Goal: Task Accomplishment & Management: Manage account settings

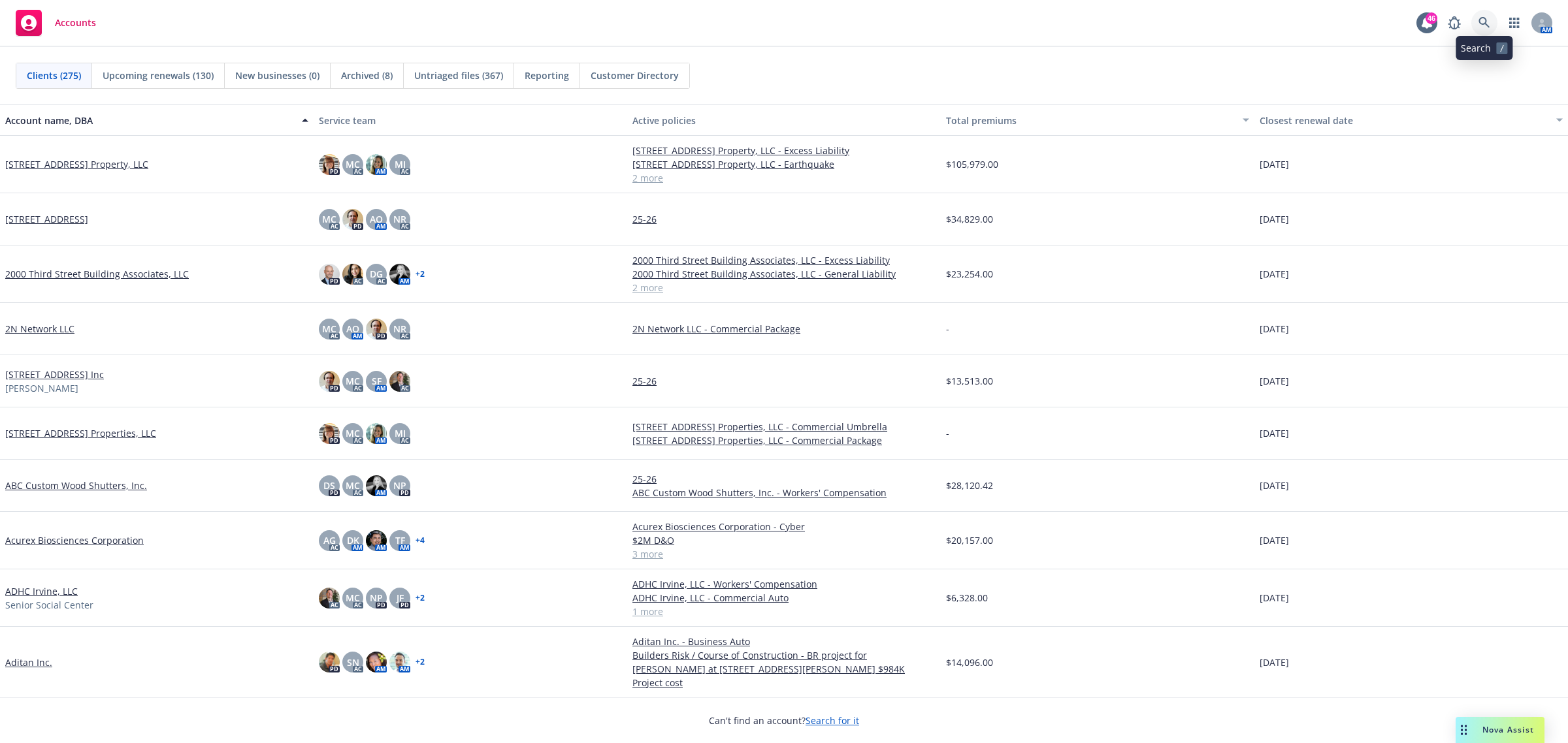
click at [1140, 24] on link at bounding box center [1485, 23] width 26 height 26
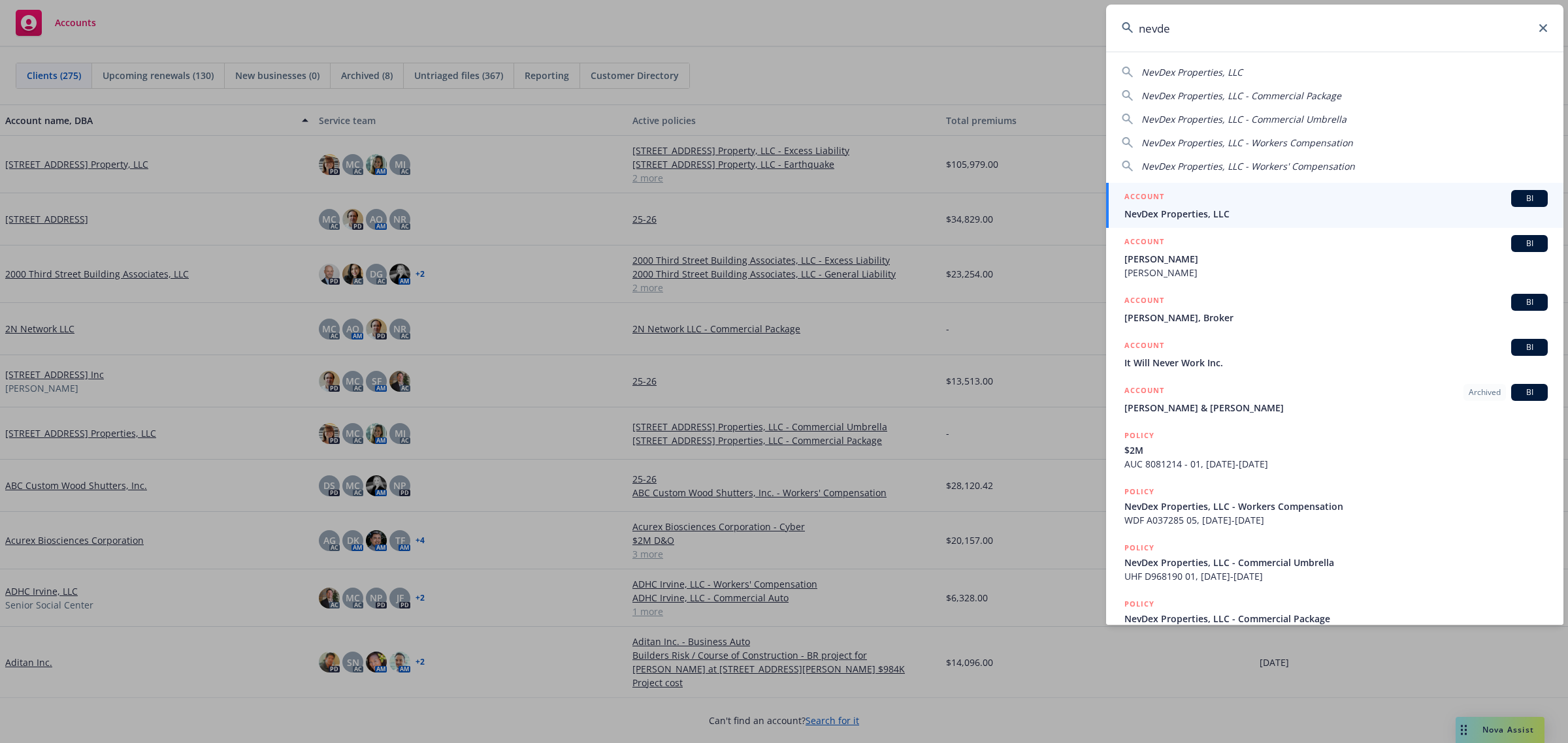
type input "nevde"
click at [1140, 210] on span "NevDex Properties, LLC" at bounding box center [1336, 213] width 423 height 14
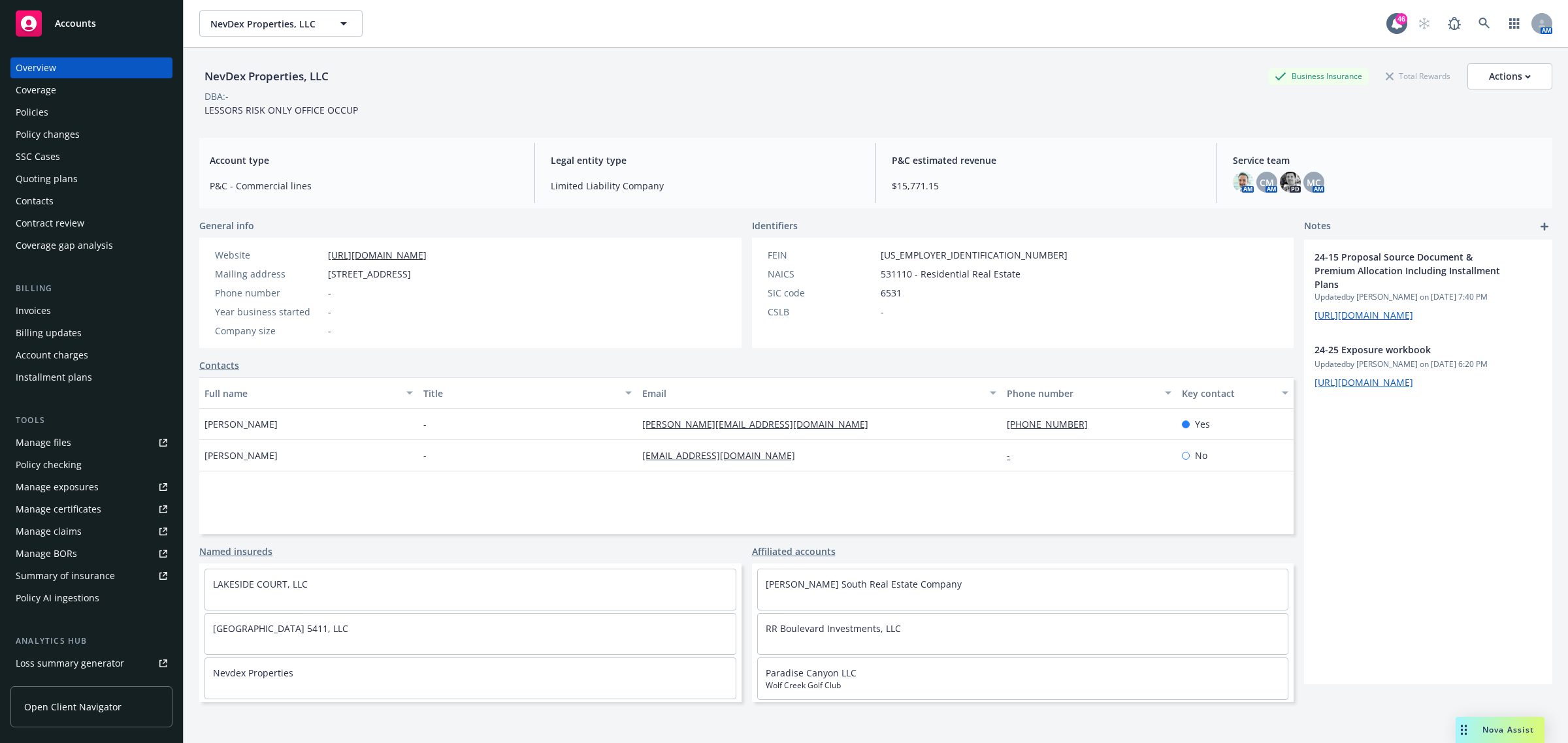
click at [93, 113] on div "Policies" at bounding box center [92, 112] width 152 height 21
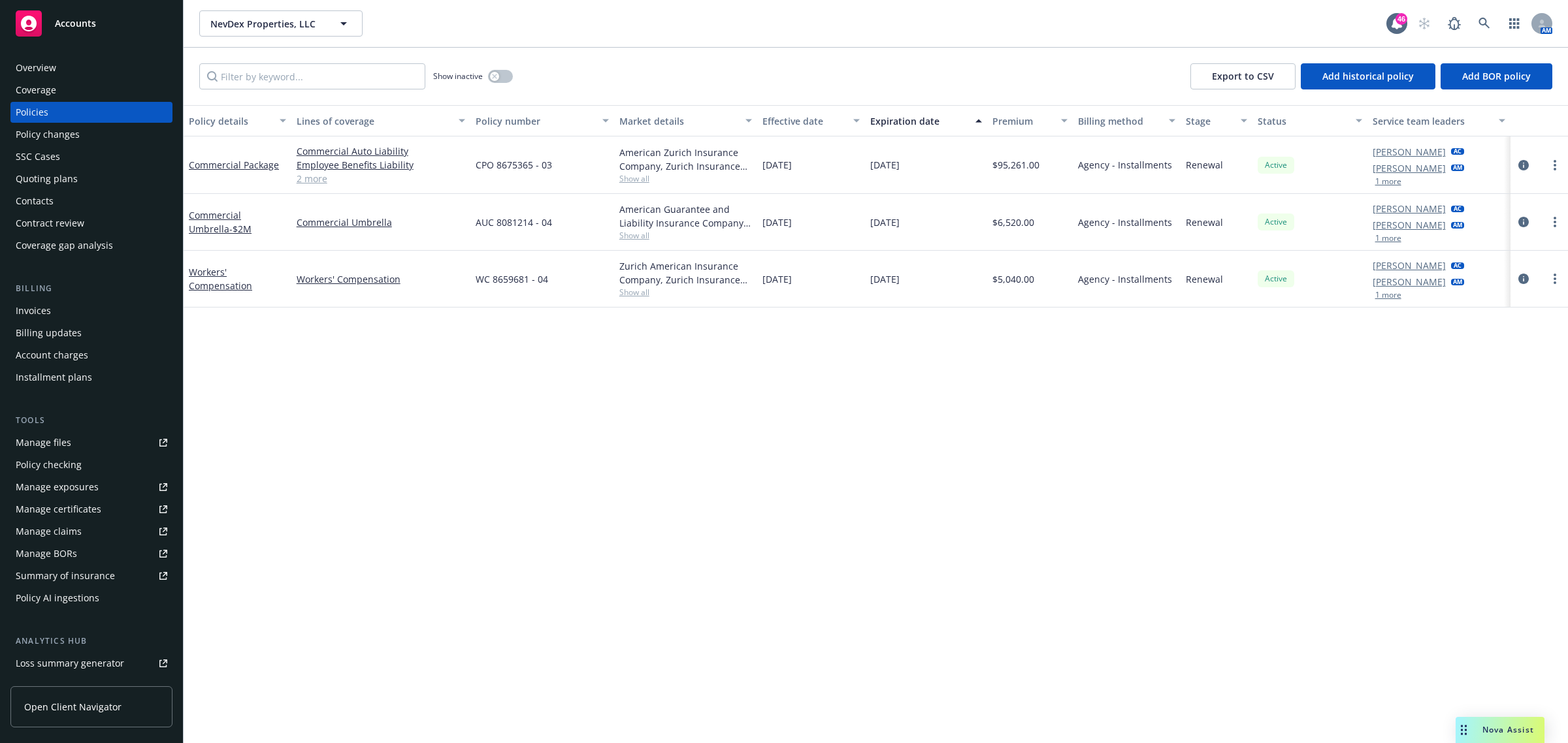
click at [80, 61] on div "Overview" at bounding box center [92, 68] width 152 height 21
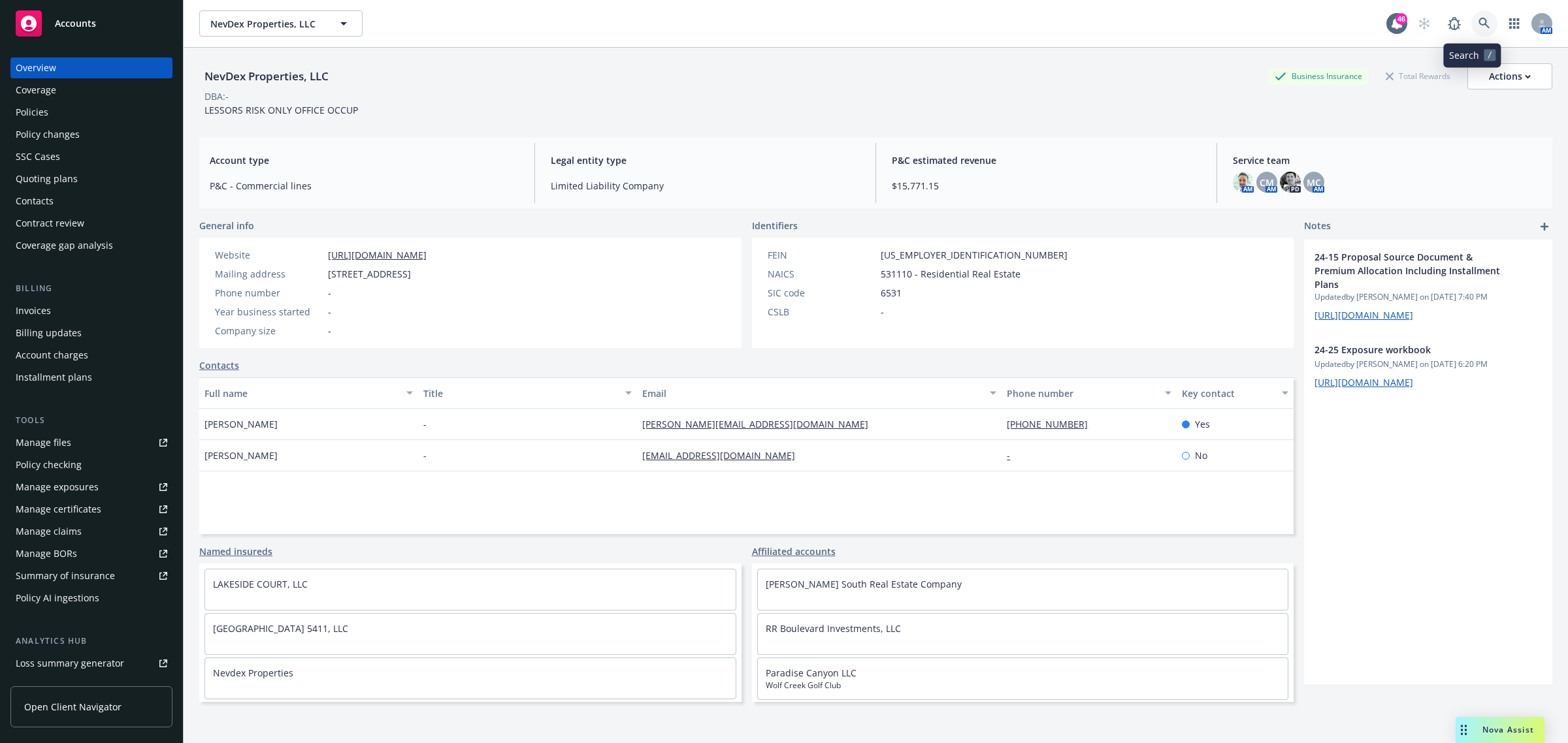
click at [1140, 20] on icon at bounding box center [1485, 23] width 12 height 12
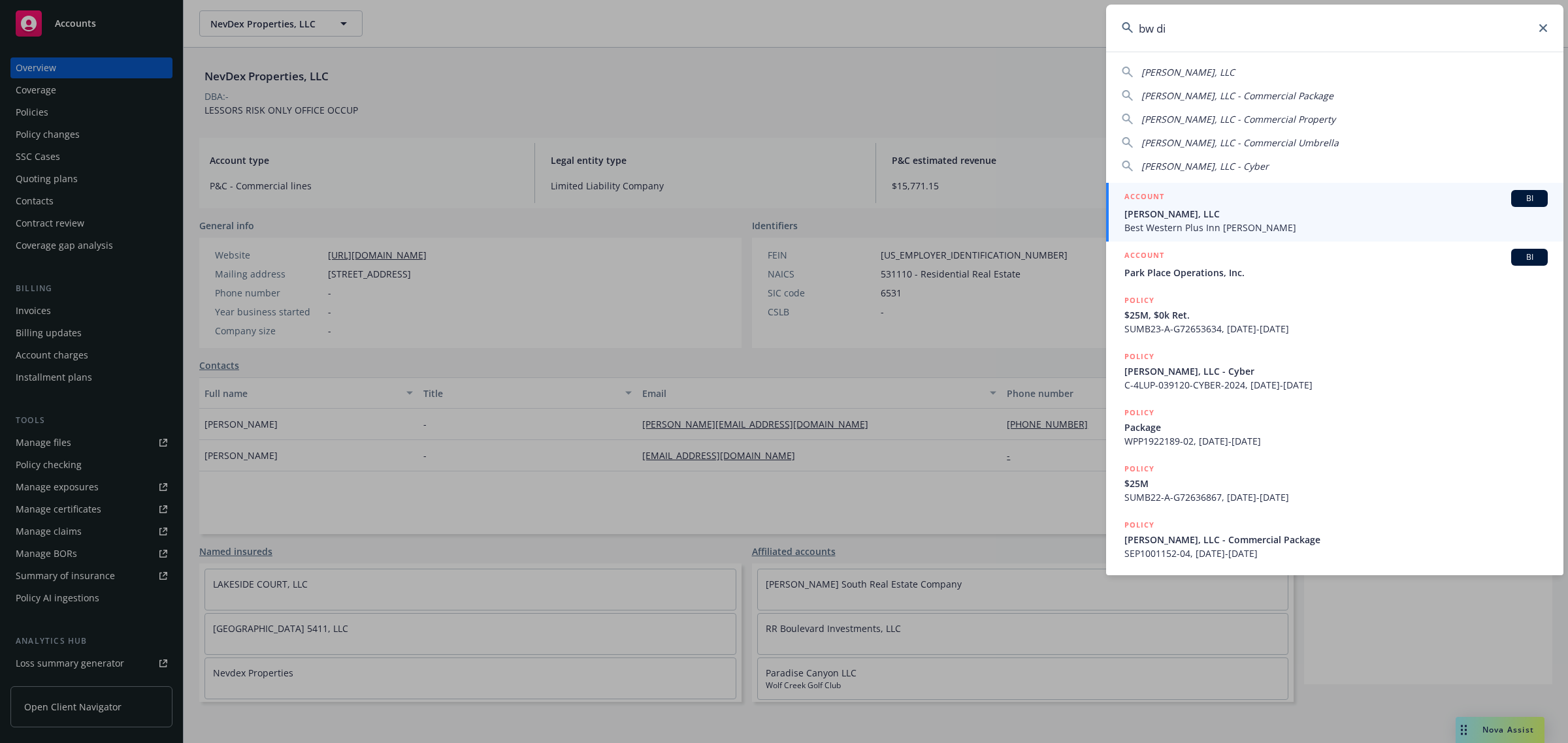
type input "bw di"
click at [1140, 207] on span "[PERSON_NAME], LLC" at bounding box center [1336, 213] width 423 height 14
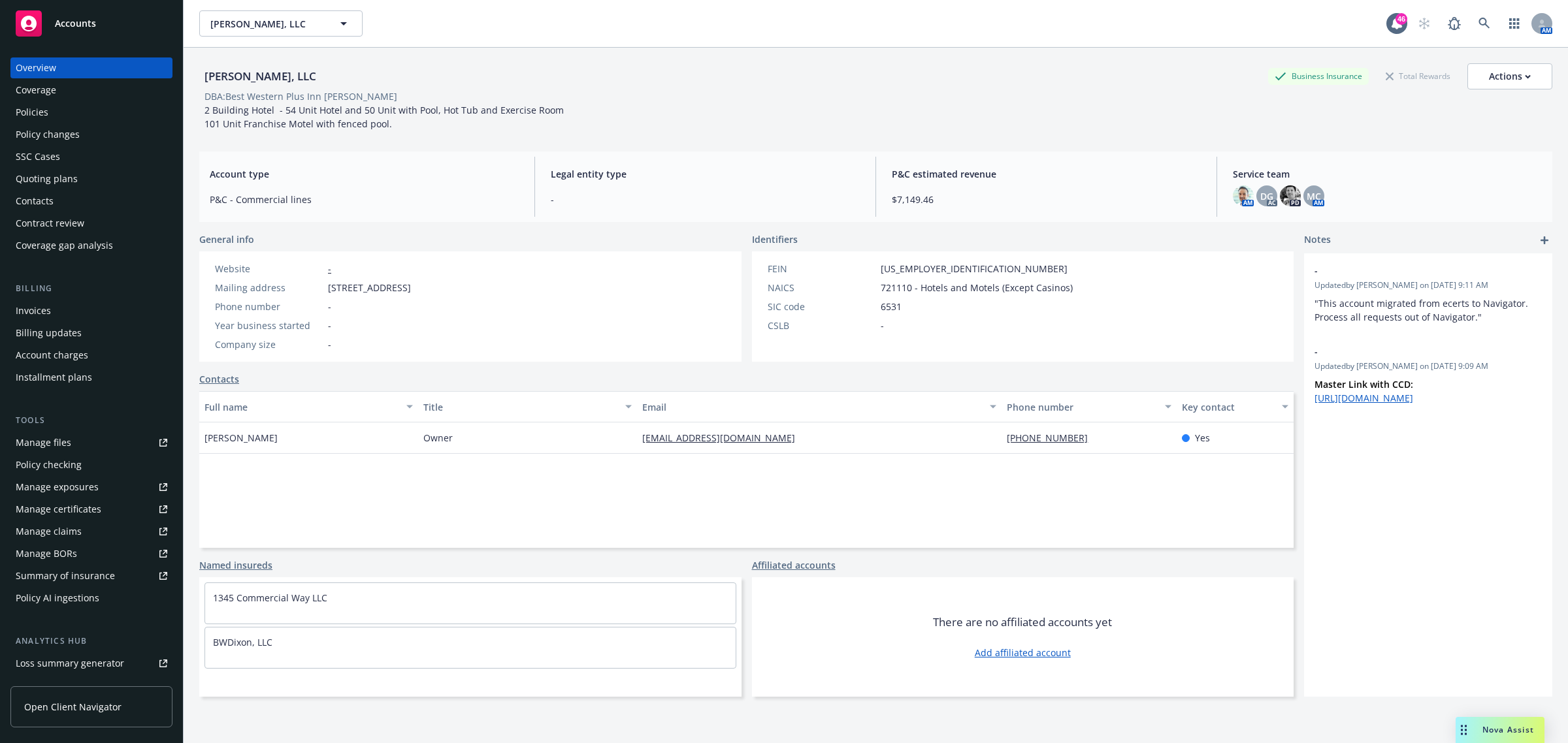
click at [102, 121] on div "Policies" at bounding box center [92, 112] width 152 height 21
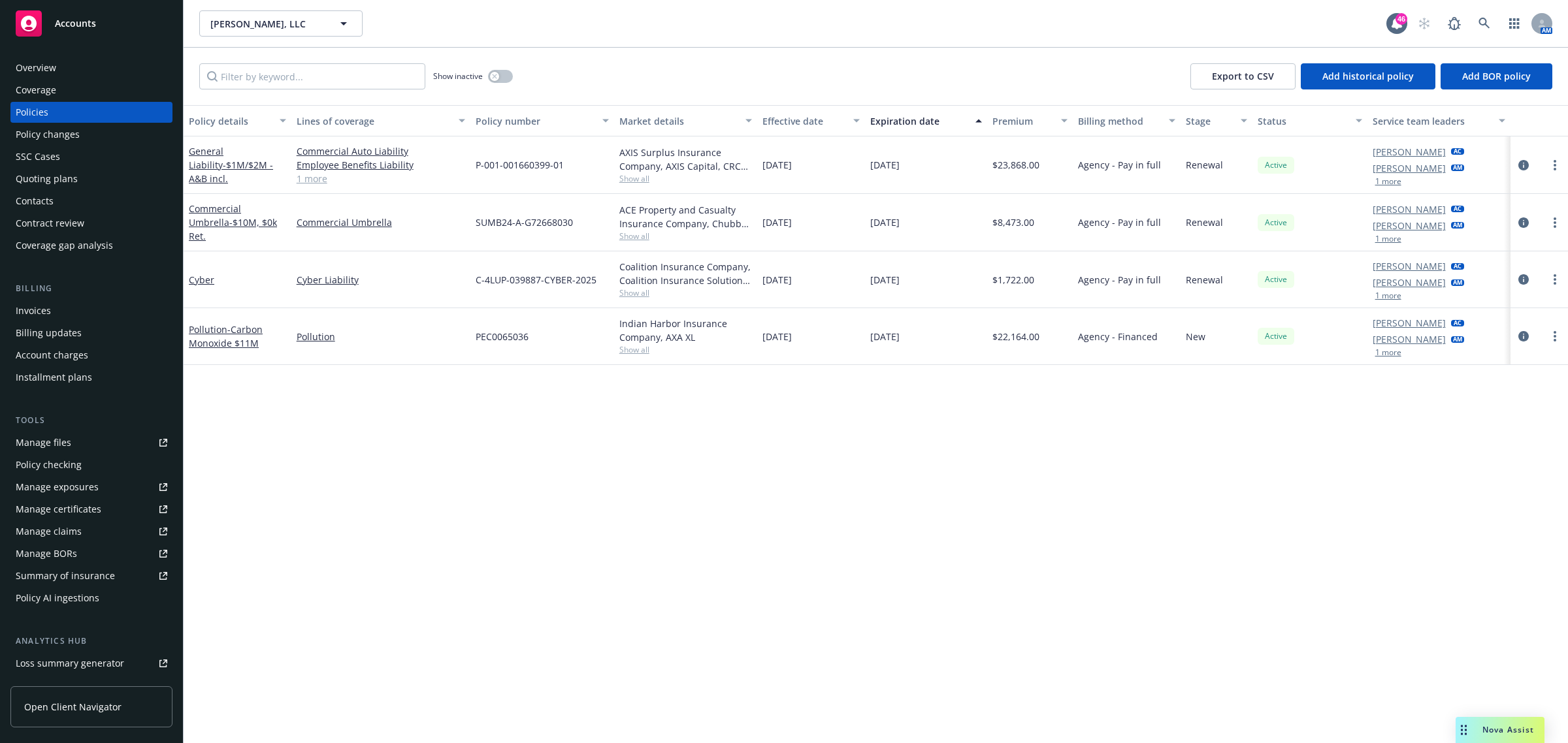
click at [44, 64] on div "Overview" at bounding box center [36, 68] width 41 height 21
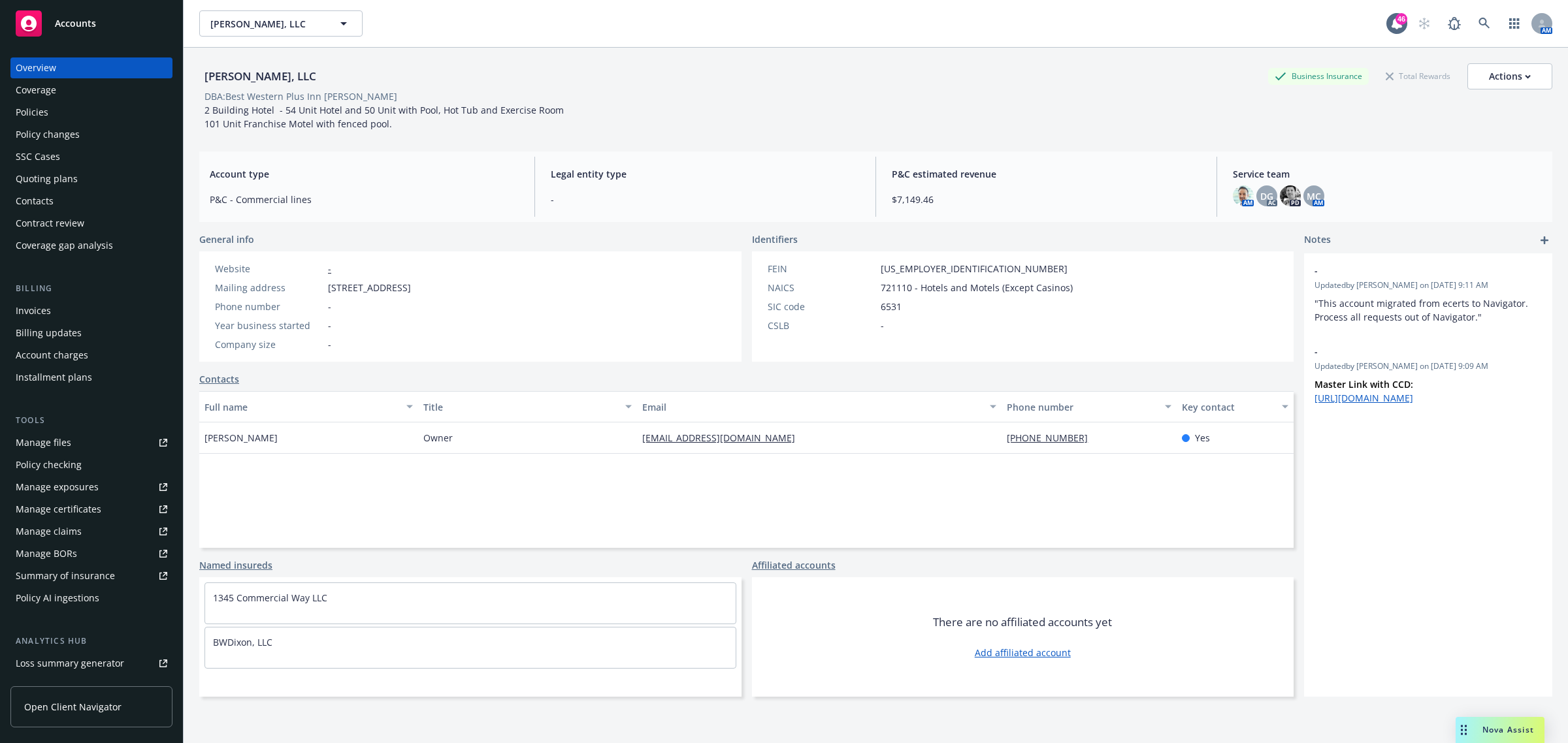
click at [64, 312] on div "Invoices" at bounding box center [92, 311] width 152 height 21
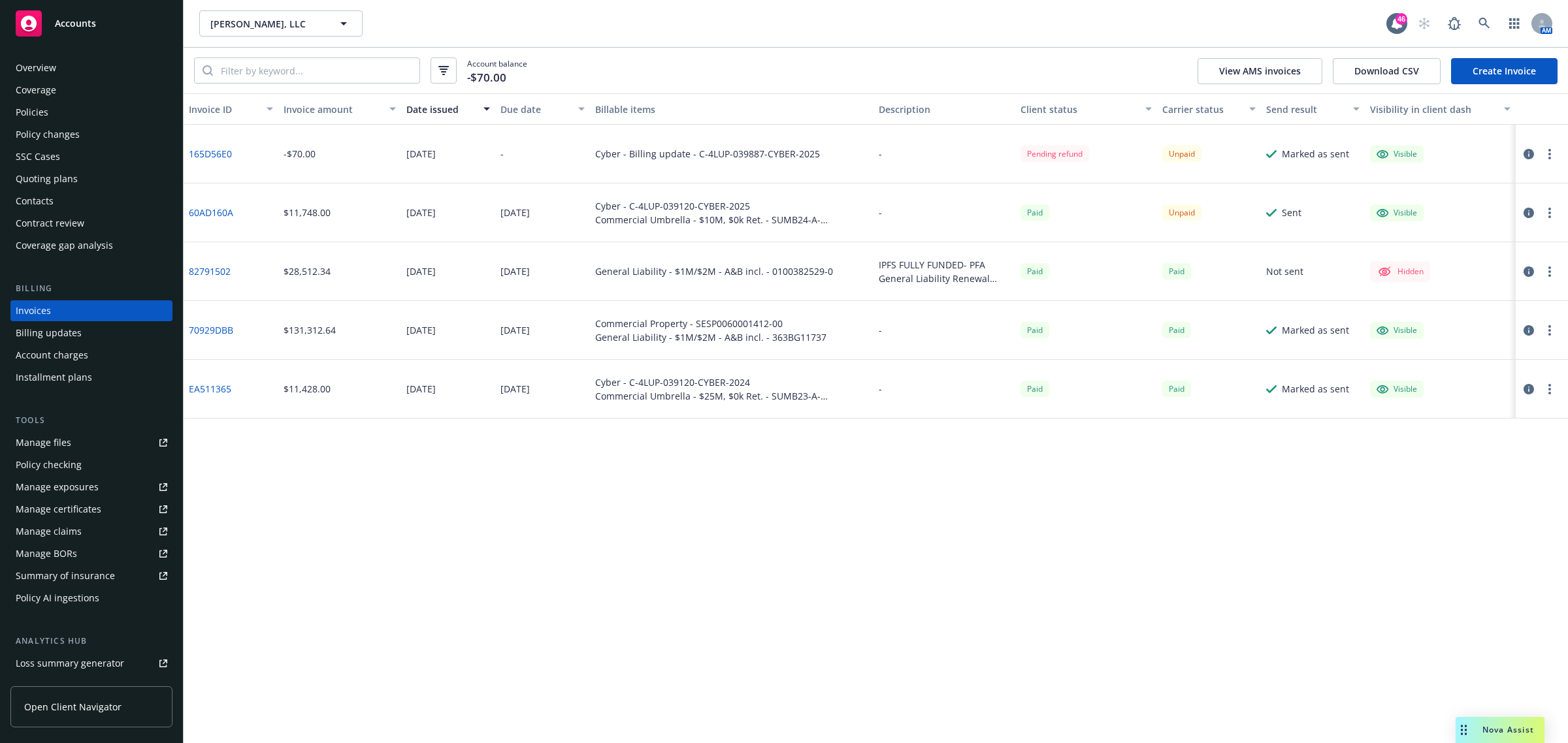
click at [1140, 144] on div at bounding box center [1542, 154] width 52 height 59
click at [1140, 146] on div at bounding box center [1539, 154] width 37 height 16
click at [1140, 147] on button "button" at bounding box center [1550, 154] width 16 height 16
click at [1140, 147] on button "button" at bounding box center [1529, 154] width 16 height 16
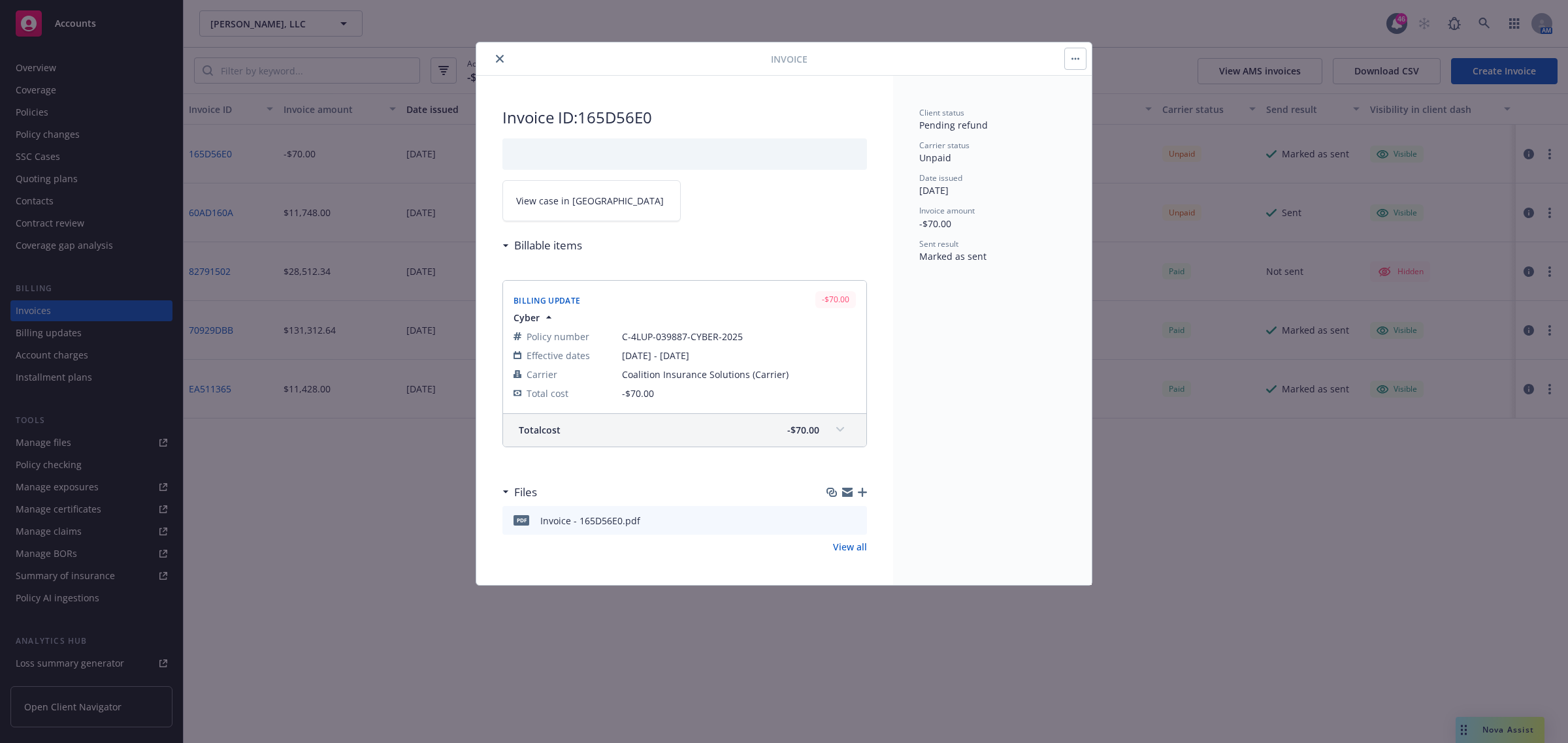
click at [546, 207] on span "View case in [GEOGRAPHIC_DATA]" at bounding box center [590, 200] width 148 height 14
click at [489, 53] on div at bounding box center [626, 59] width 289 height 16
click at [498, 55] on icon "close" at bounding box center [500, 59] width 8 height 8
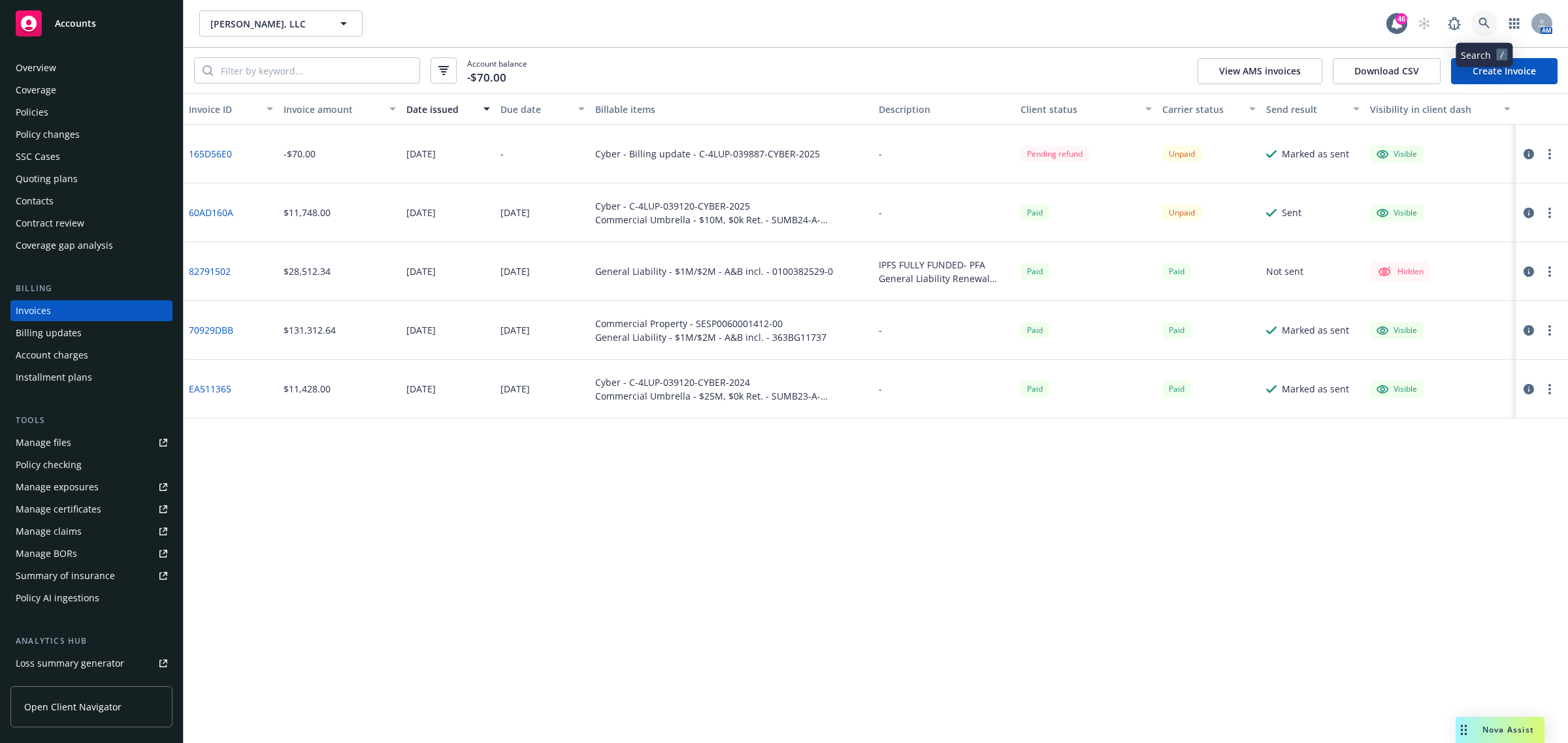
click at [1140, 30] on link at bounding box center [1485, 23] width 26 height 26
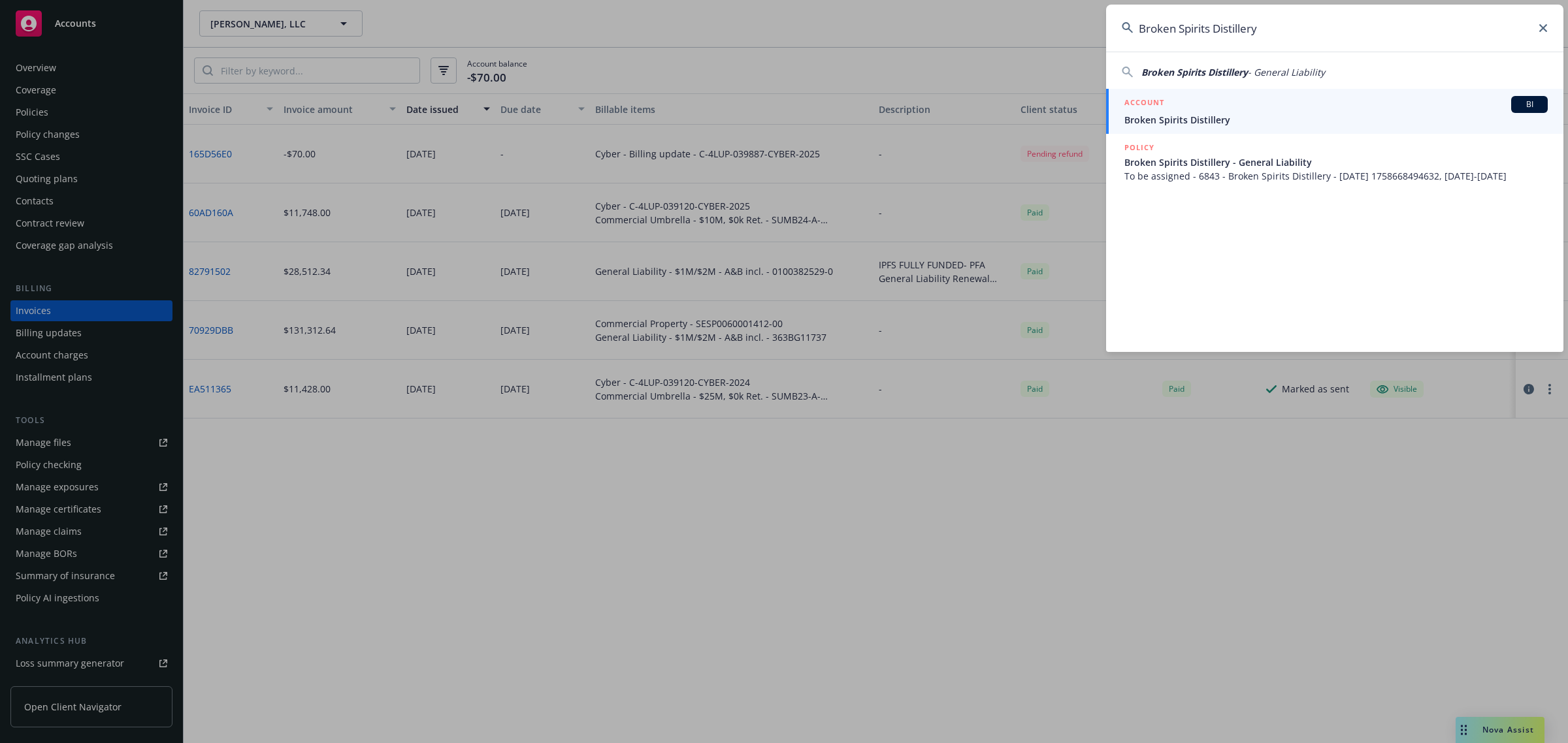
type input "Broken Spirits Distillery"
click at [1140, 121] on span "Broken Spirits Distillery" at bounding box center [1336, 119] width 423 height 14
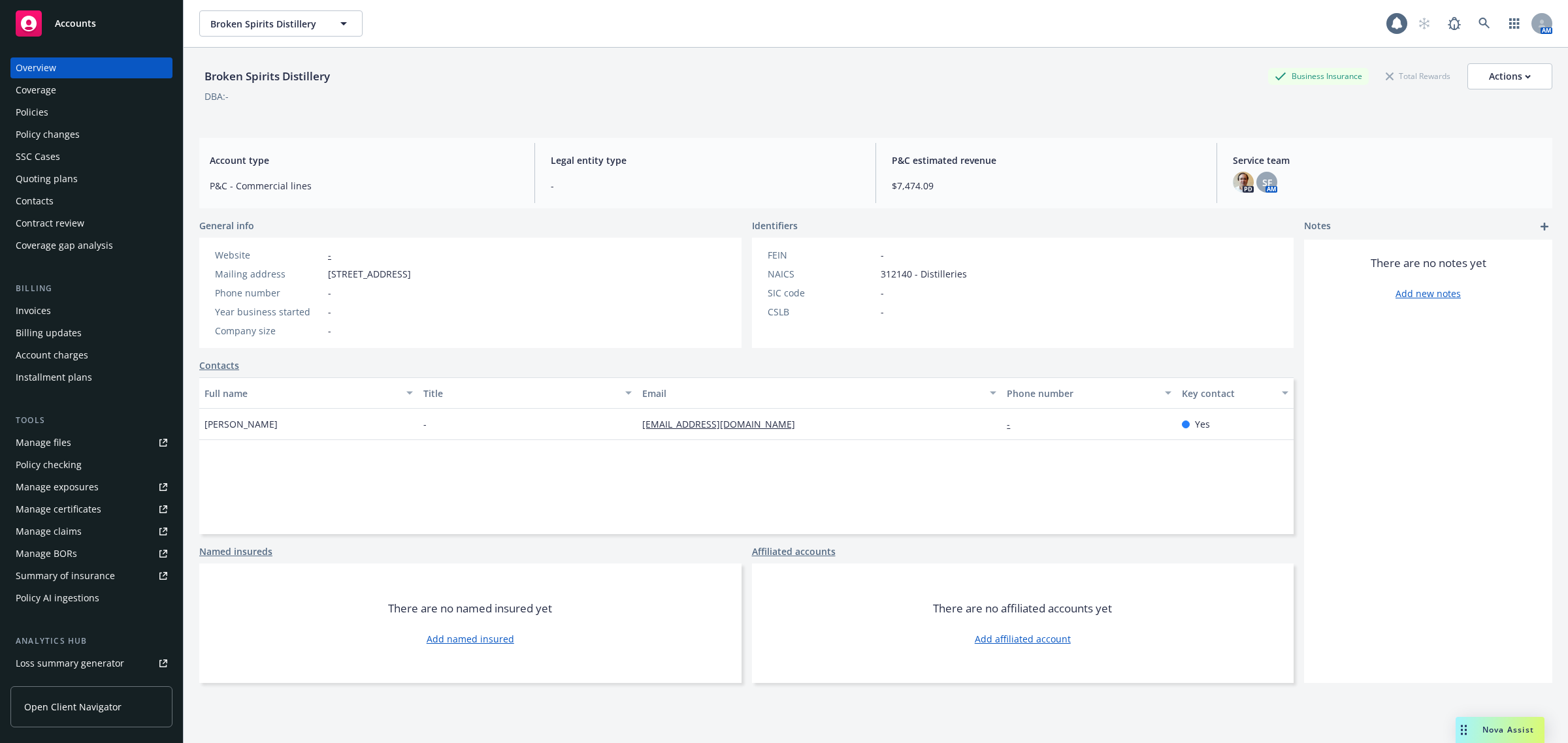
click at [38, 311] on div "Invoices" at bounding box center [33, 311] width 35 height 21
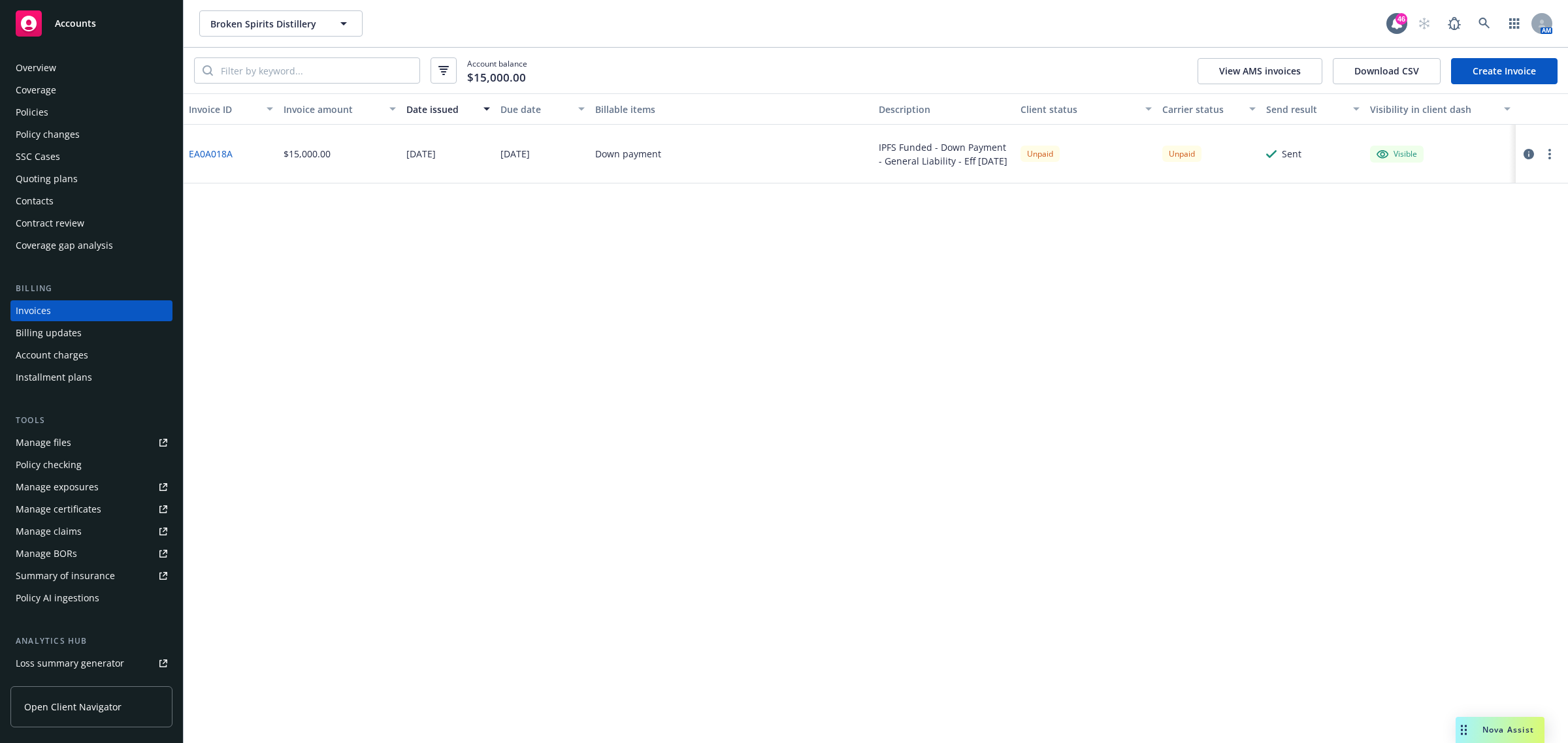
click at [1140, 151] on button "button" at bounding box center [1550, 154] width 16 height 16
click at [1140, 362] on link "Void" at bounding box center [1474, 364] width 166 height 26
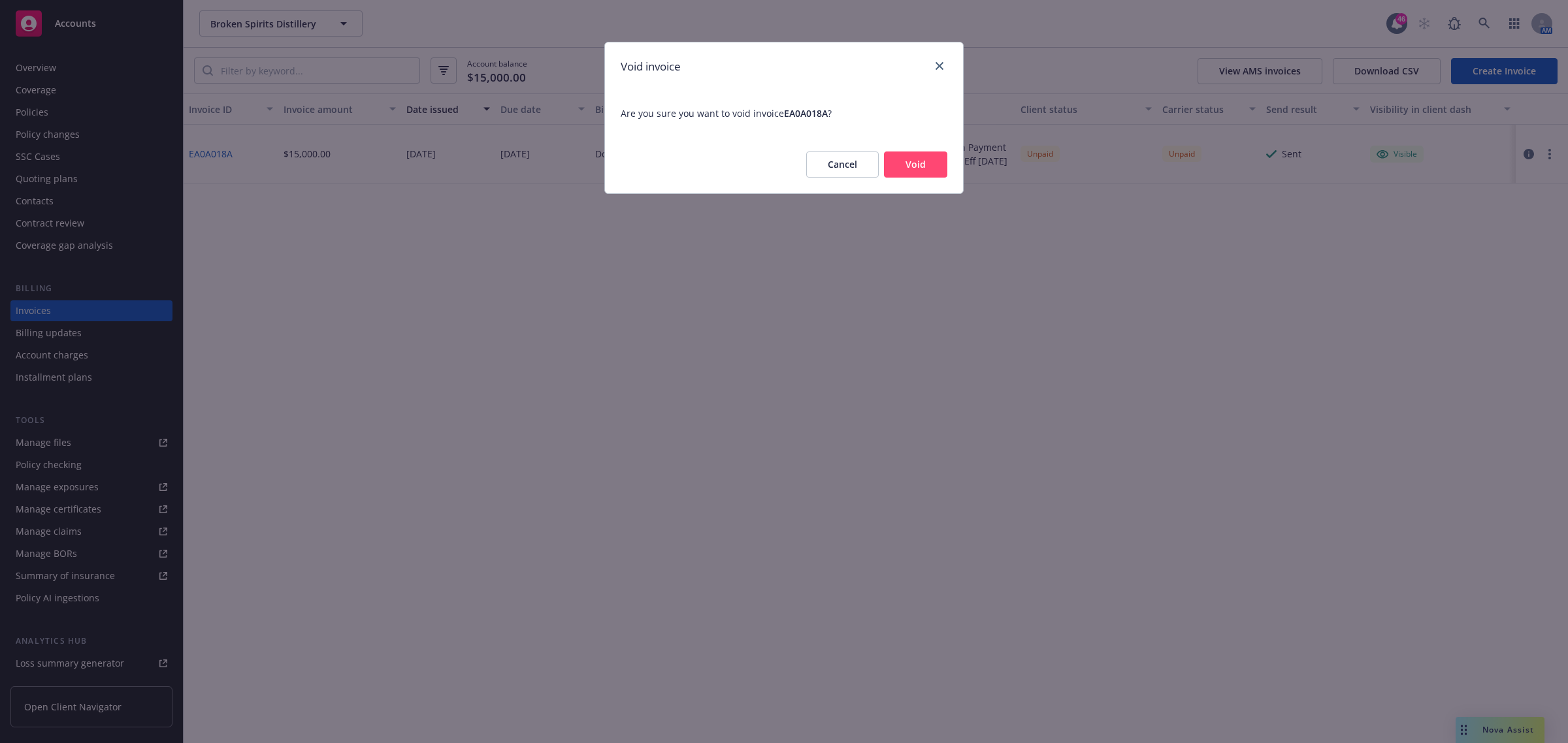
click at [925, 178] on button "Void" at bounding box center [916, 165] width 64 height 26
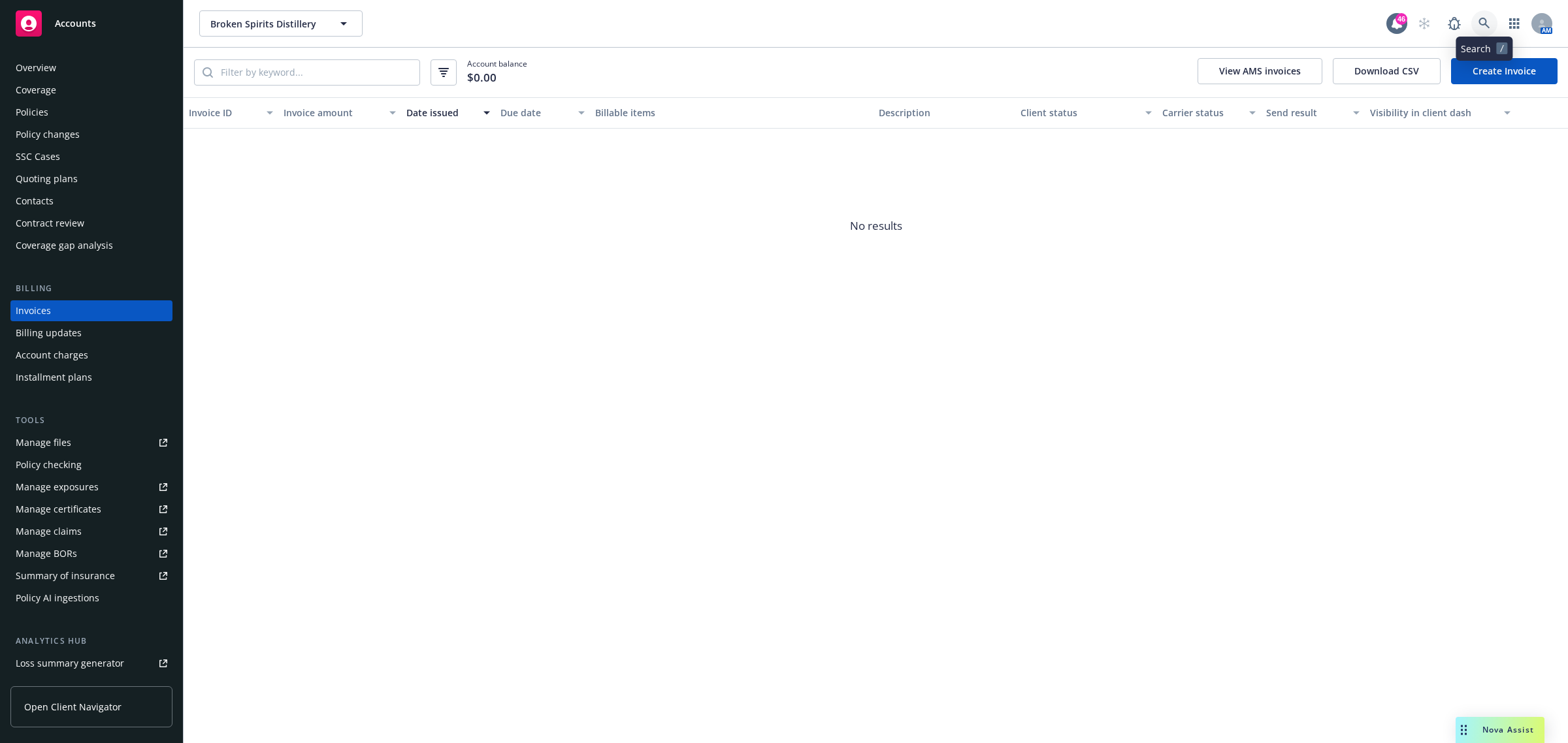
click at [1140, 27] on link at bounding box center [1485, 23] width 26 height 26
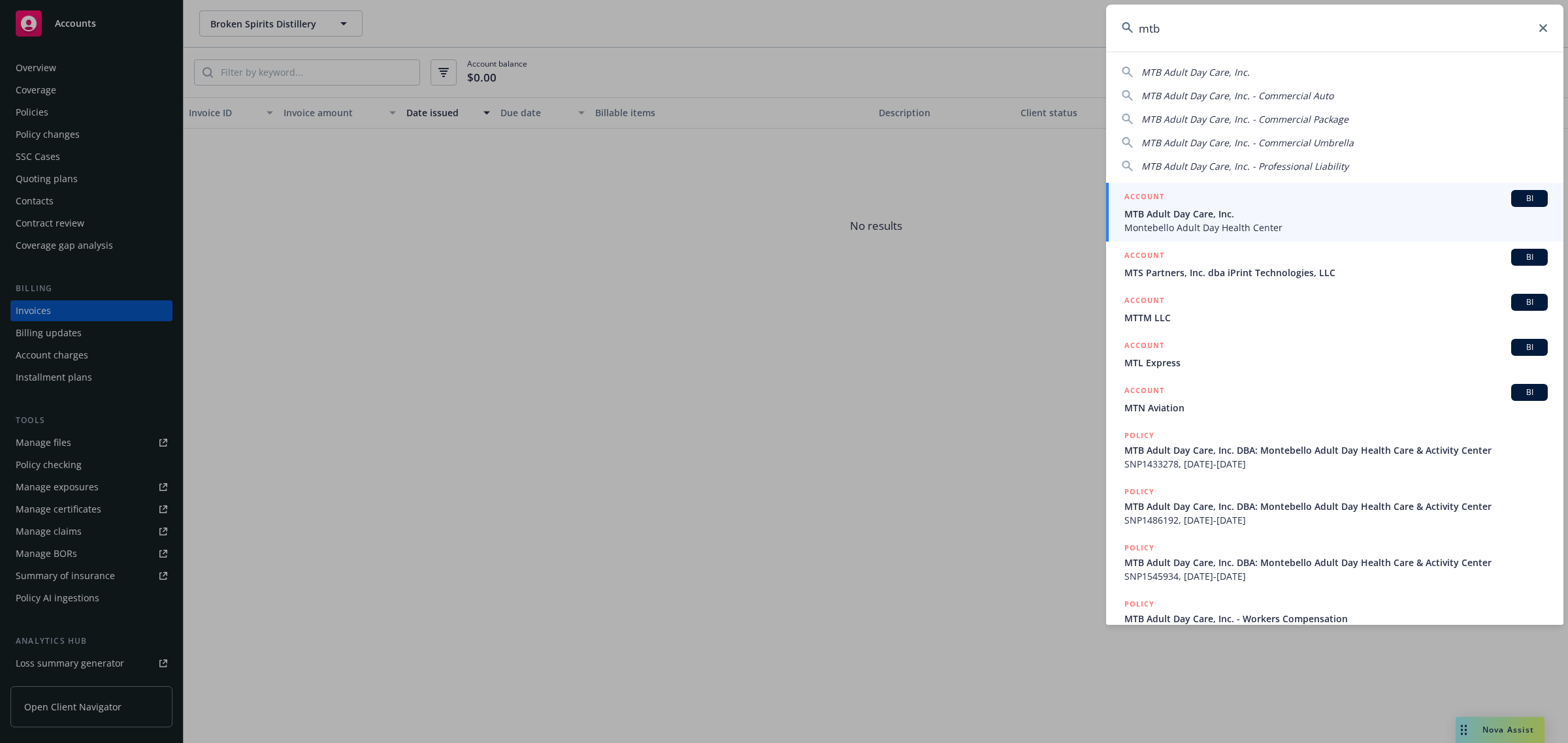
type input "mtb"
click at [1140, 210] on span "MTB Adult Day Care, Inc." at bounding box center [1336, 213] width 423 height 14
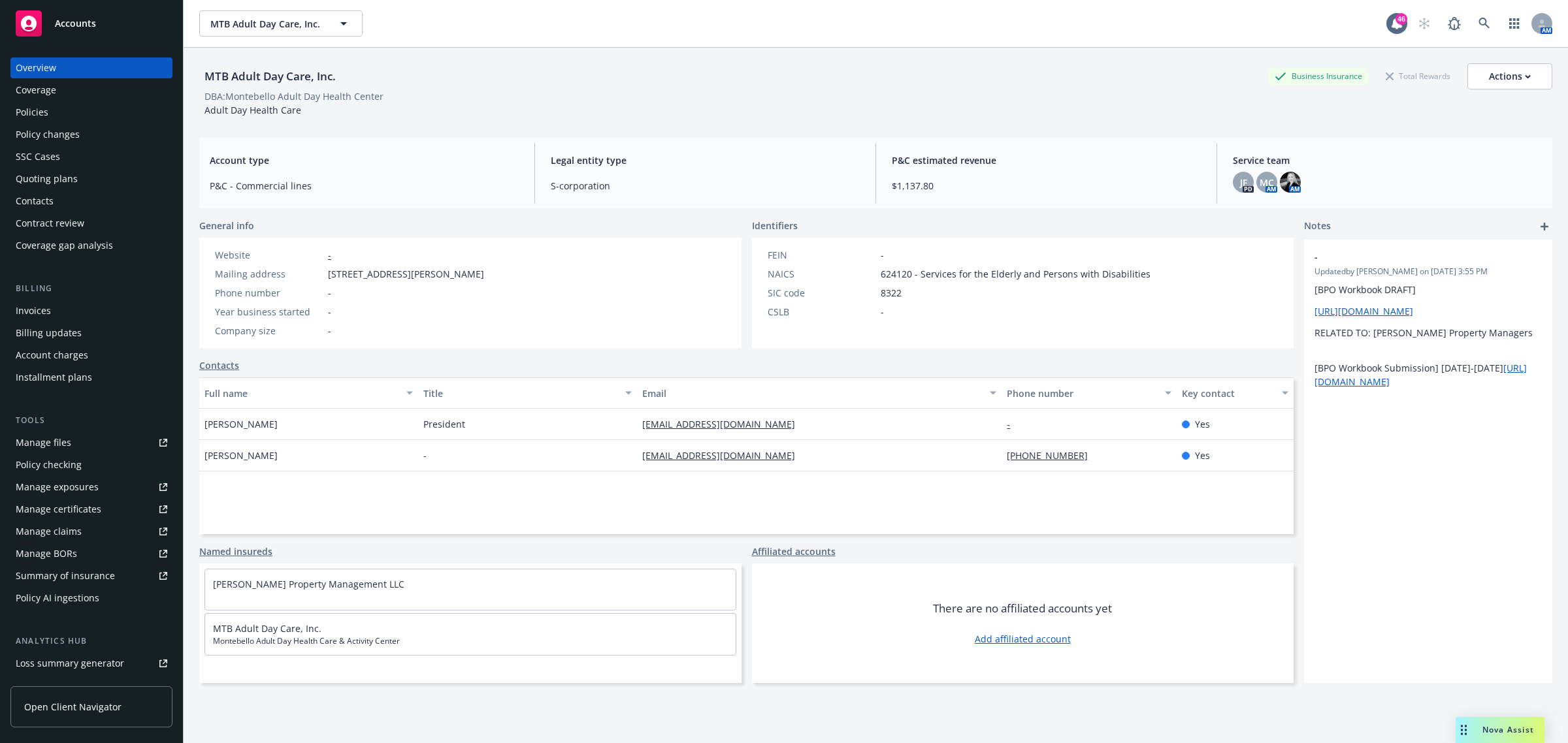
click at [67, 119] on div "Policies" at bounding box center [92, 112] width 152 height 21
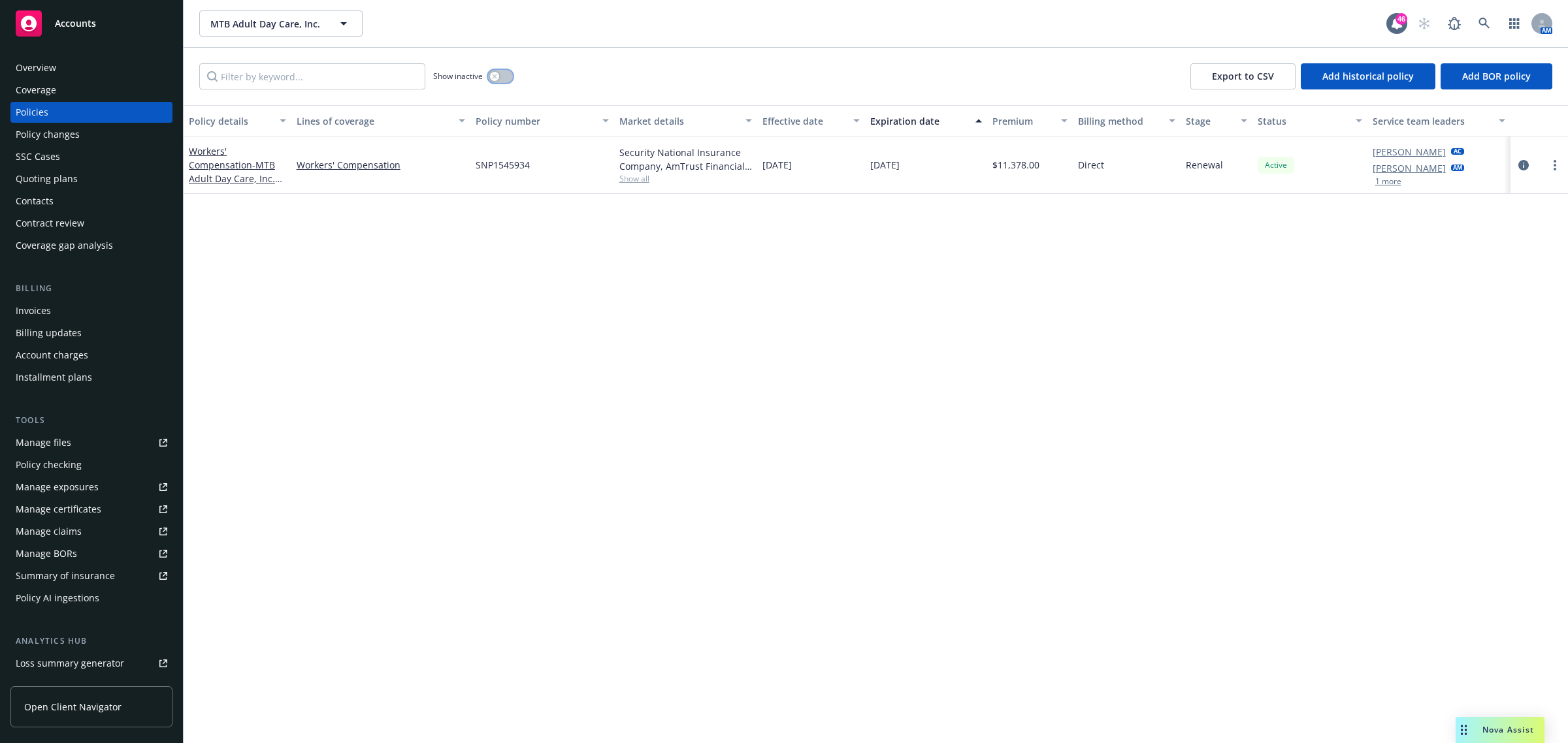
click at [498, 77] on icon "button" at bounding box center [494, 76] width 5 height 5
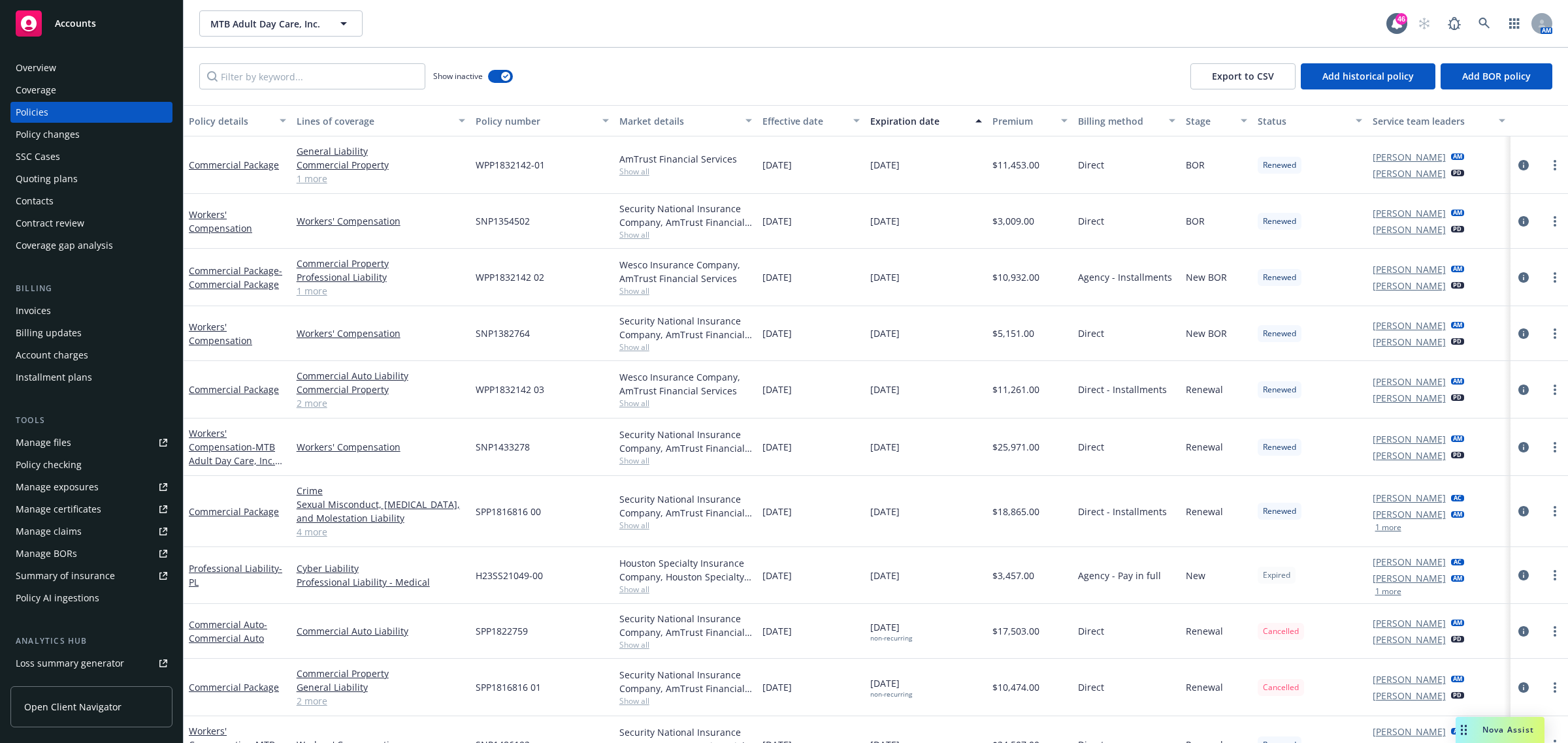
click at [911, 123] on div "Expiration date" at bounding box center [919, 121] width 98 height 14
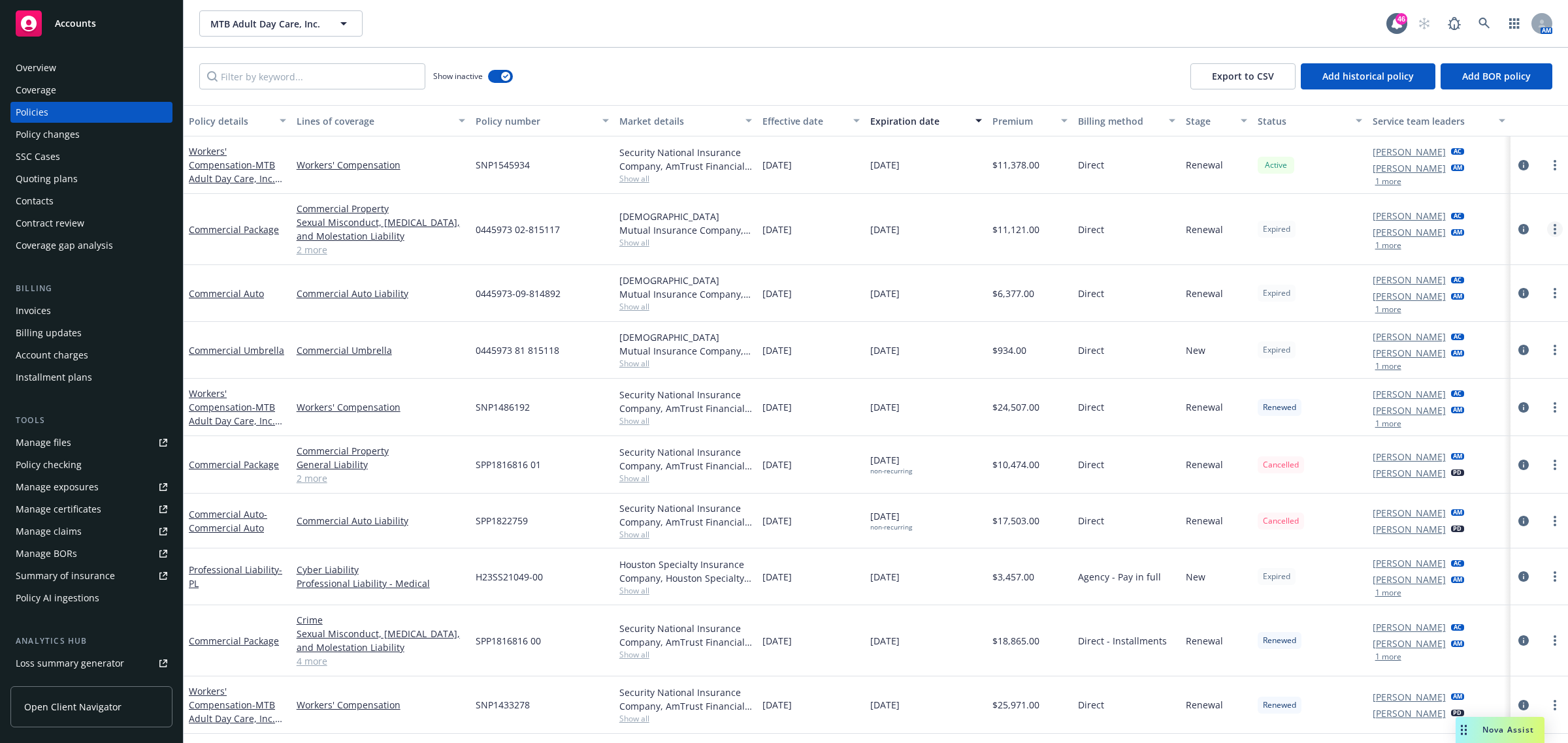
click at [1140, 226] on icon "more" at bounding box center [1556, 229] width 3 height 10
click at [1140, 304] on link "End policy" at bounding box center [1486, 308] width 153 height 26
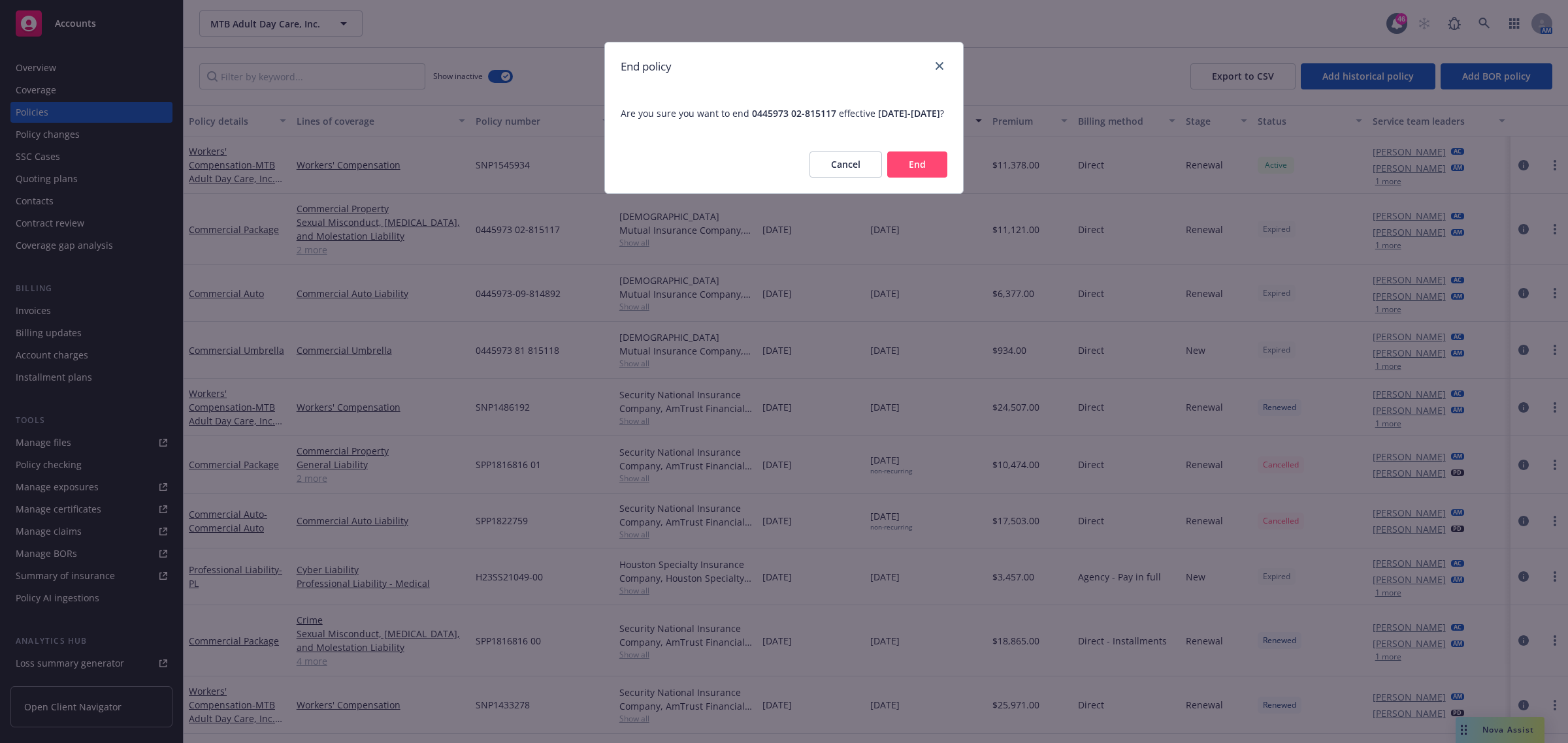
click at [942, 178] on button "End" at bounding box center [917, 165] width 60 height 26
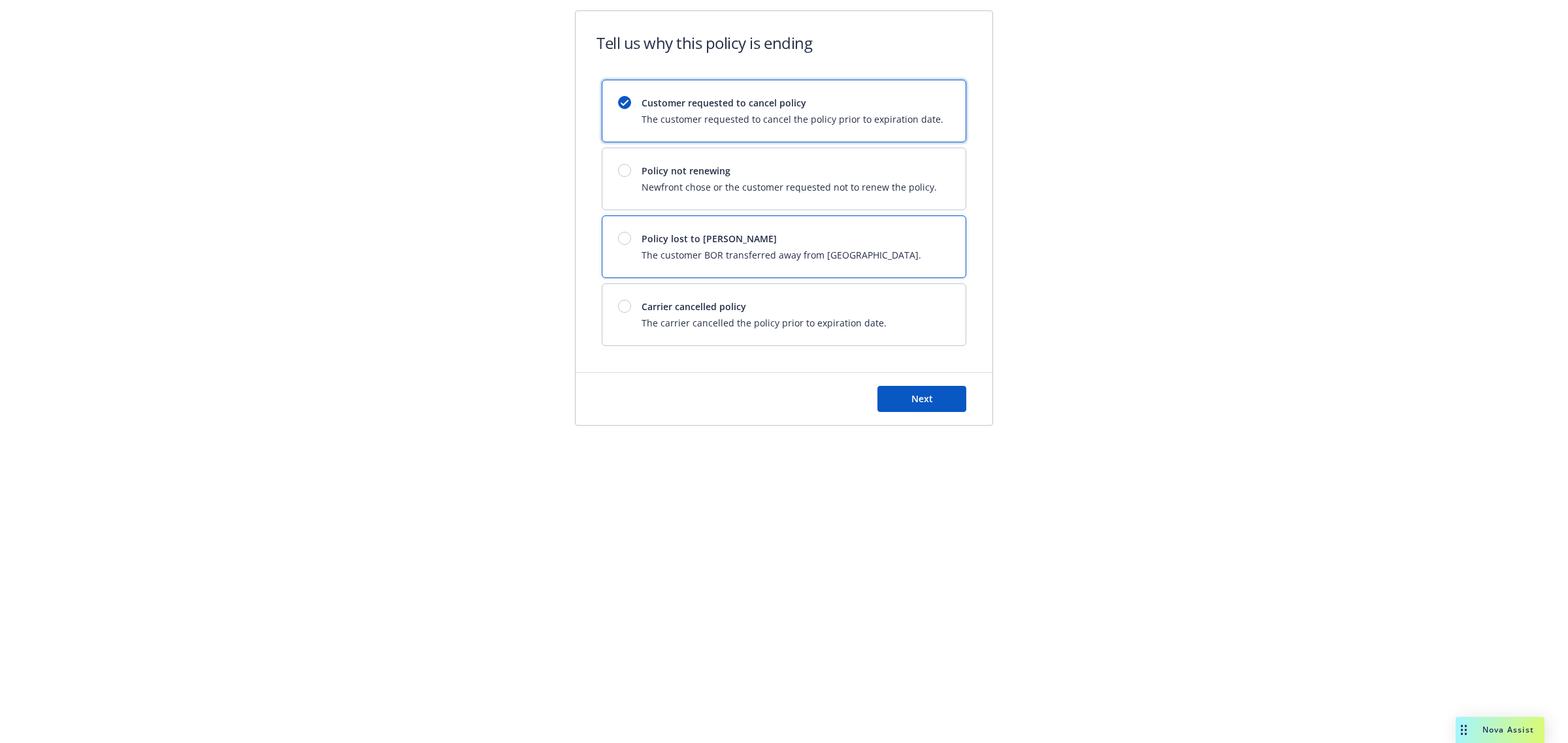
click at [710, 246] on span "Policy lost to [PERSON_NAME]" at bounding box center [781, 239] width 280 height 14
click at [916, 403] on span "Next" at bounding box center [922, 398] width 22 height 12
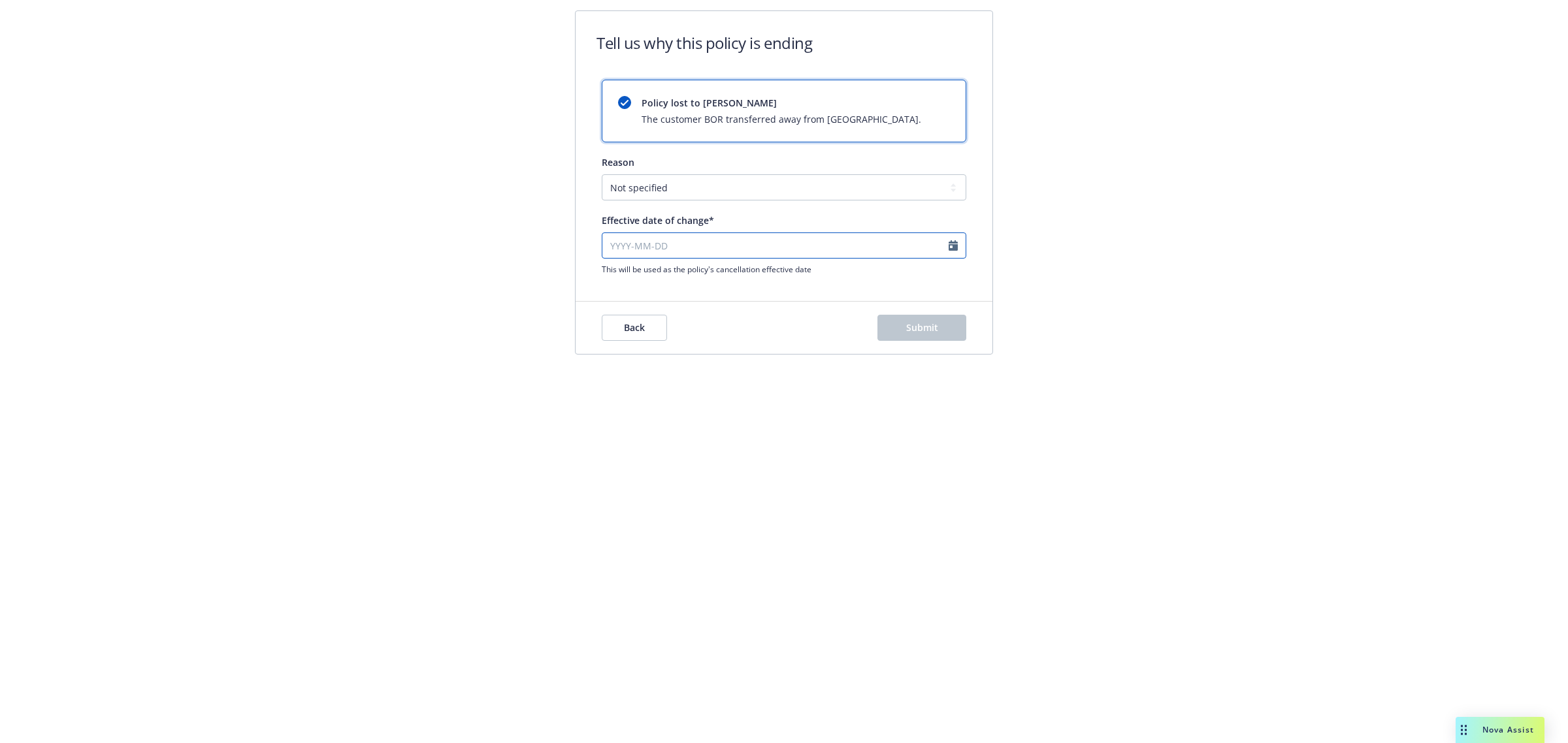
select select "October"
select select "2025"
click at [688, 237] on input "Effective date of change*" at bounding box center [784, 246] width 365 height 26
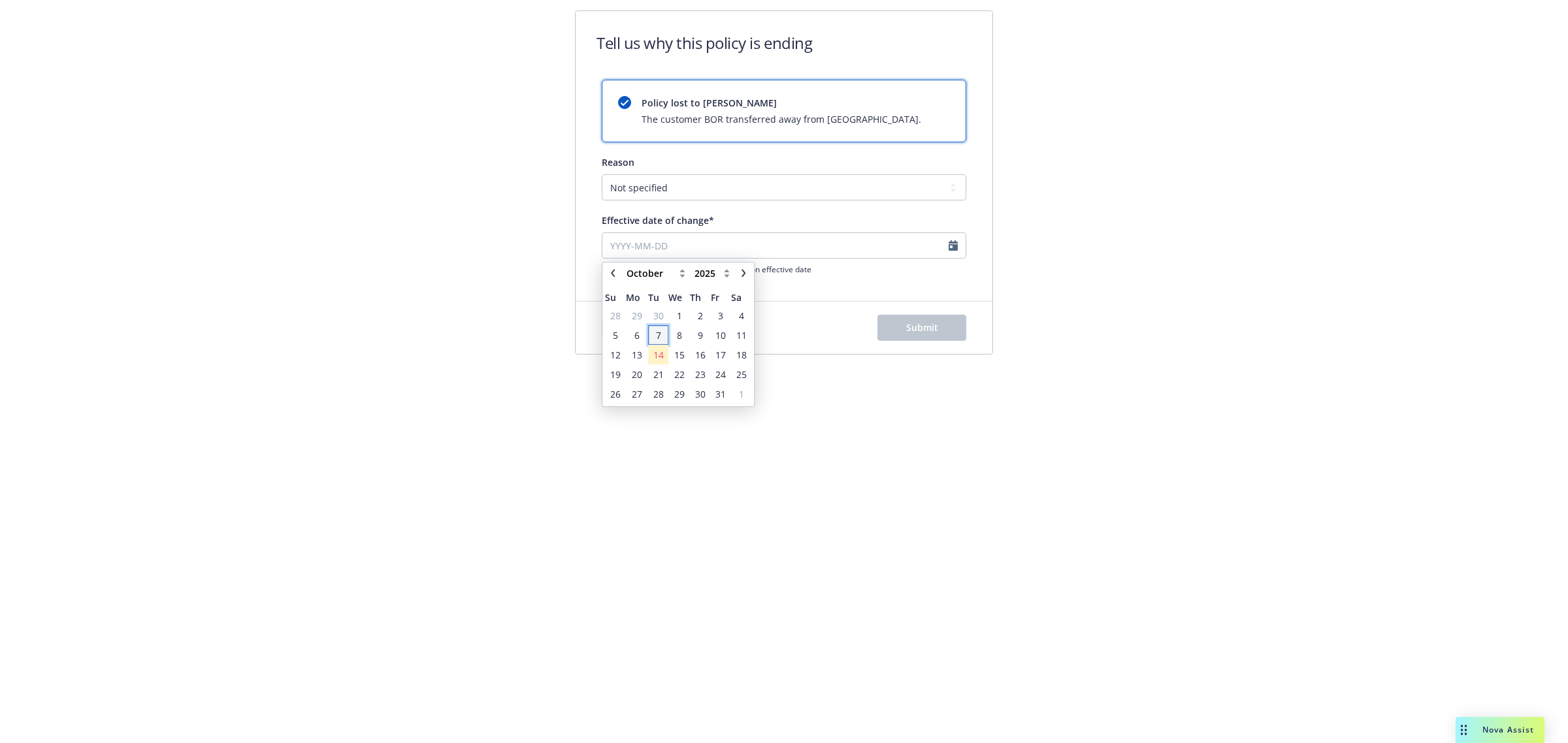
click at [662, 335] on span "7" at bounding box center [658, 335] width 17 height 17
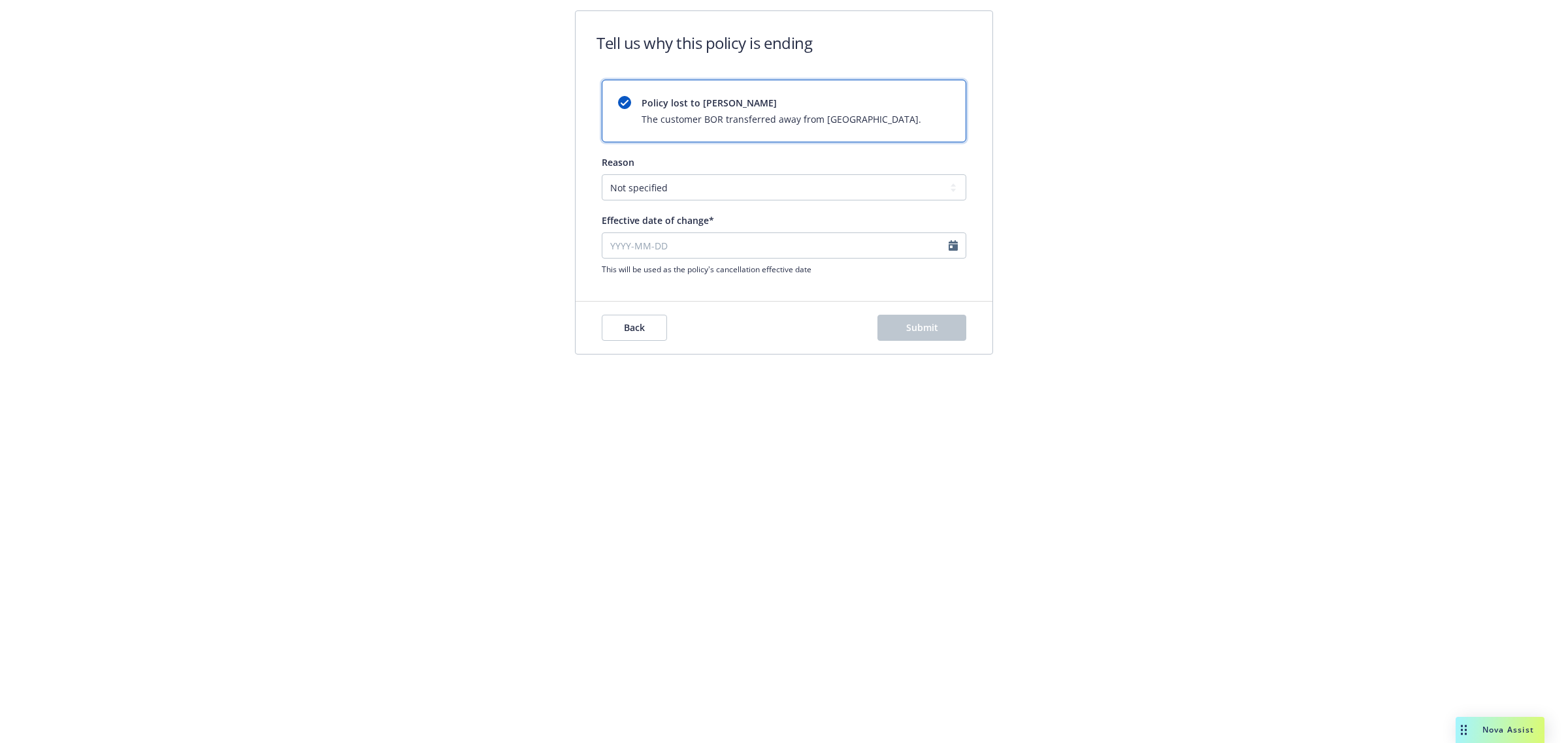
type input "[DATE]"
click at [900, 321] on button "Submit" at bounding box center [921, 328] width 89 height 26
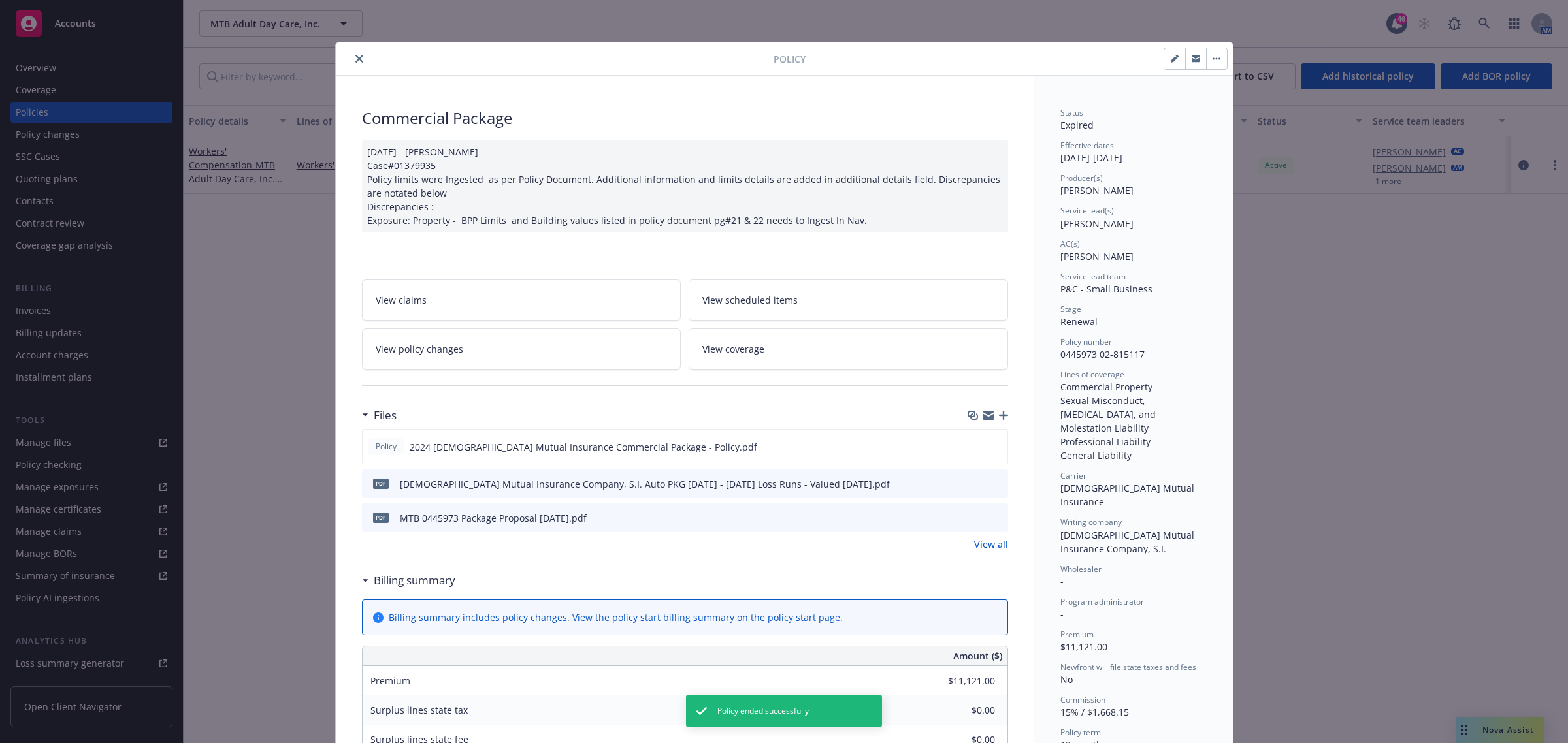
scroll to position [39, 0]
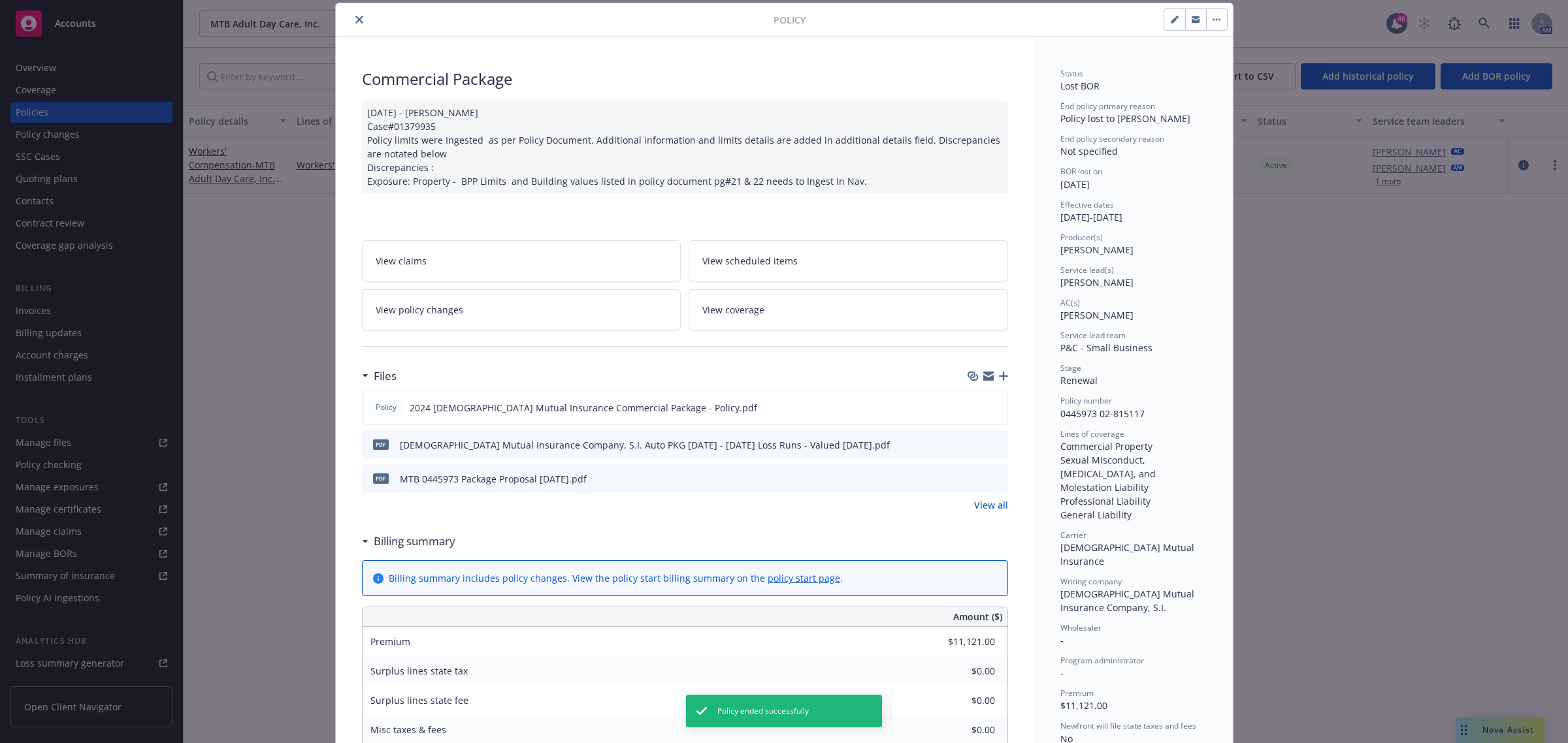
click at [341, 17] on div at bounding box center [558, 20] width 433 height 16
click at [341, 20] on div at bounding box center [558, 20] width 433 height 16
click at [351, 17] on button "close" at bounding box center [359, 20] width 16 height 16
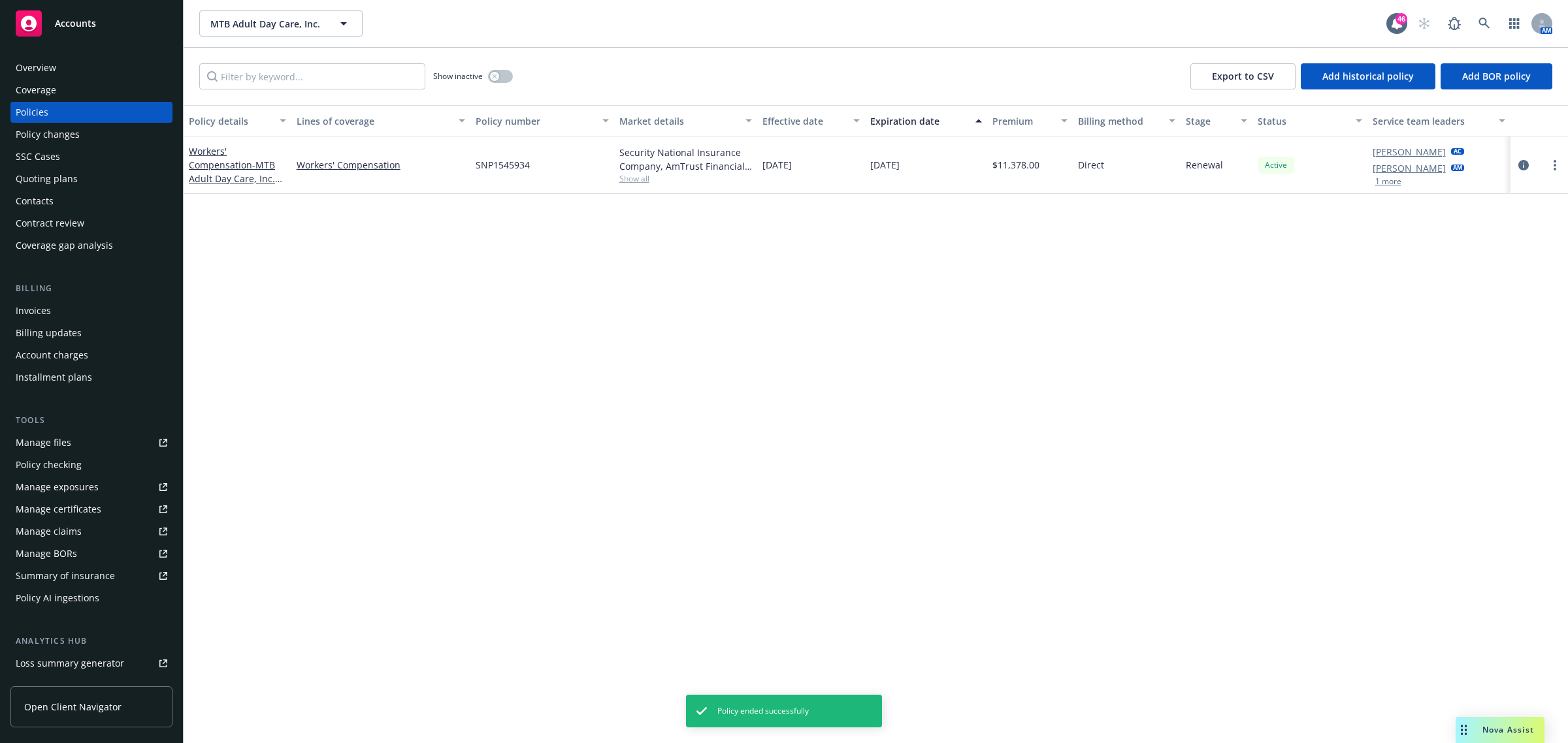
drag, startPoint x: 506, startPoint y: 85, endPoint x: 498, endPoint y: 75, distance: 12.8
click at [507, 85] on div "Show inactive" at bounding box center [473, 77] width 80 height 26
click at [498, 74] on icon "button" at bounding box center [494, 76] width 5 height 5
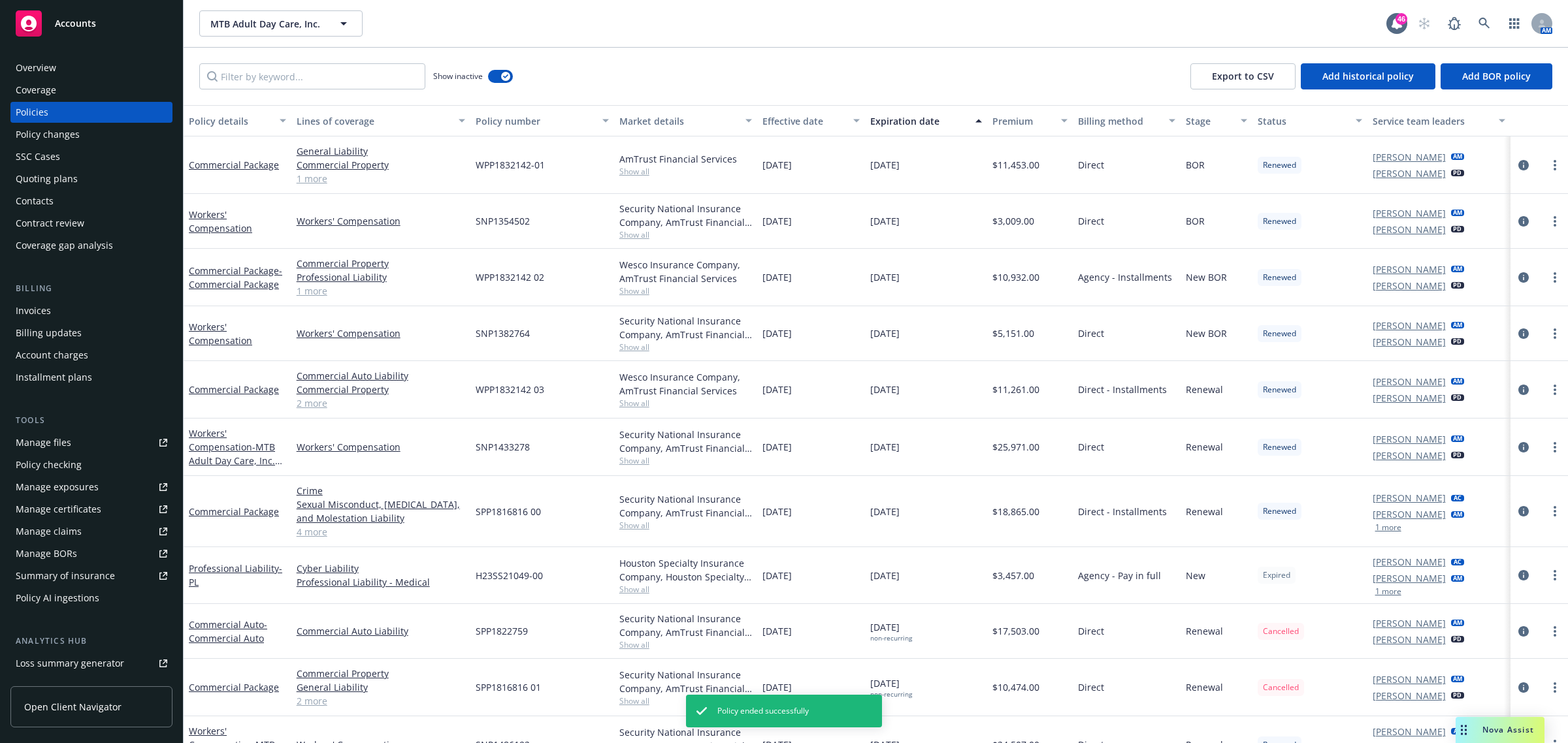
click at [879, 119] on div "Expiration date" at bounding box center [919, 121] width 98 height 14
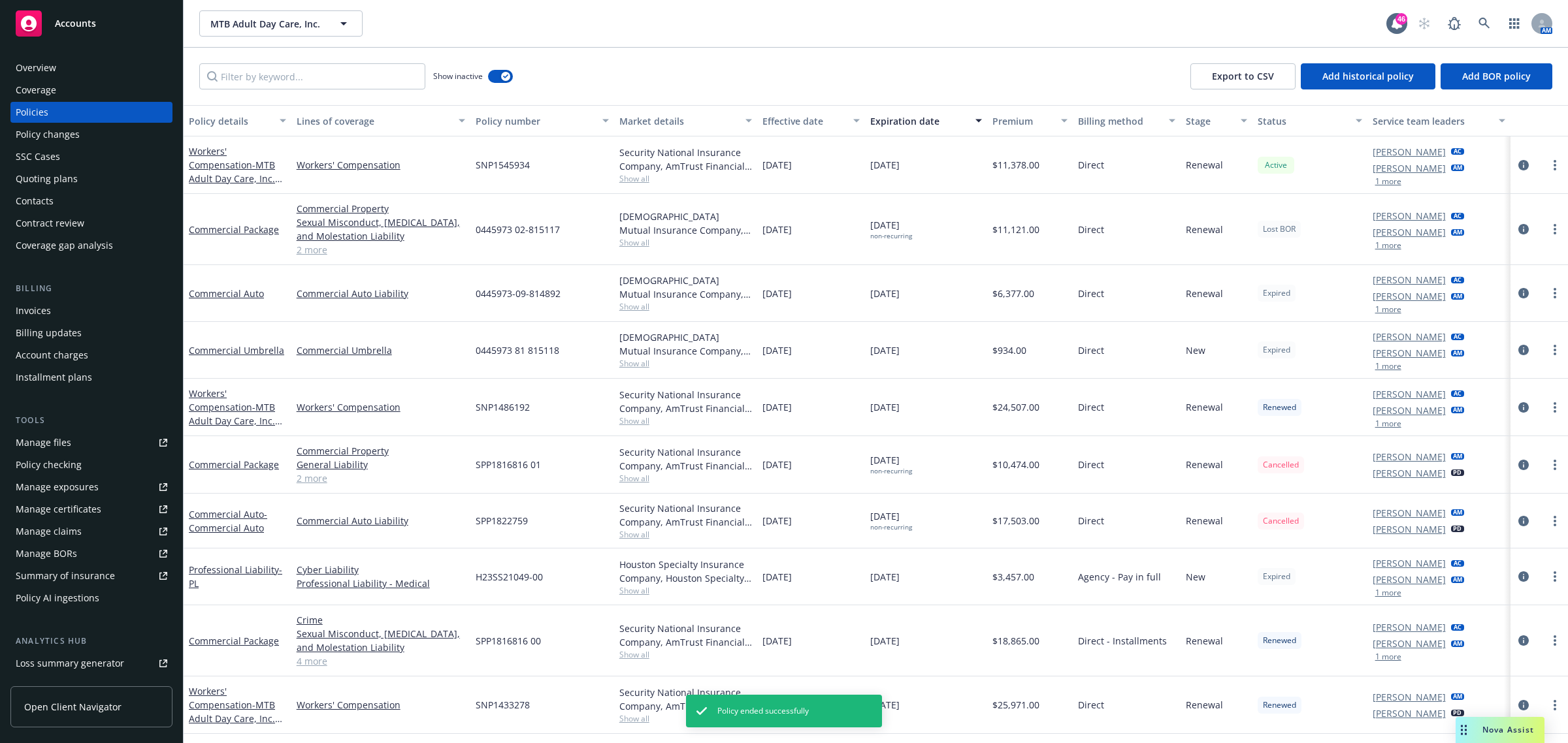
click at [879, 119] on div "Expiration date" at bounding box center [919, 121] width 98 height 14
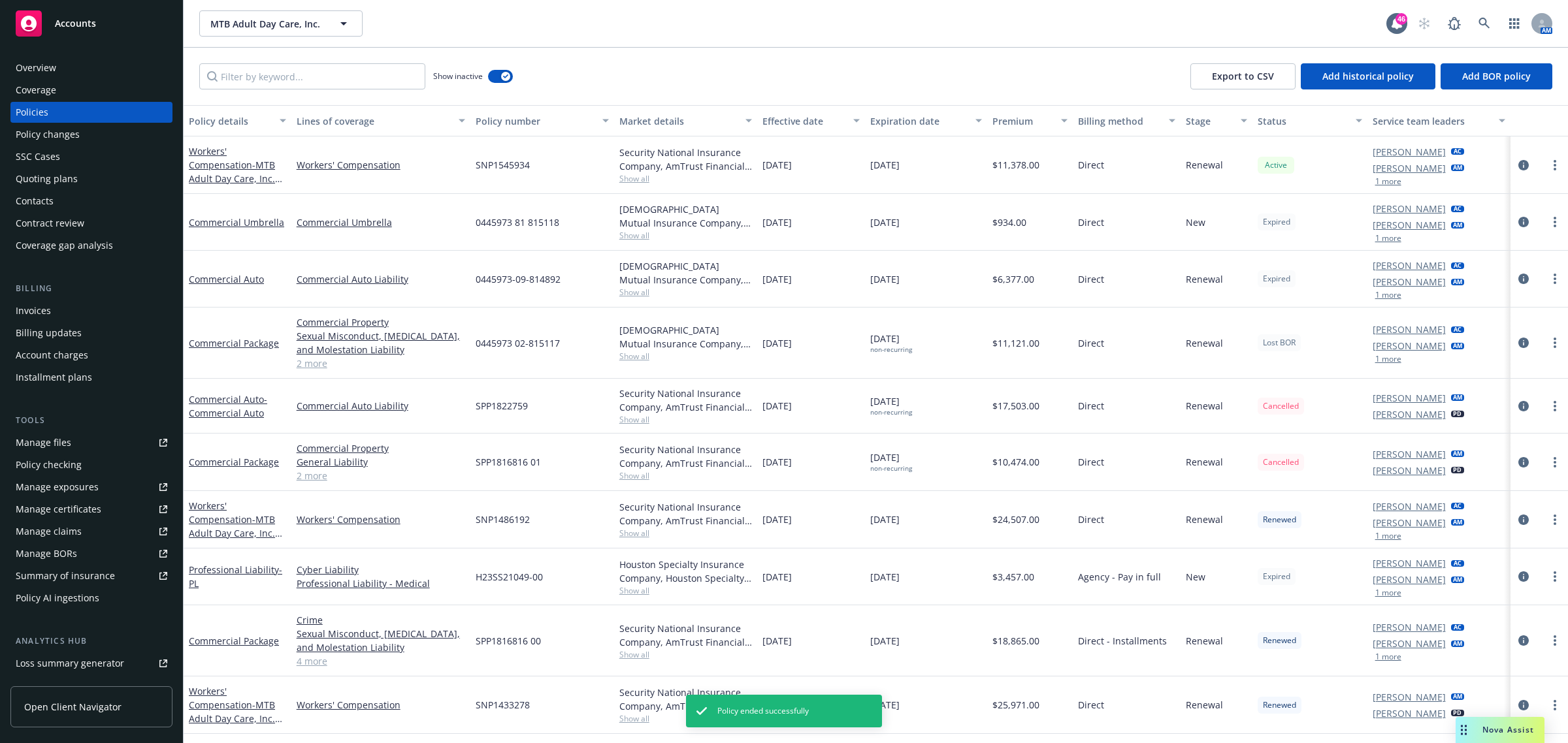
click at [881, 119] on div "Expiration date" at bounding box center [919, 121] width 98 height 14
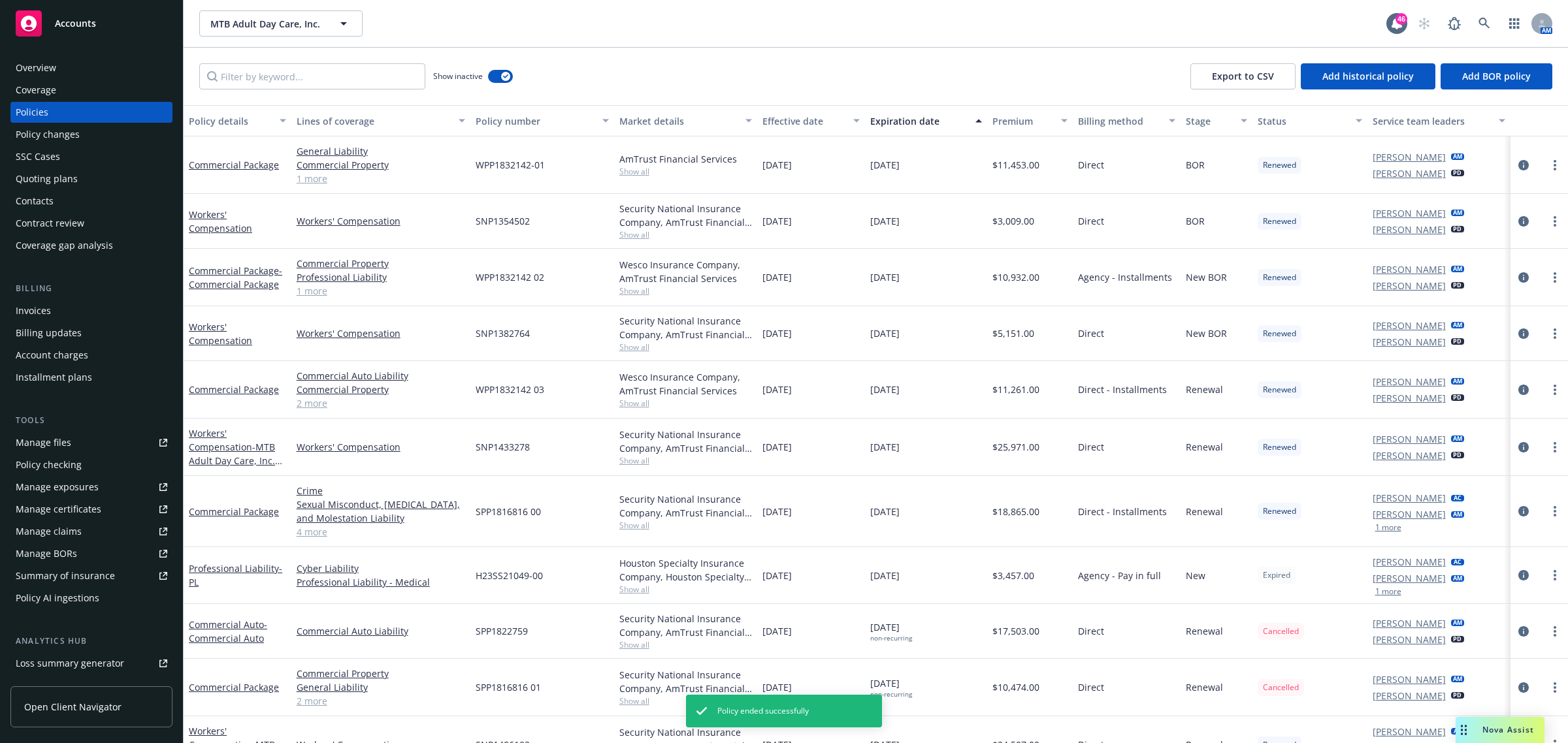
click at [882, 119] on div "Expiration date" at bounding box center [919, 121] width 98 height 14
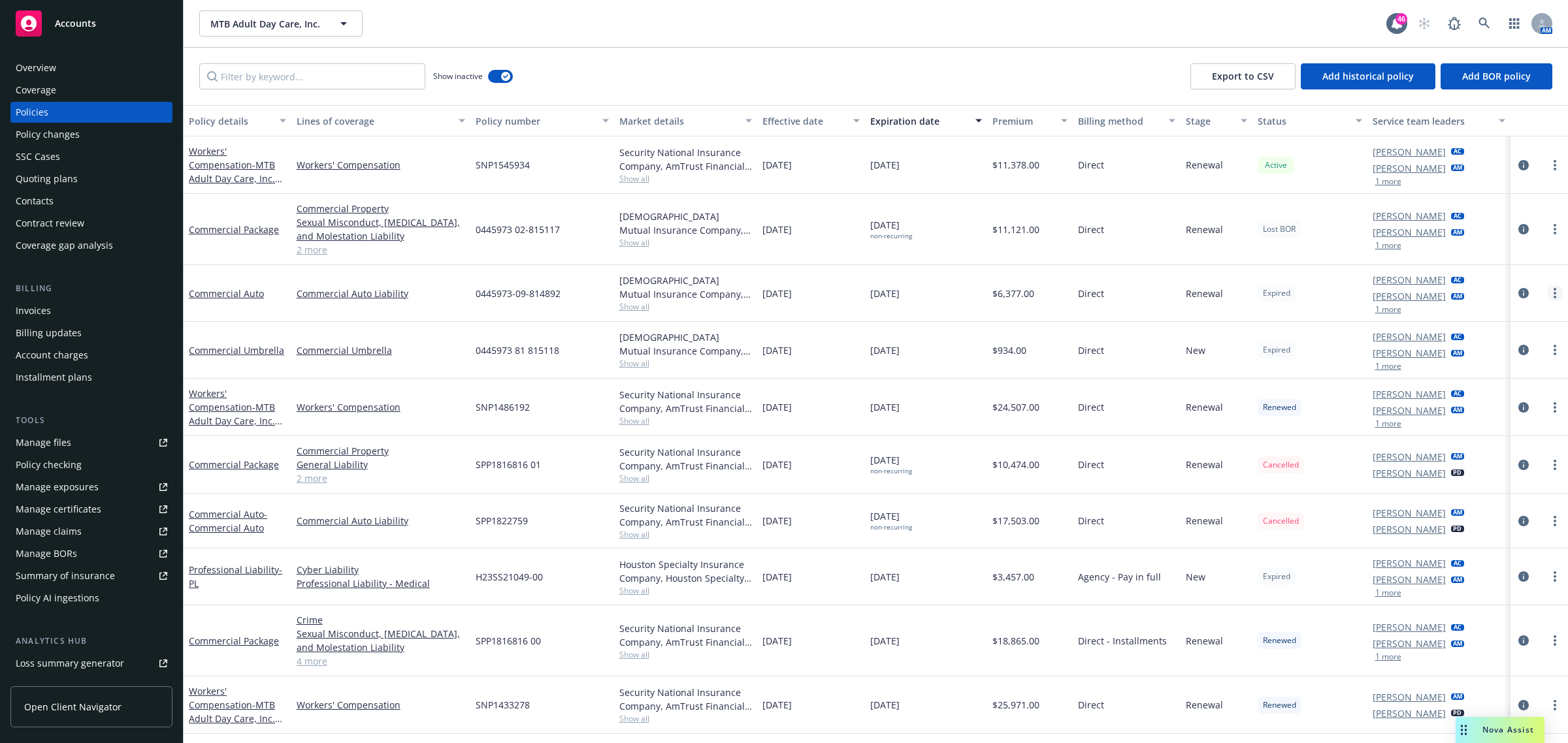
click at [1140, 296] on link "more" at bounding box center [1556, 293] width 16 height 16
click at [1140, 369] on link "End policy" at bounding box center [1474, 373] width 153 height 26
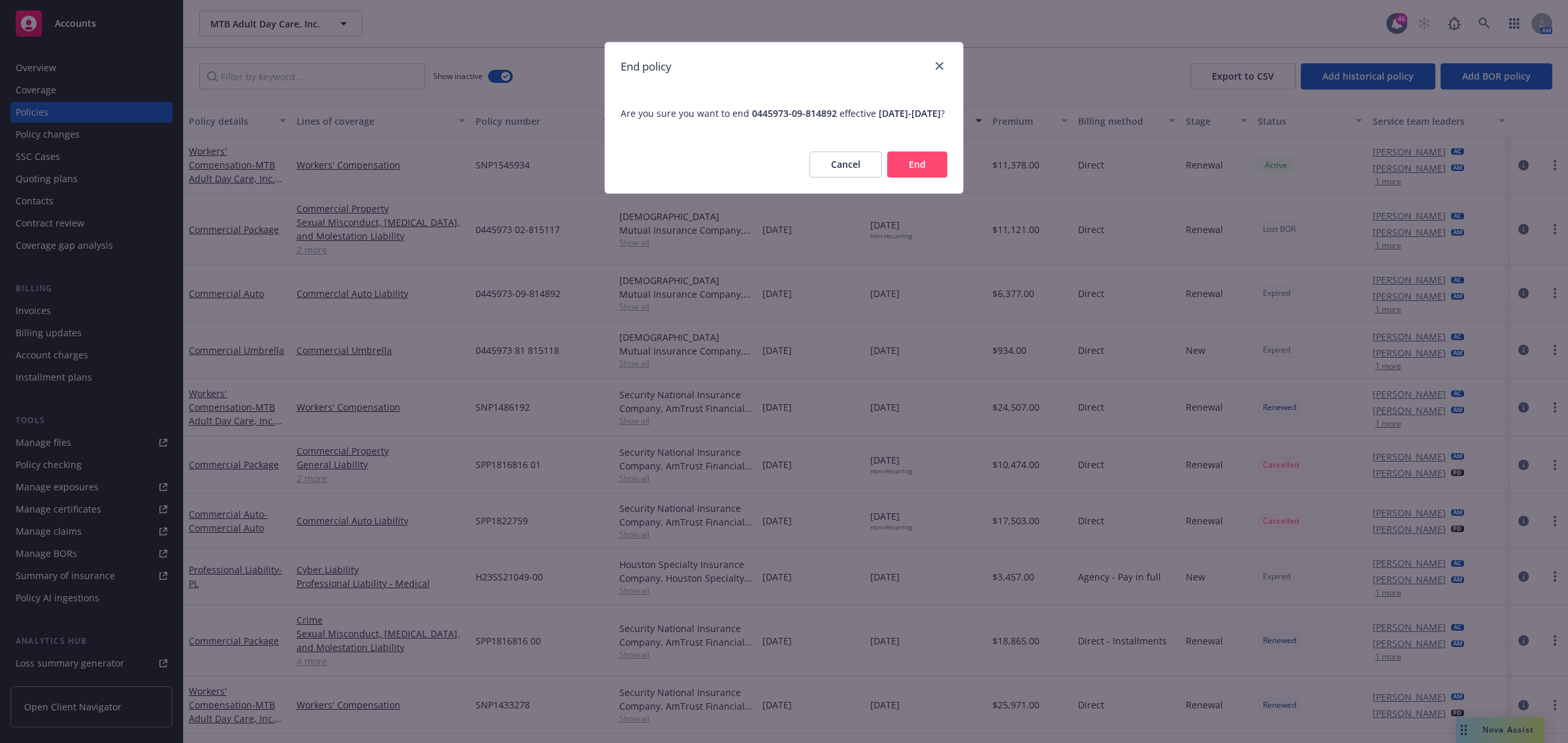
click at [908, 177] on button "End" at bounding box center [917, 165] width 60 height 26
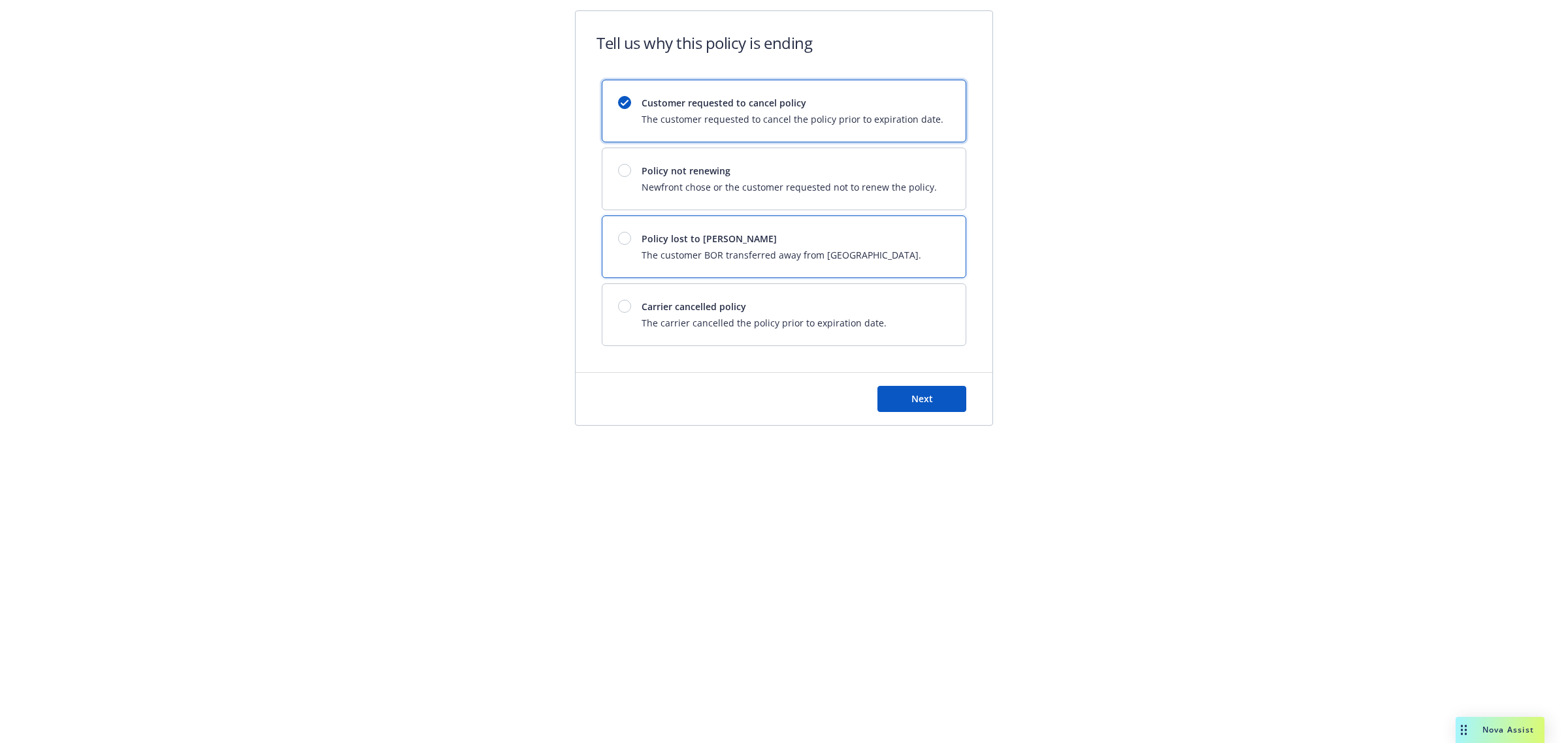
click at [678, 260] on span "The customer BOR transferred away from [GEOGRAPHIC_DATA]." at bounding box center [781, 254] width 280 height 14
drag, startPoint x: 933, startPoint y: 405, endPoint x: 906, endPoint y: 379, distance: 37.5
click at [932, 405] on button "Next" at bounding box center [921, 399] width 89 height 26
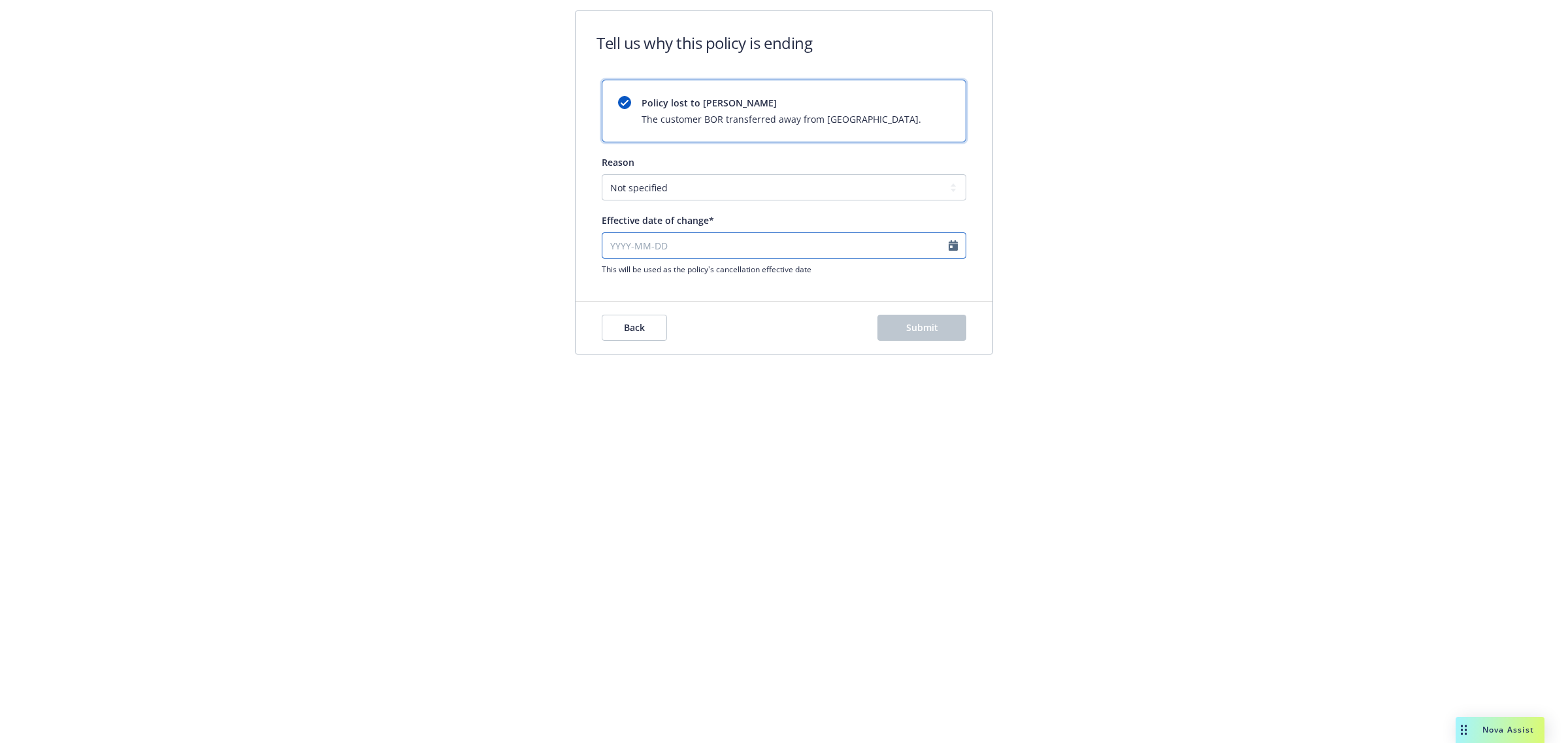
select select "October"
select select "2025"
click at [696, 237] on input "Effective date of change*" at bounding box center [784, 246] width 365 height 26
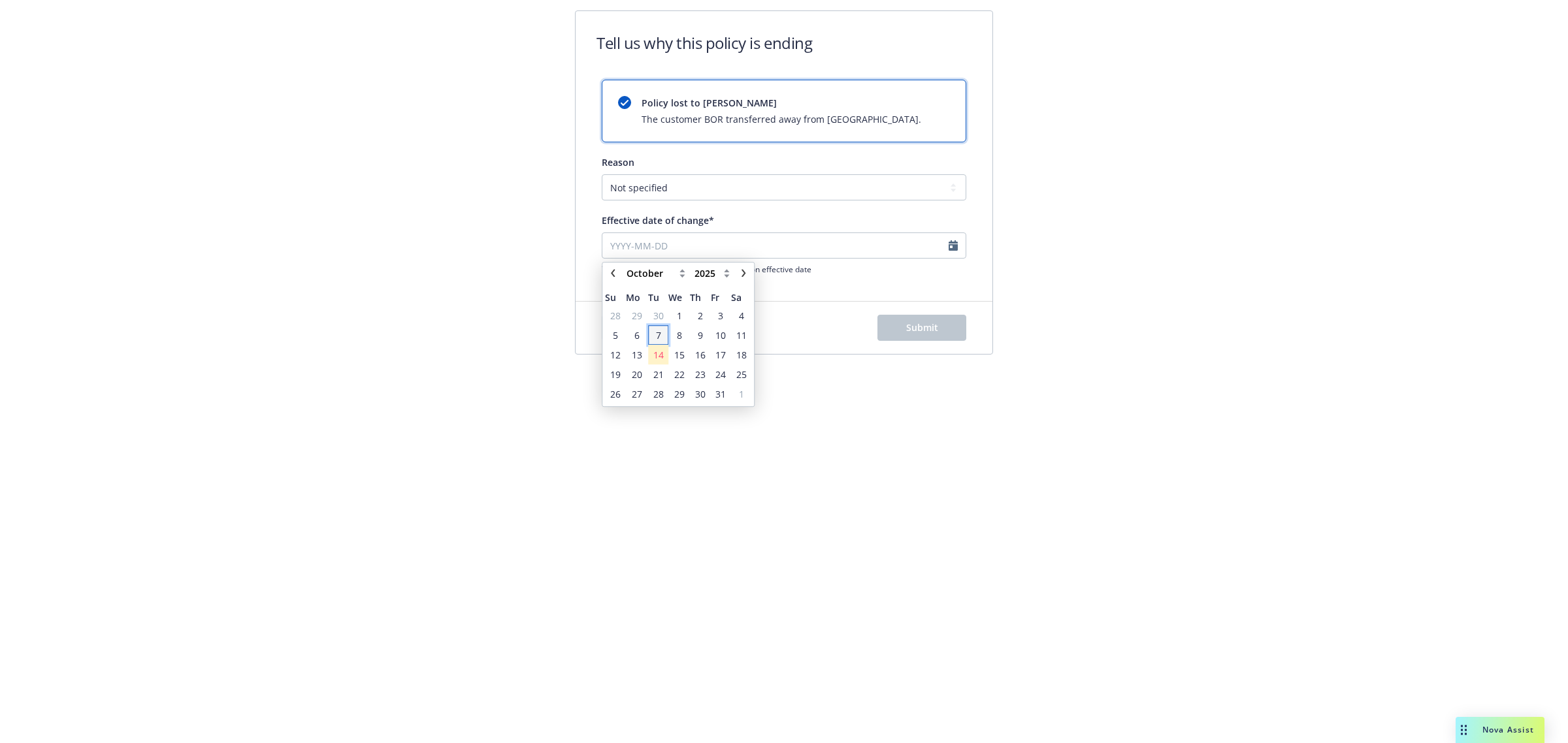
click at [661, 336] on span "7" at bounding box center [658, 335] width 17 height 17
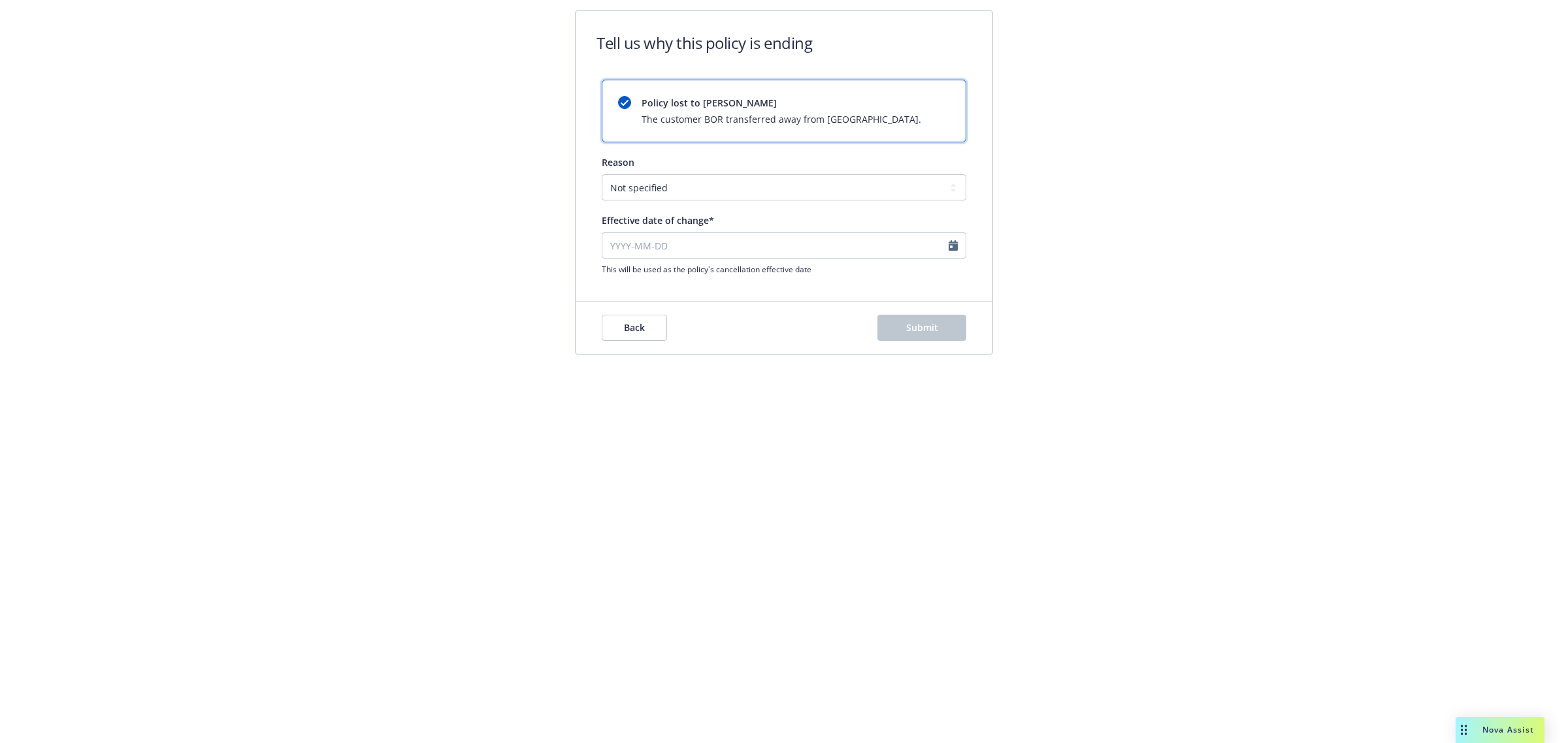
type input "[DATE]"
click at [910, 325] on span "Submit" at bounding box center [922, 327] width 32 height 12
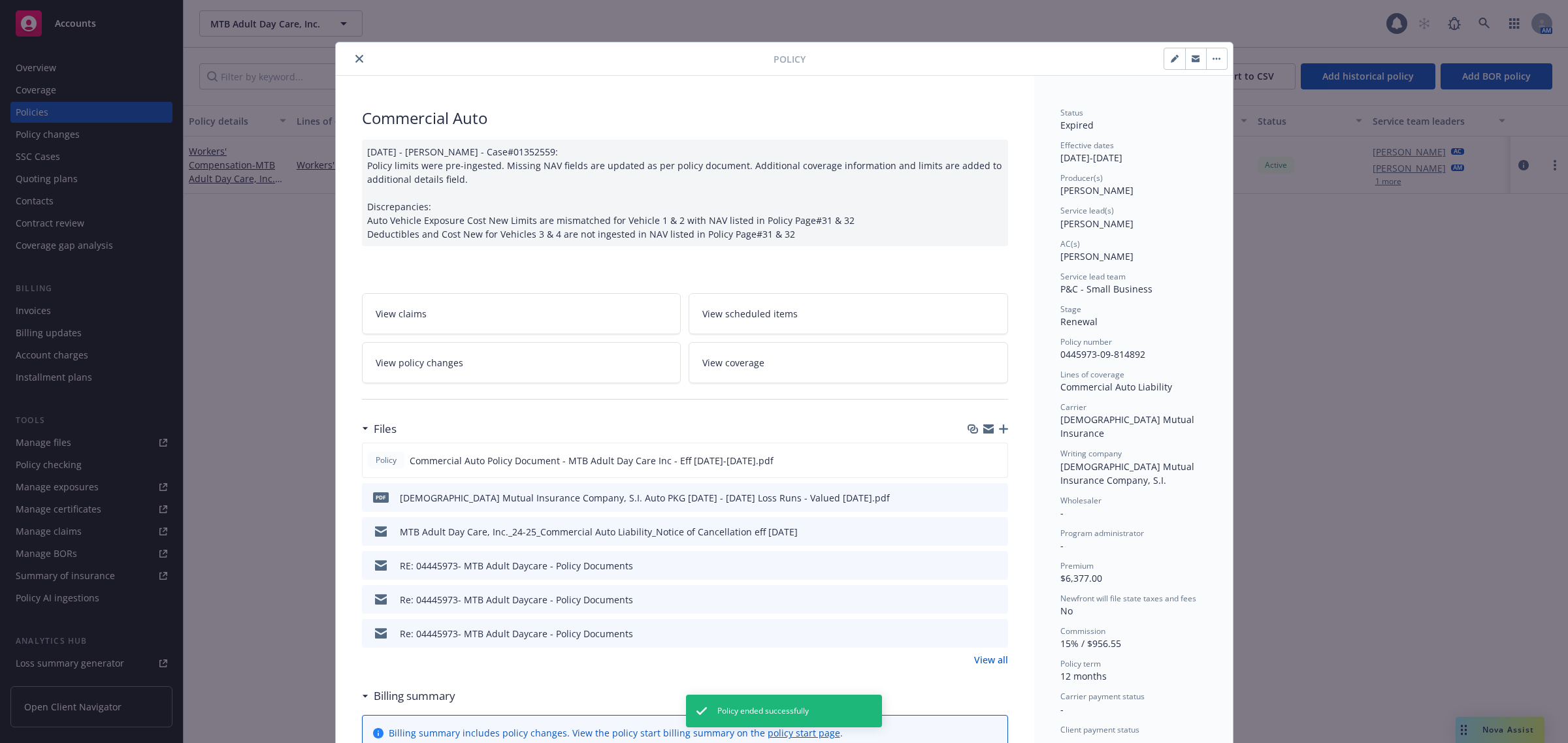
scroll to position [39, 0]
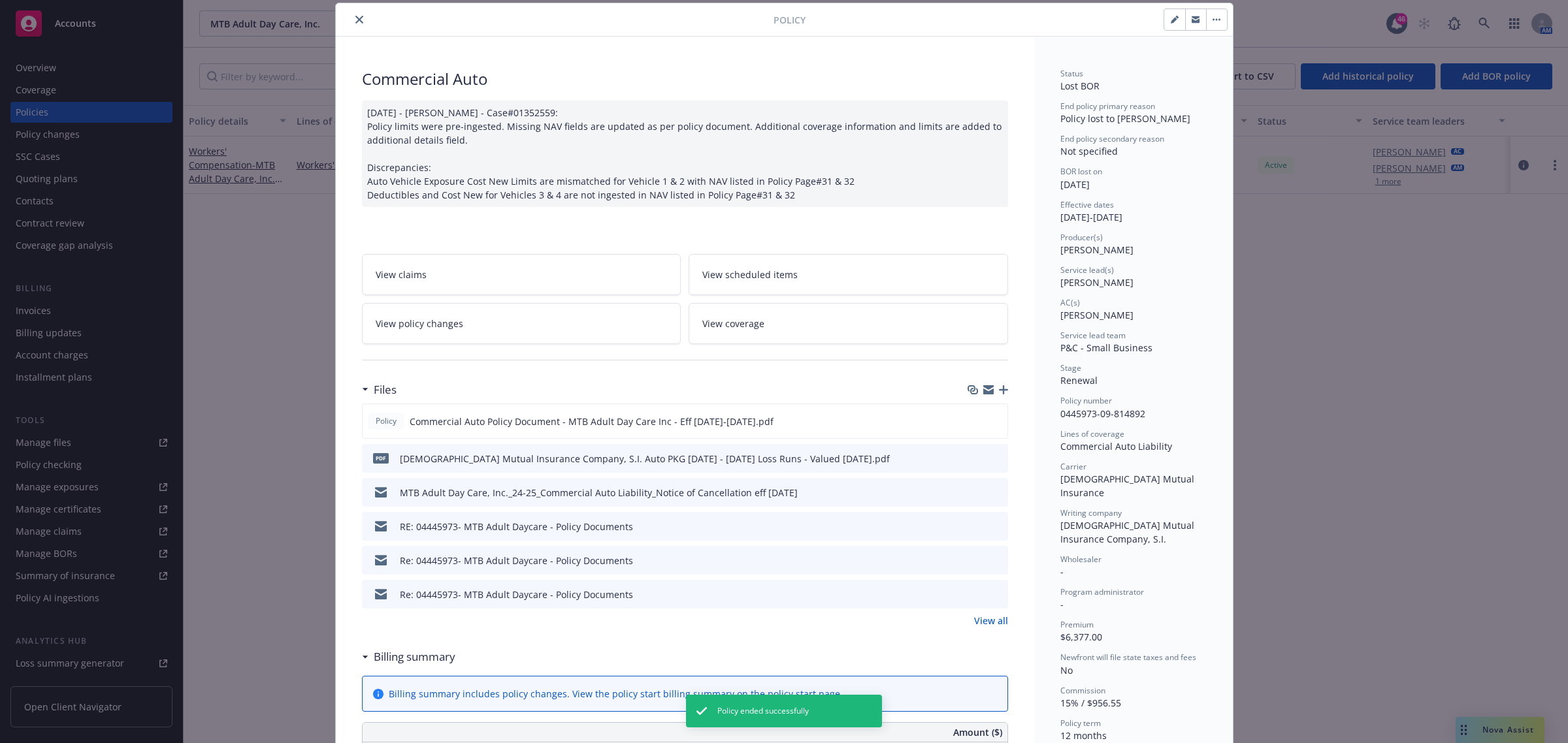
click at [346, 18] on div at bounding box center [558, 20] width 433 height 16
click at [351, 17] on button "close" at bounding box center [359, 20] width 16 height 16
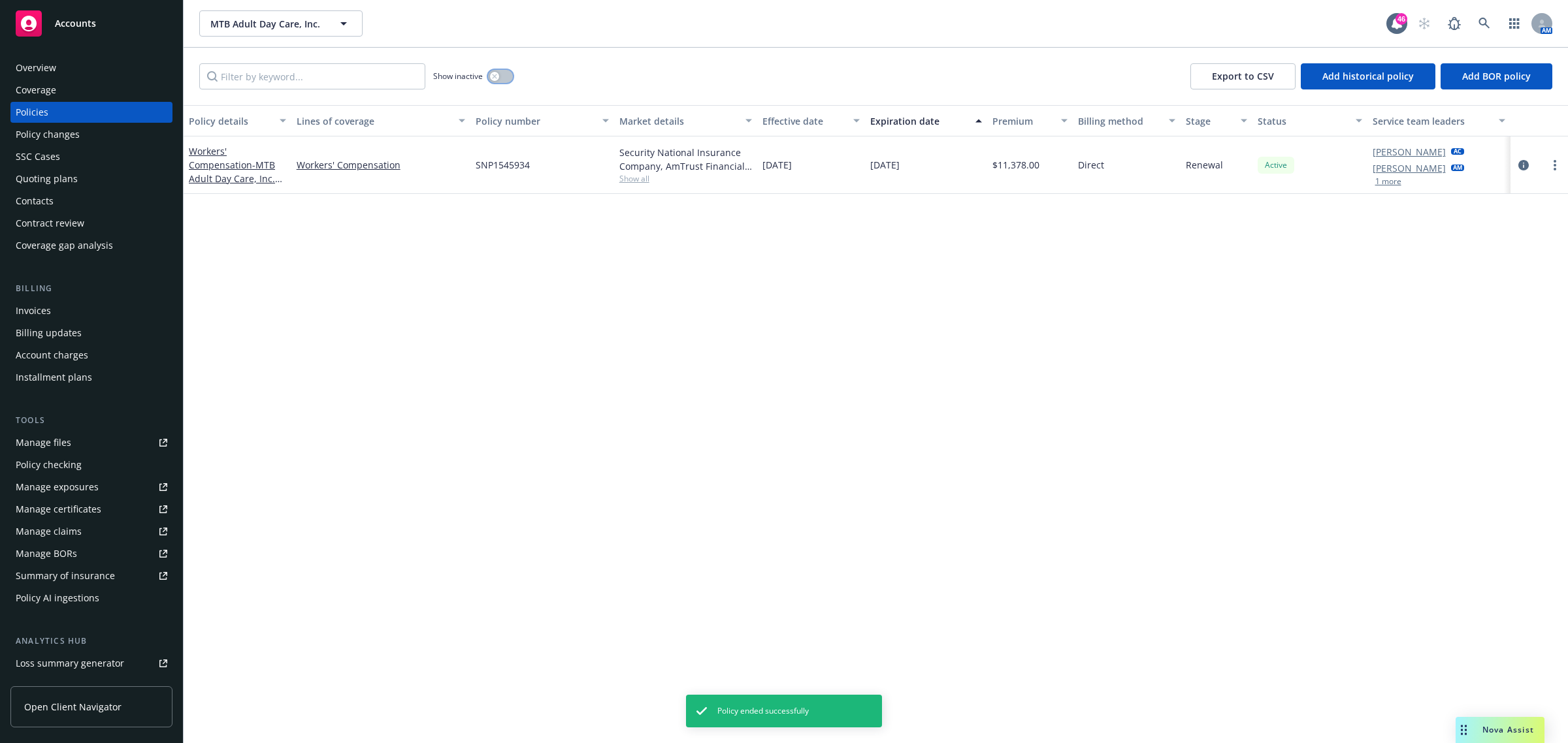
click at [500, 77] on button "button" at bounding box center [500, 77] width 25 height 13
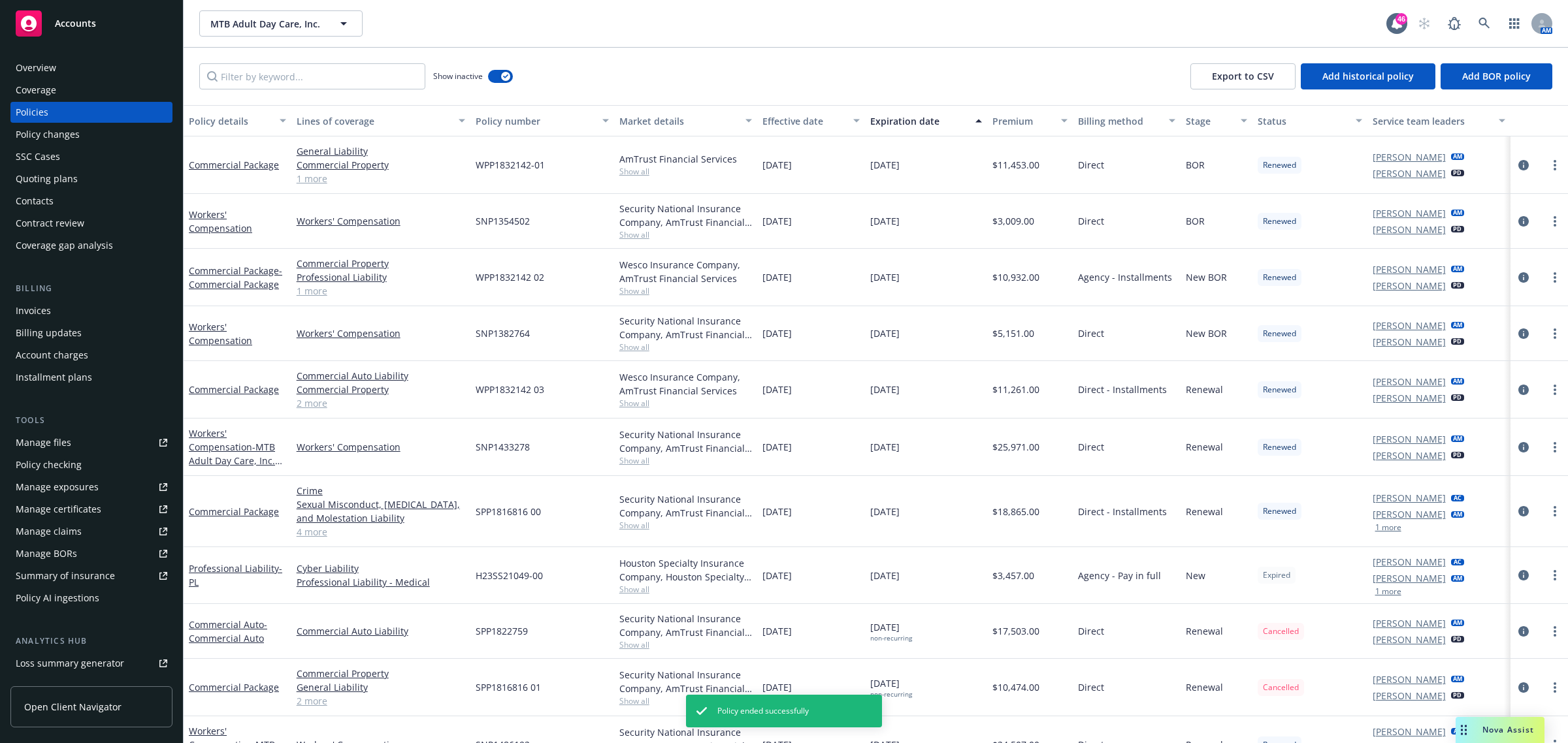
click at [794, 114] on div "Effective date" at bounding box center [804, 121] width 83 height 14
click at [796, 115] on div "Effective date" at bounding box center [804, 121] width 83 height 14
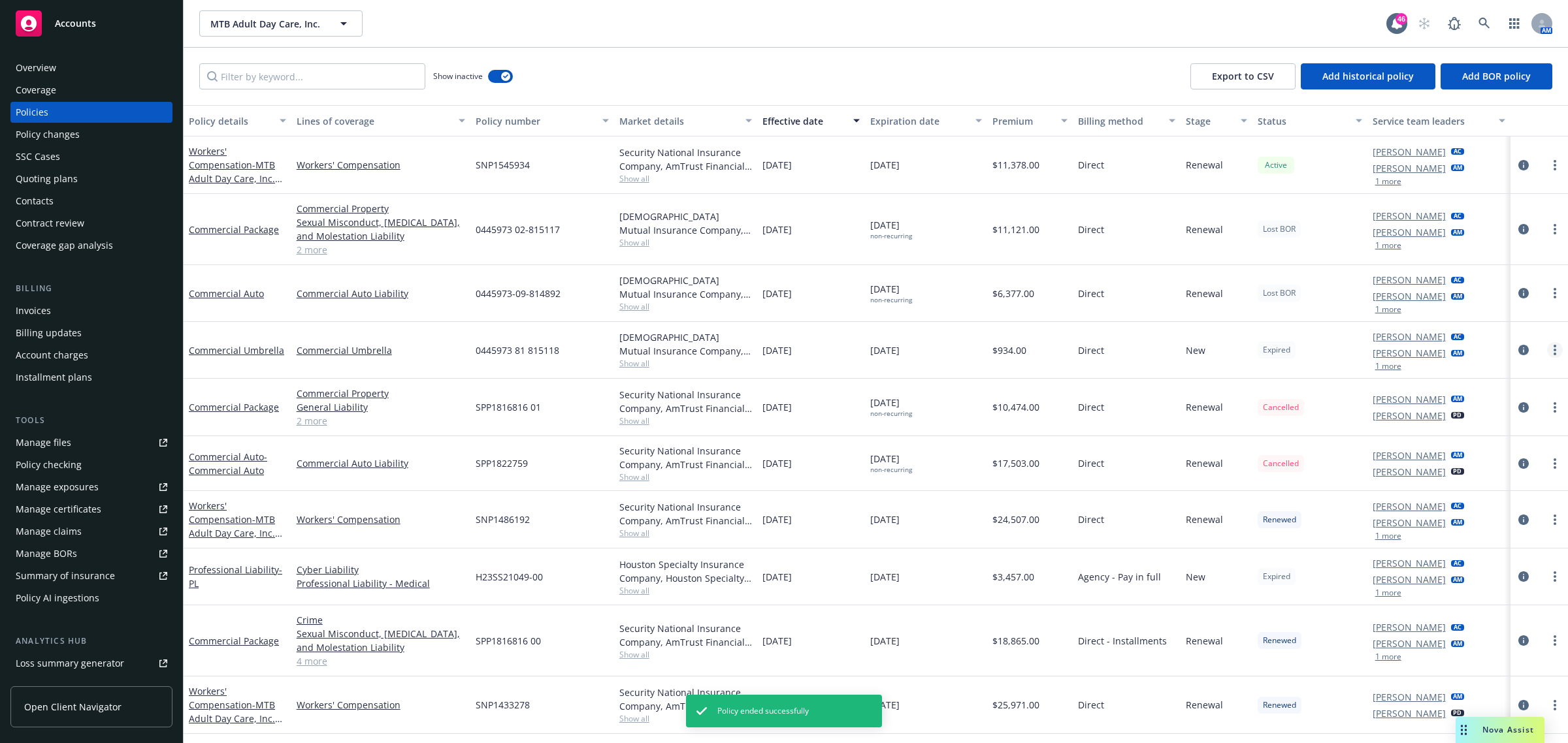
click at [1140, 349] on link "more" at bounding box center [1556, 350] width 16 height 16
click at [1140, 433] on div "[PERSON_NAME] AM [PERSON_NAME] PD" at bounding box center [1439, 408] width 144 height 58
click at [1140, 350] on link "more" at bounding box center [1556, 350] width 16 height 16
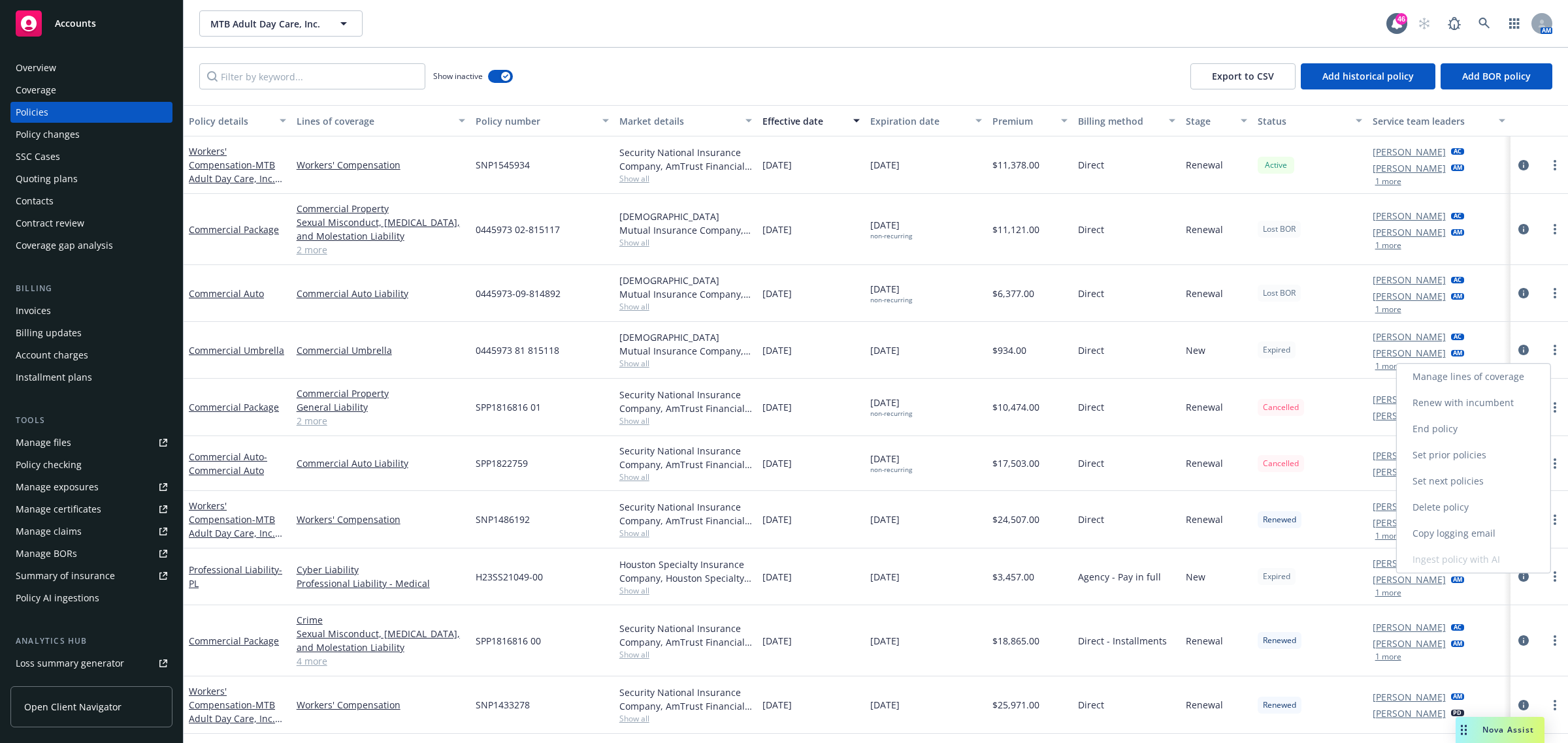
click at [1140, 423] on link "End policy" at bounding box center [1474, 429] width 153 height 26
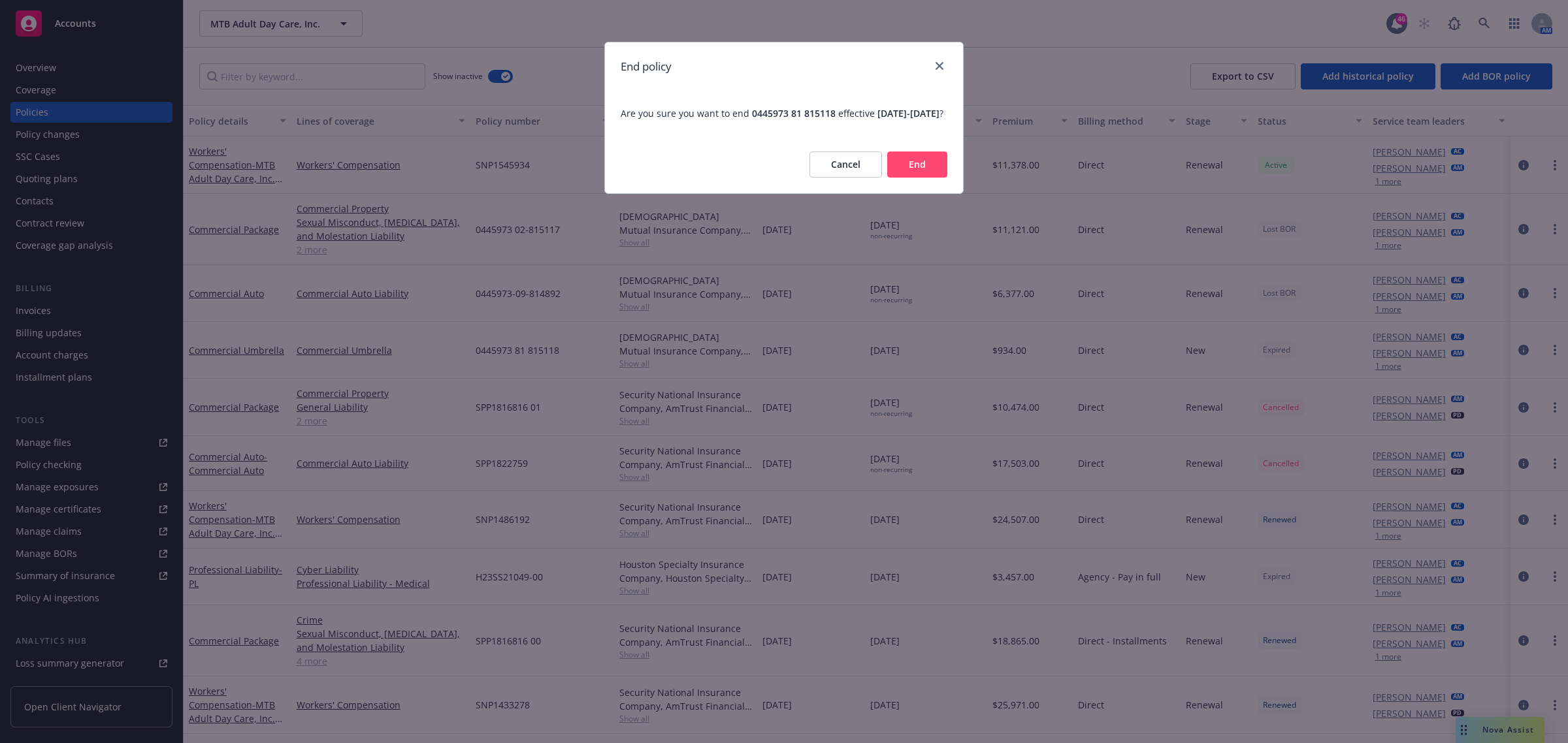
click at [913, 174] on button "End" at bounding box center [917, 165] width 60 height 26
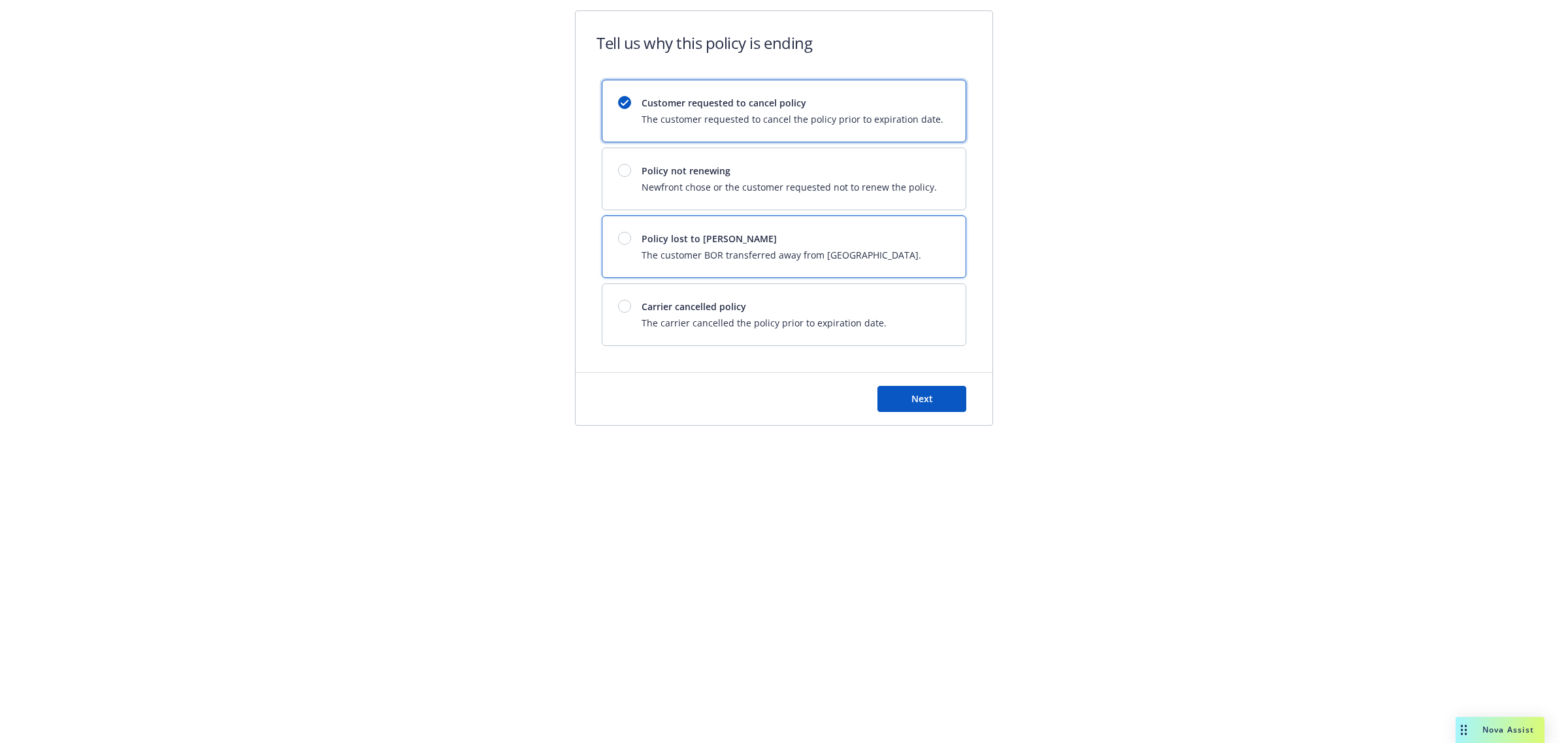
click at [737, 254] on span "The customer BOR transferred away from [GEOGRAPHIC_DATA]." at bounding box center [781, 254] width 280 height 14
click at [925, 400] on span "Next" at bounding box center [922, 398] width 22 height 12
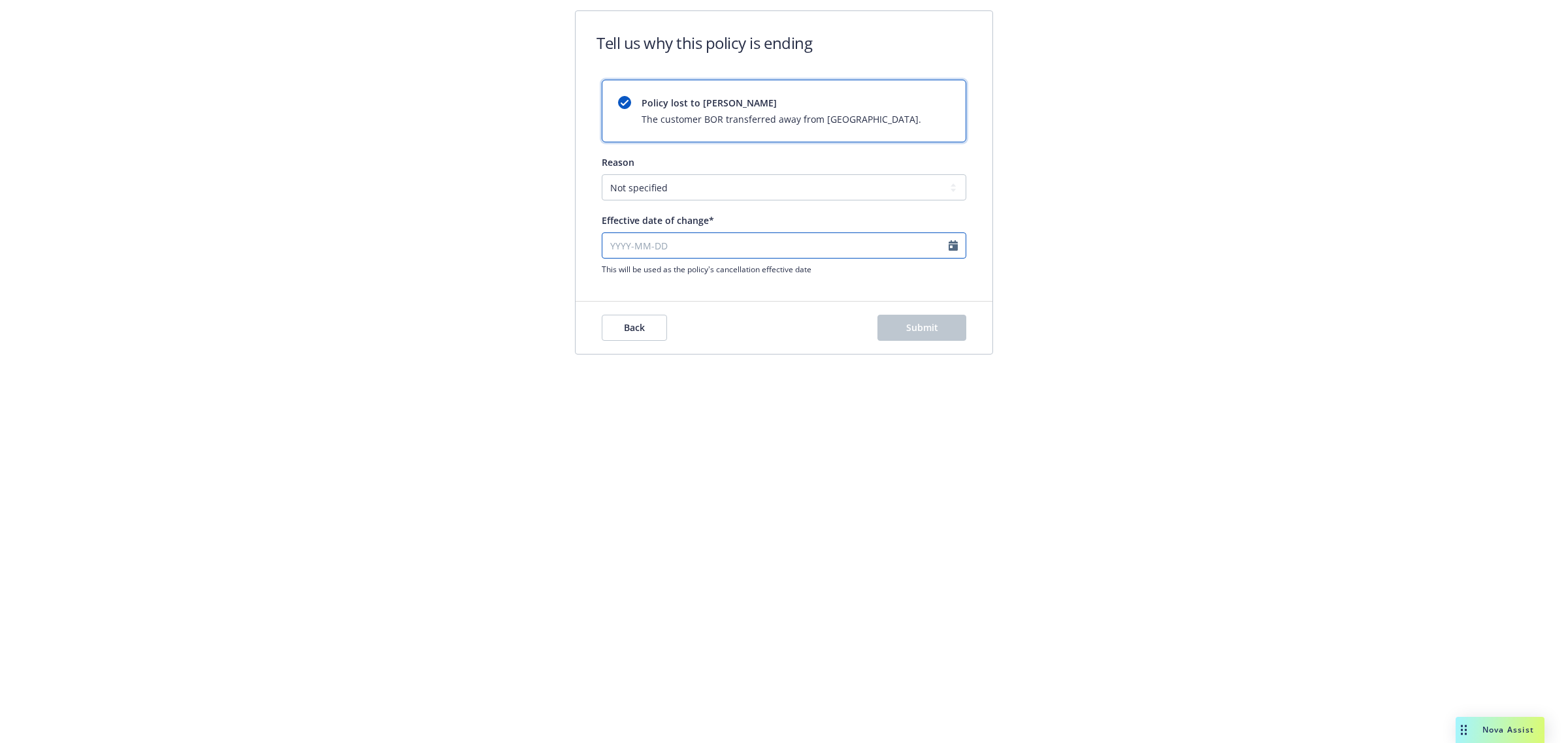
click at [735, 250] on input "Effective date of change*" at bounding box center [784, 246] width 365 height 26
select select "October"
select select "2025"
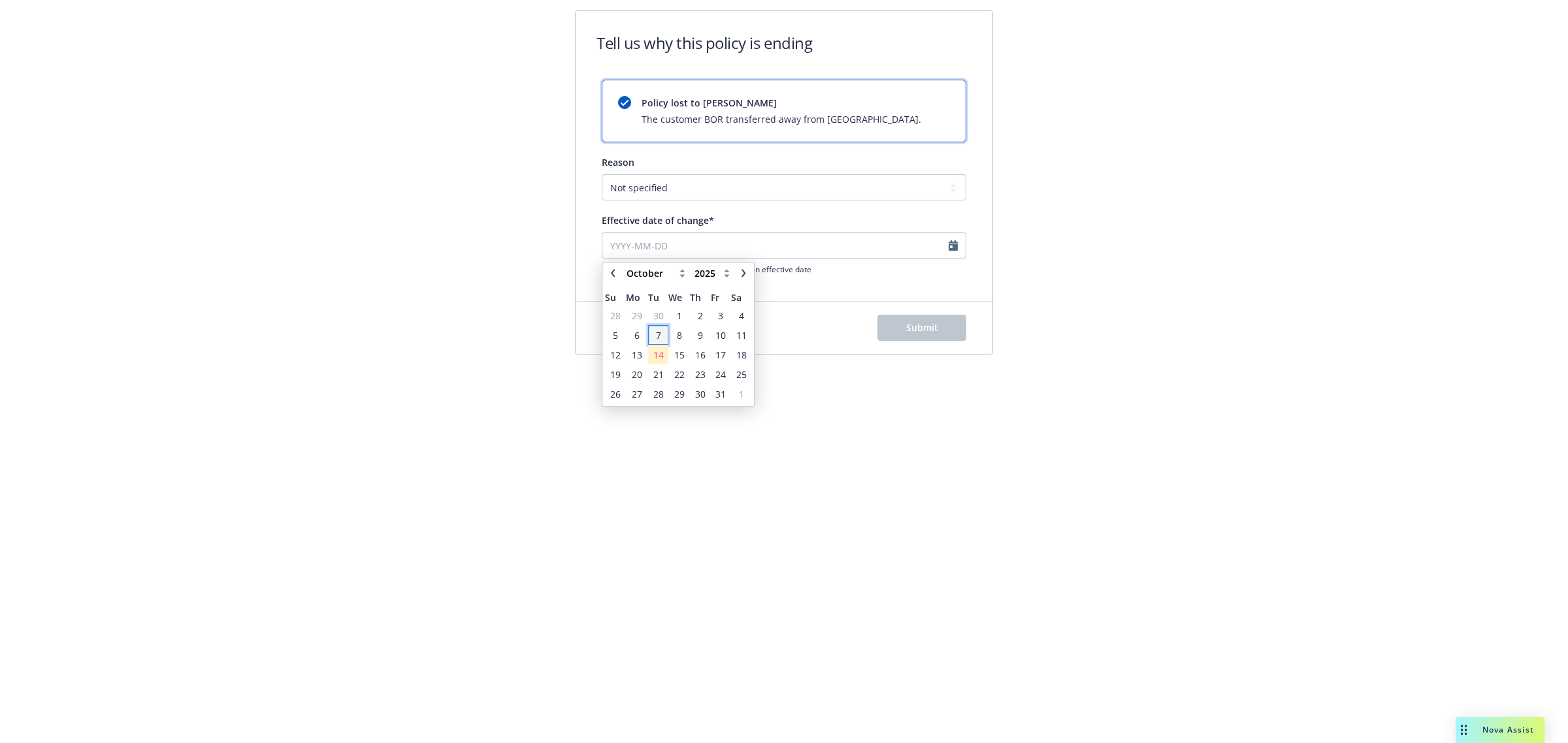
click at [663, 336] on span "7" at bounding box center [658, 335] width 17 height 17
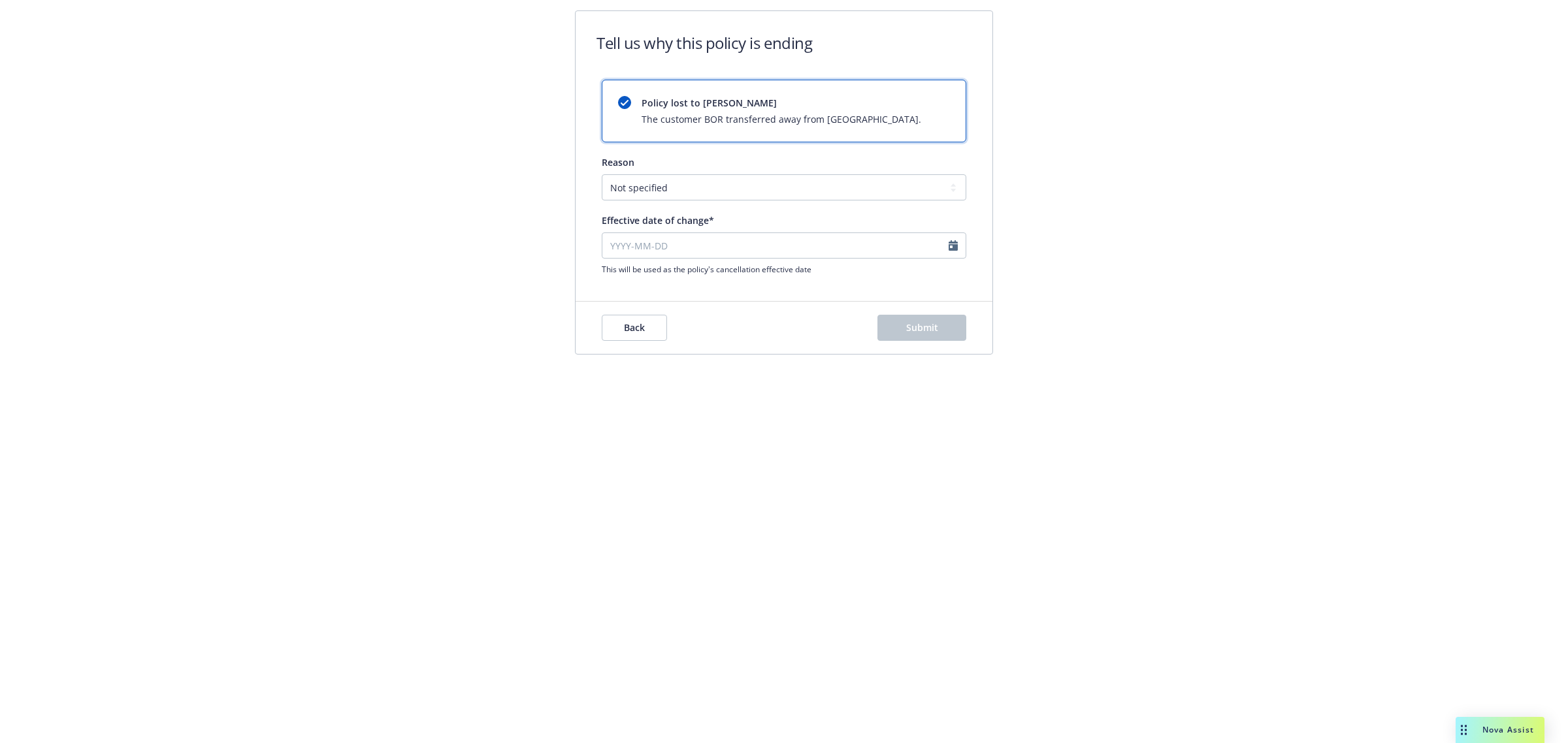
type input "[DATE]"
click at [935, 328] on span "Submit" at bounding box center [922, 327] width 32 height 12
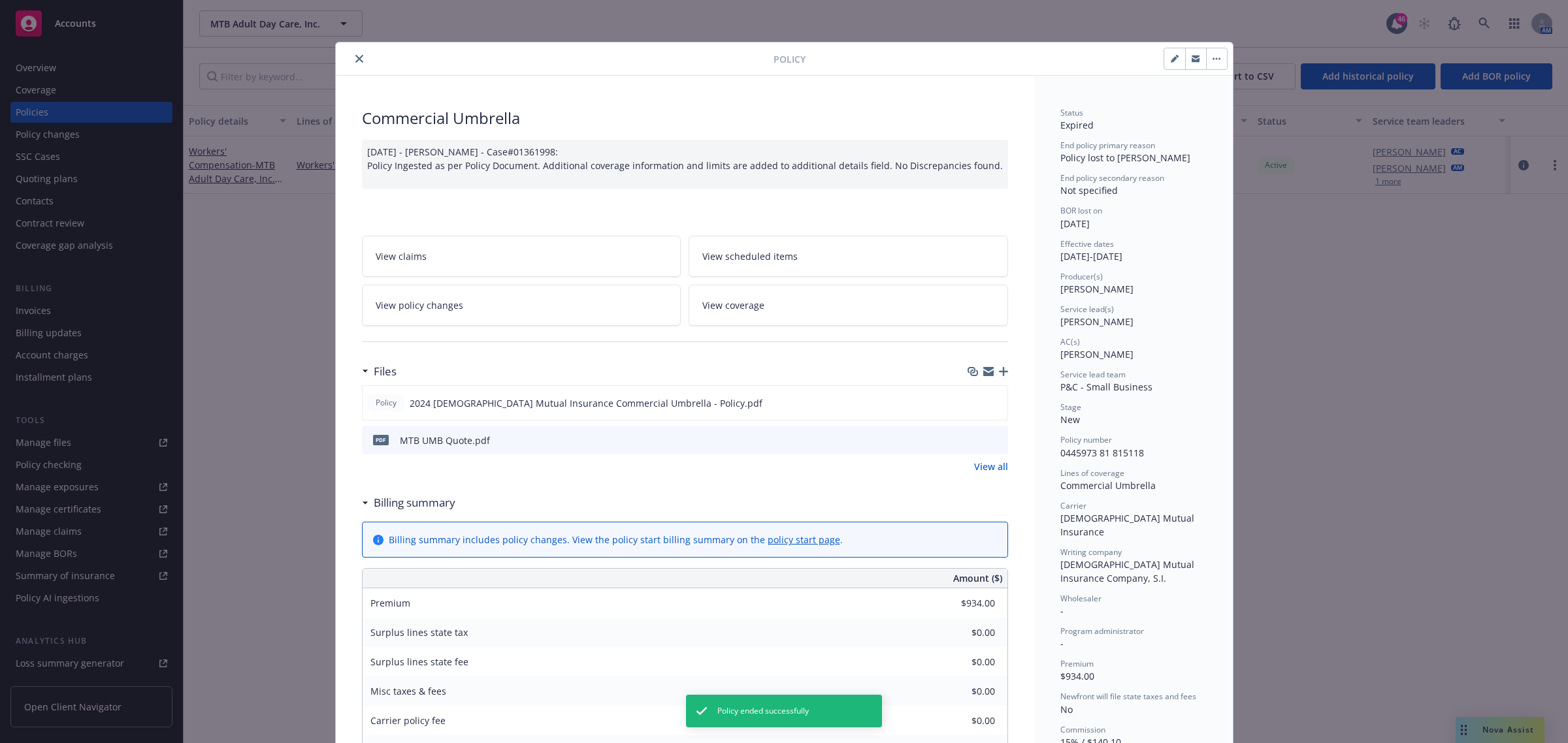
scroll to position [39, 0]
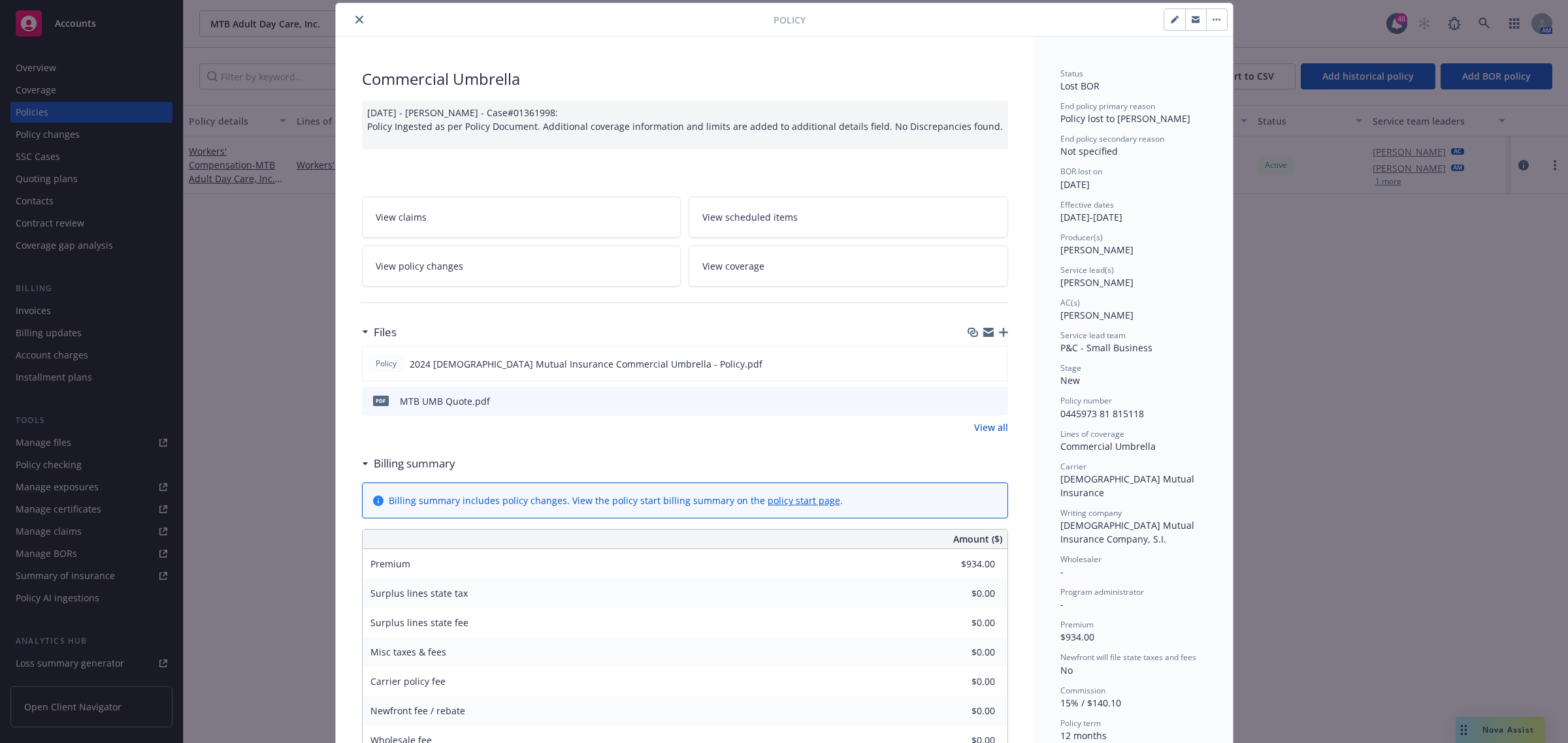
click at [357, 17] on icon "close" at bounding box center [359, 20] width 8 height 8
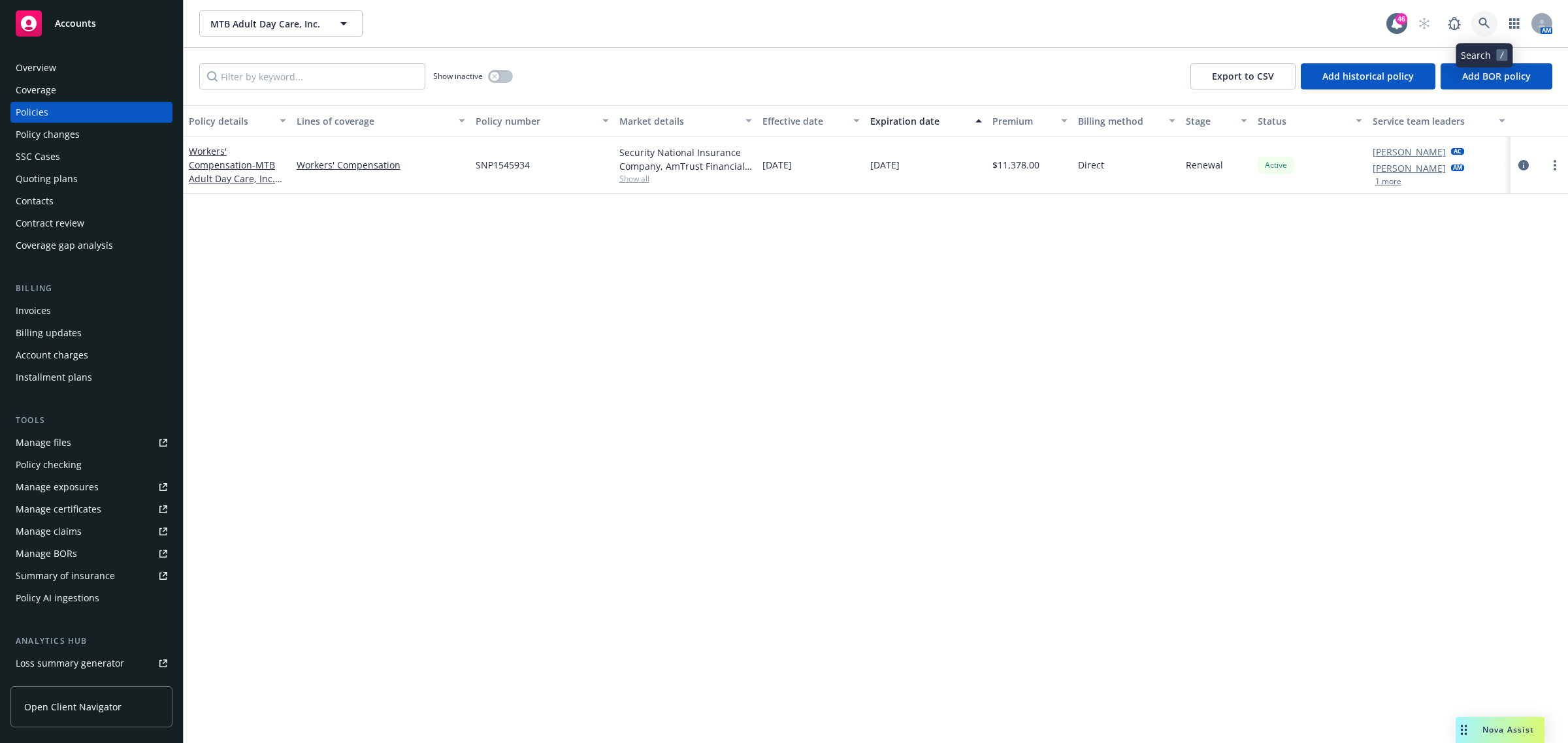
click at [1140, 27] on icon at bounding box center [1485, 23] width 12 height 12
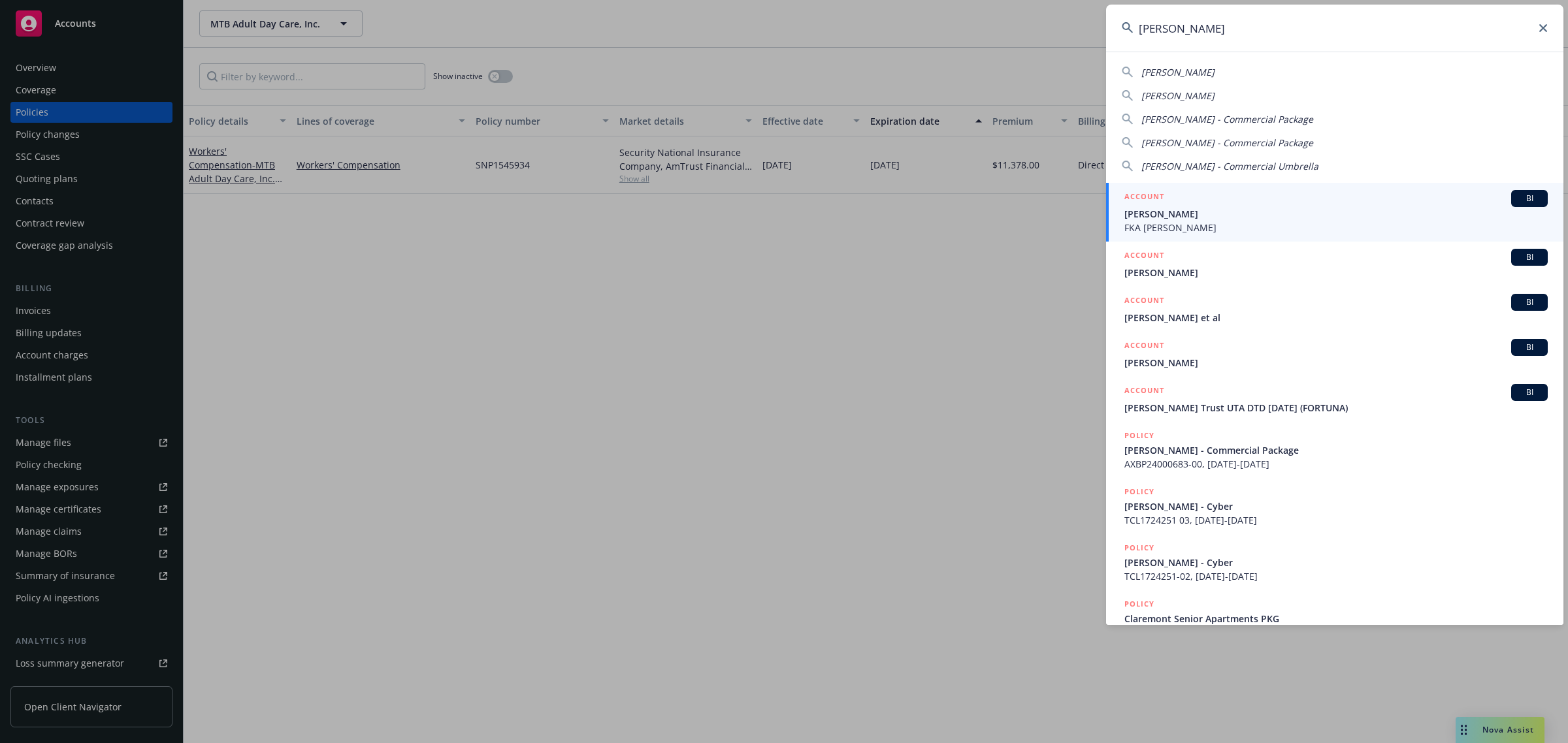
type input "[PERSON_NAME]"
click at [1140, 199] on div "ACCOUNT BI" at bounding box center [1336, 198] width 423 height 17
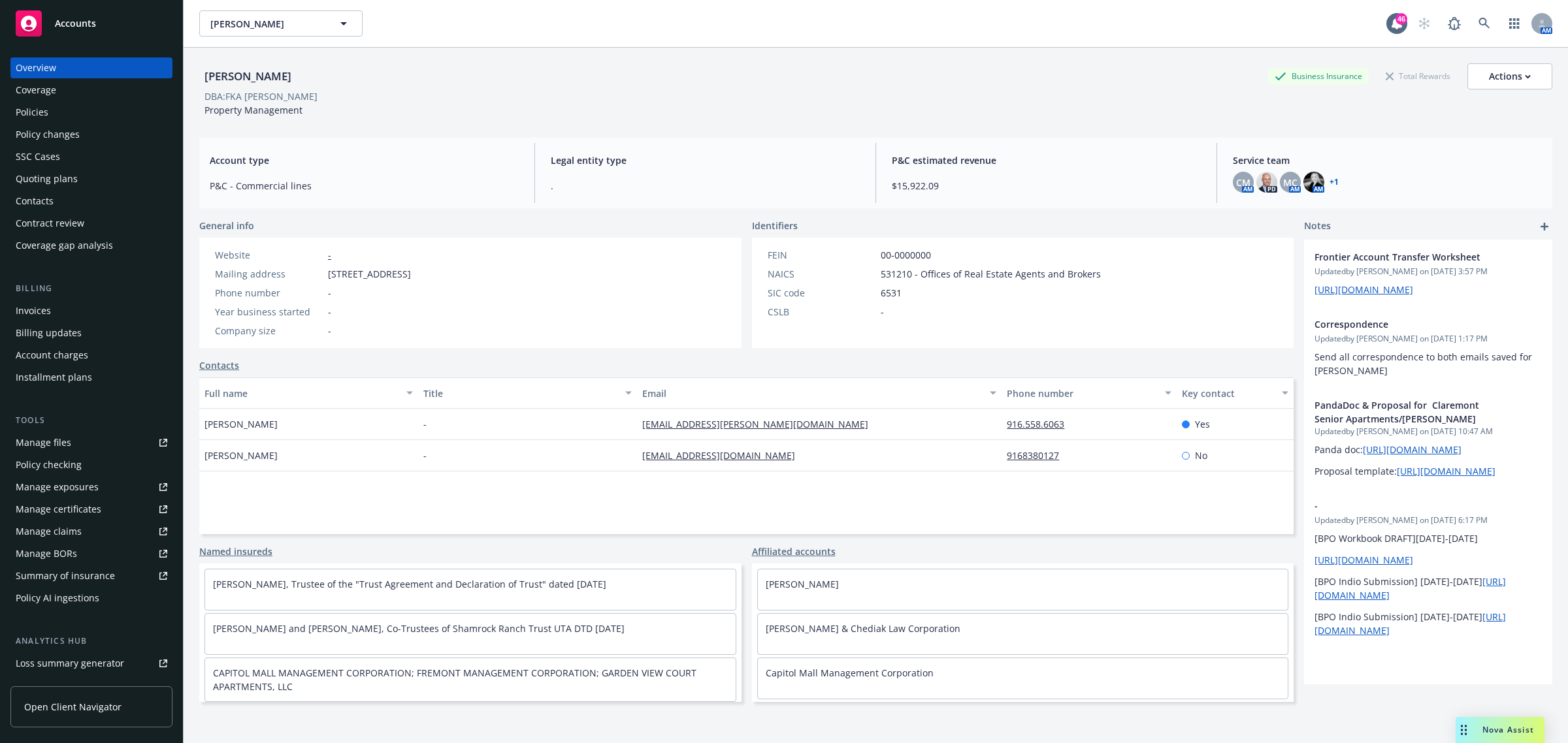
click at [1140, 540] on span "Nova Assist" at bounding box center [1508, 729] width 51 height 11
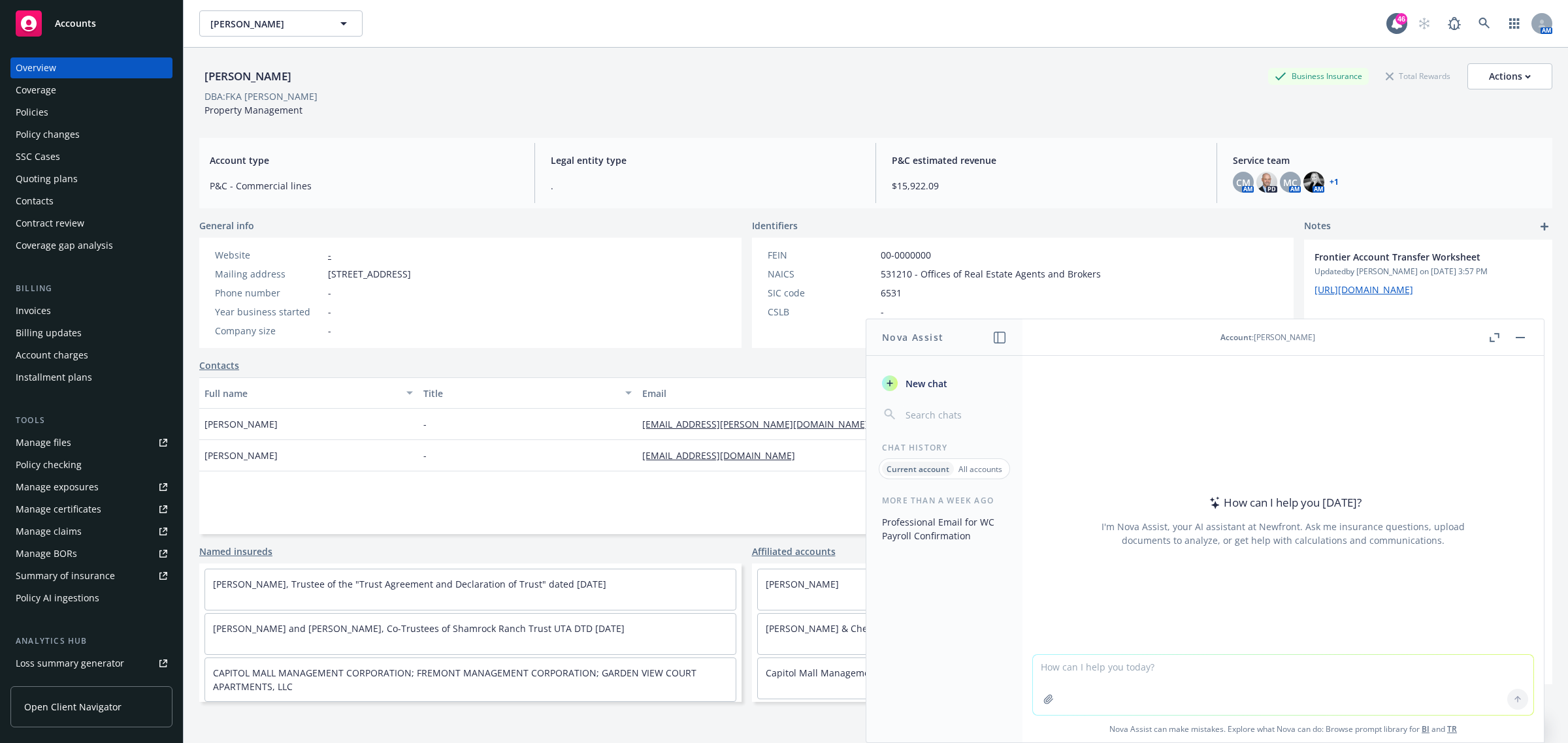
click at [1140, 540] on textarea at bounding box center [1283, 684] width 500 height 60
type textarea "what is the corporate term when you let someone know something for their view"
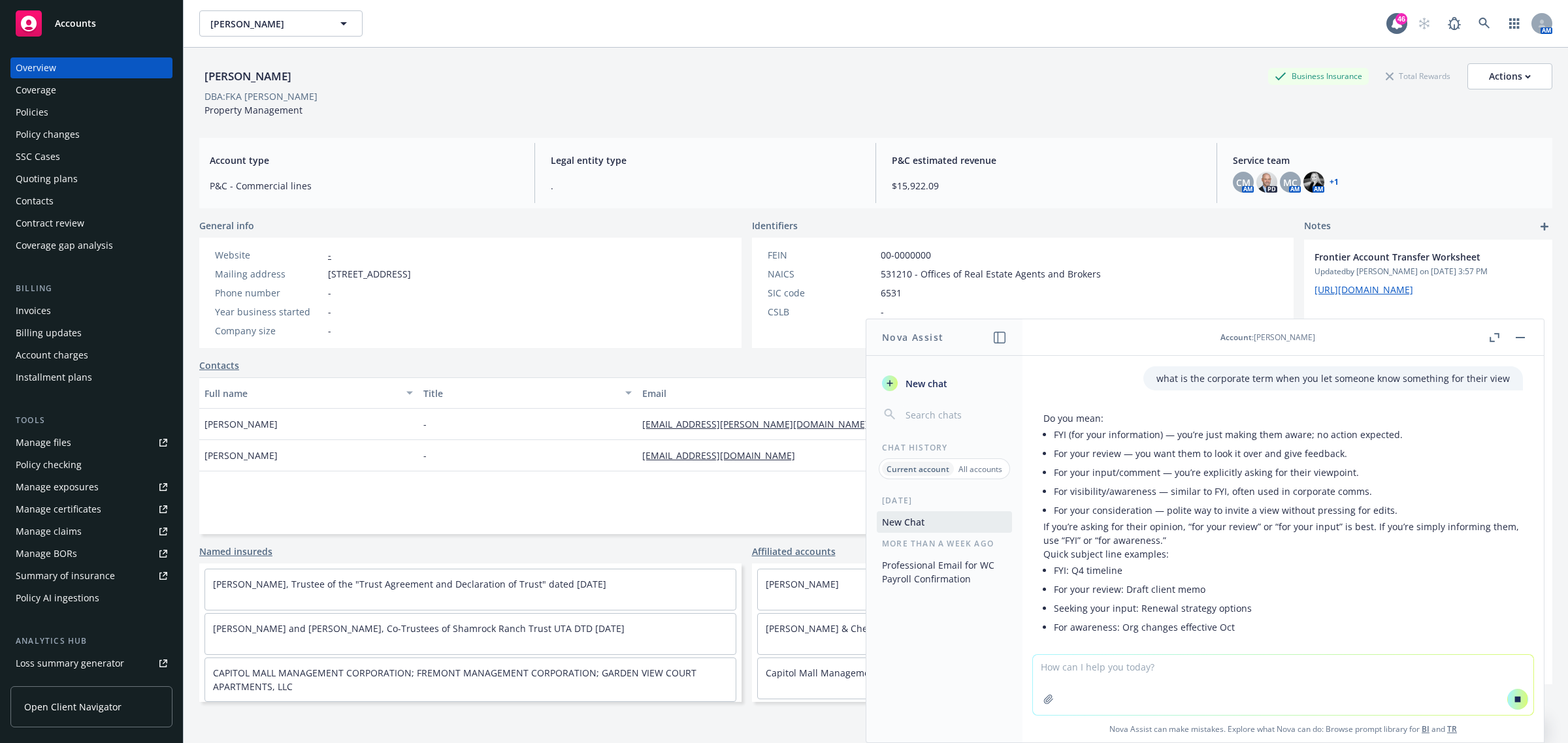
scroll to position [43, 0]
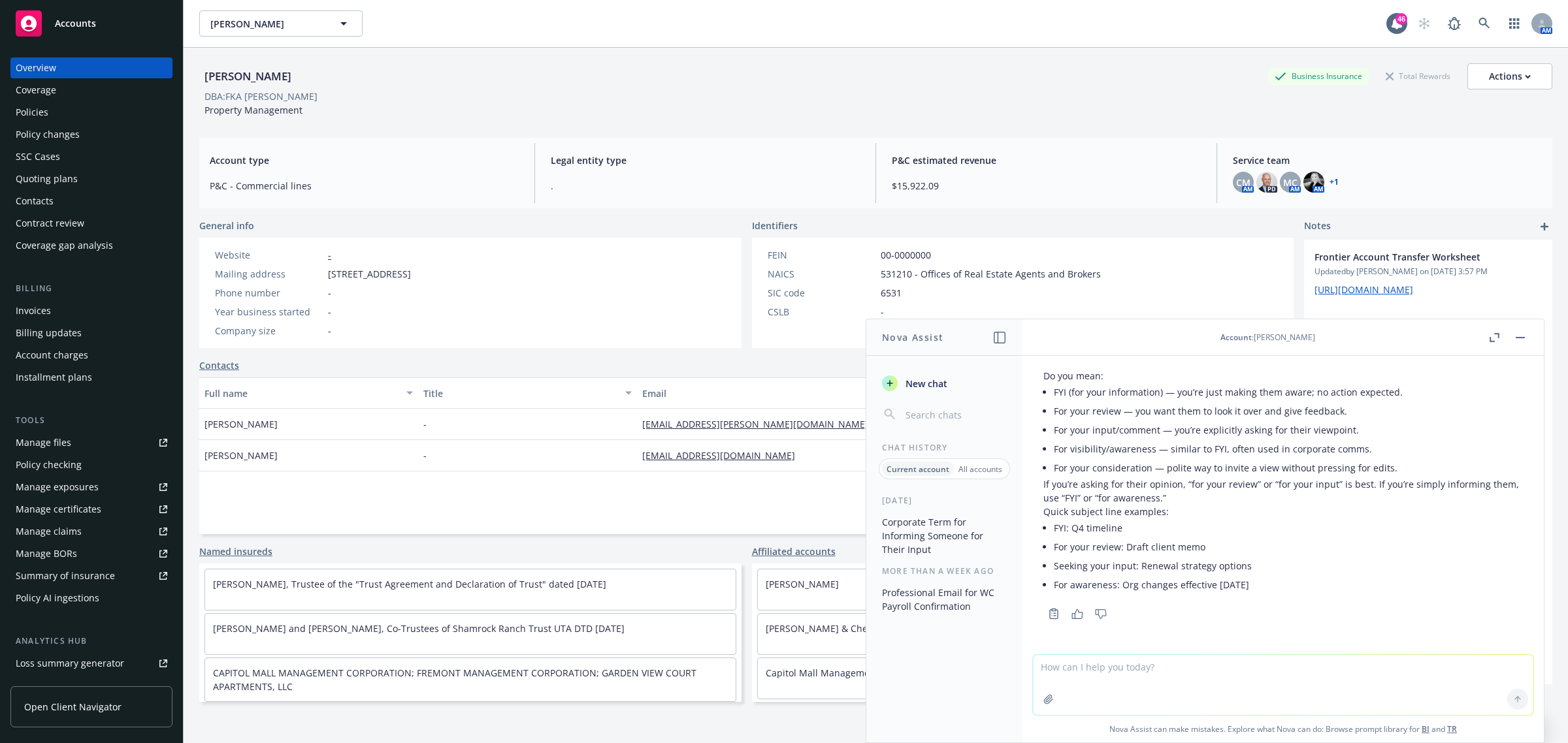
click at [1140, 540] on textarea at bounding box center [1283, 684] width 500 height 60
paste textarea "Good Morning - just wanted to let you know I am working on 10/1 [PERSON_NAME] f…"
type textarea "write this better Good Morning - just wanted to let you know I am working on 10…"
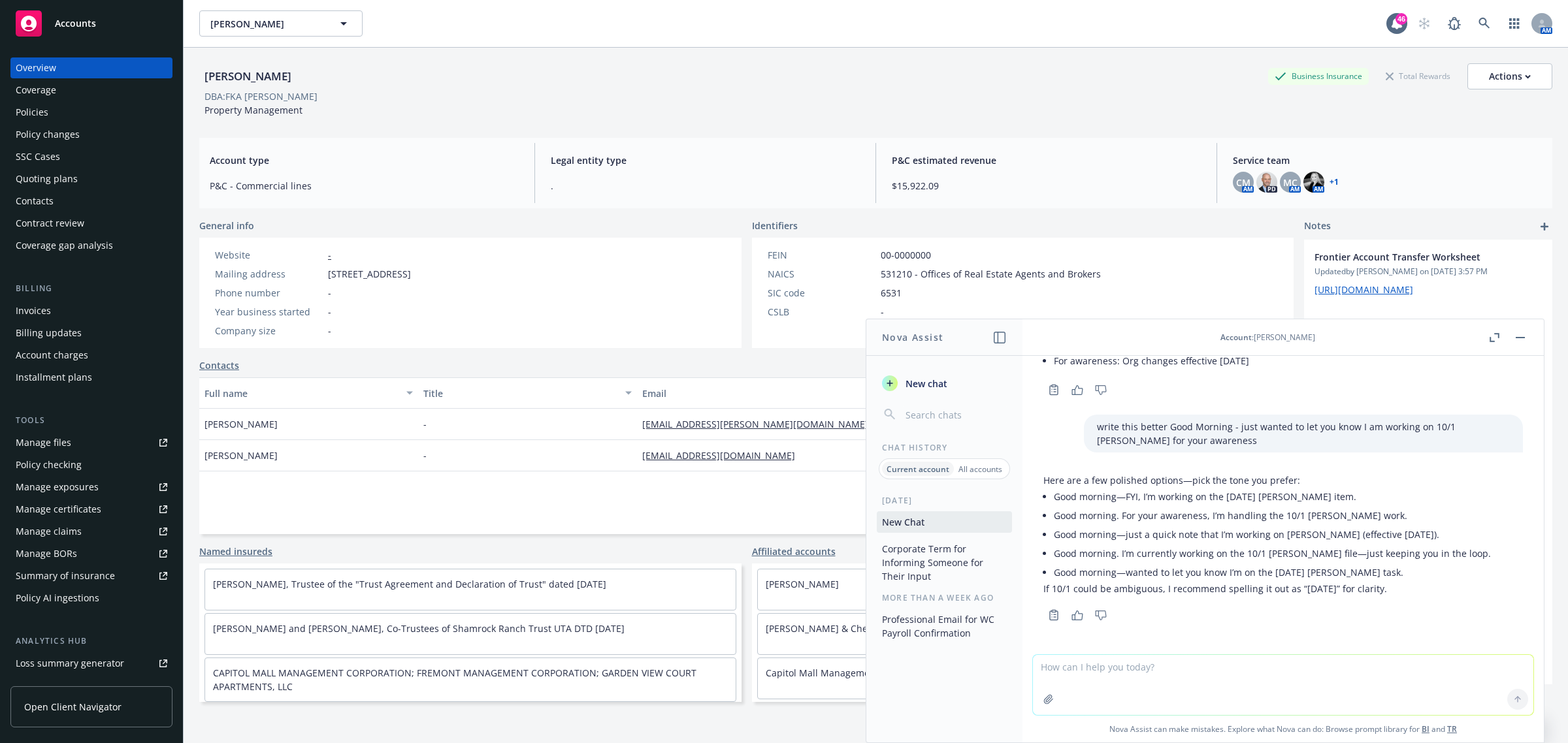
scroll to position [267, 0]
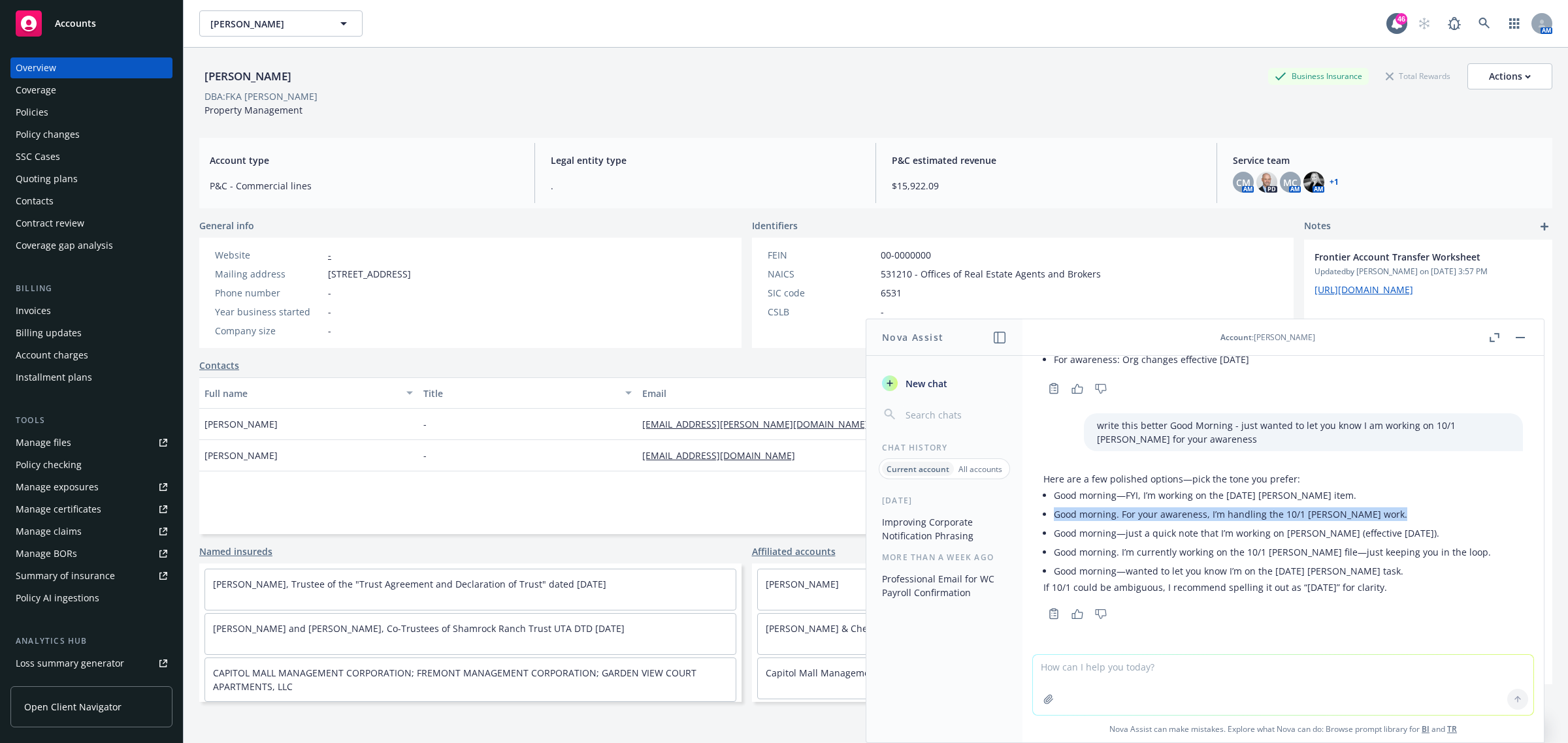
drag, startPoint x: 1385, startPoint y: 512, endPoint x: 1055, endPoint y: 510, distance: 330.0
click at [1055, 510] on li "Good morning. For your awareness, I’m handling the 10/1 [PERSON_NAME] work." at bounding box center [1272, 514] width 437 height 19
copy li "Good morning. For your awareness, I’m handling the 10/1 [PERSON_NAME] work."
click at [44, 103] on div "Policies" at bounding box center [32, 112] width 33 height 21
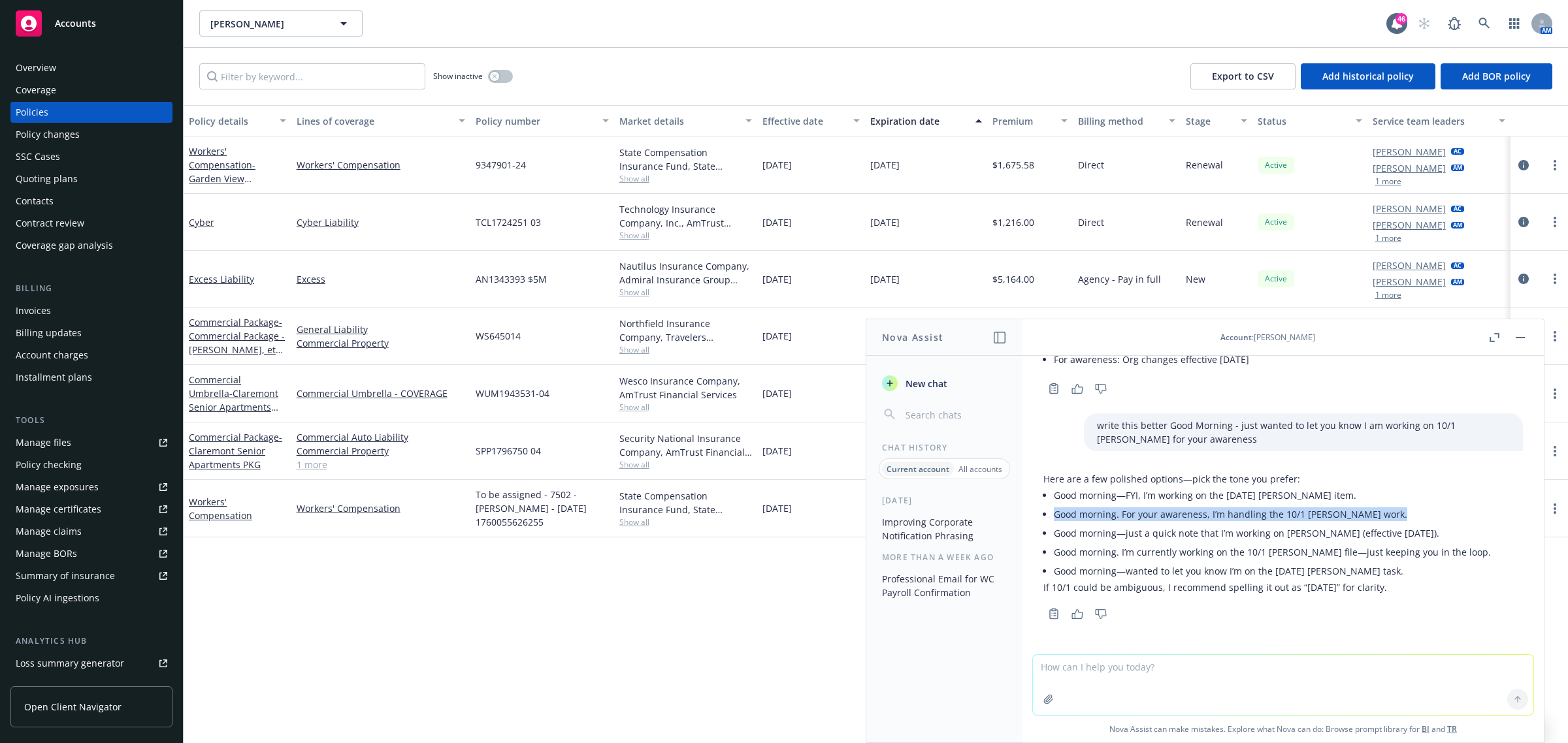
click at [1140, 332] on button "button" at bounding box center [1521, 338] width 16 height 16
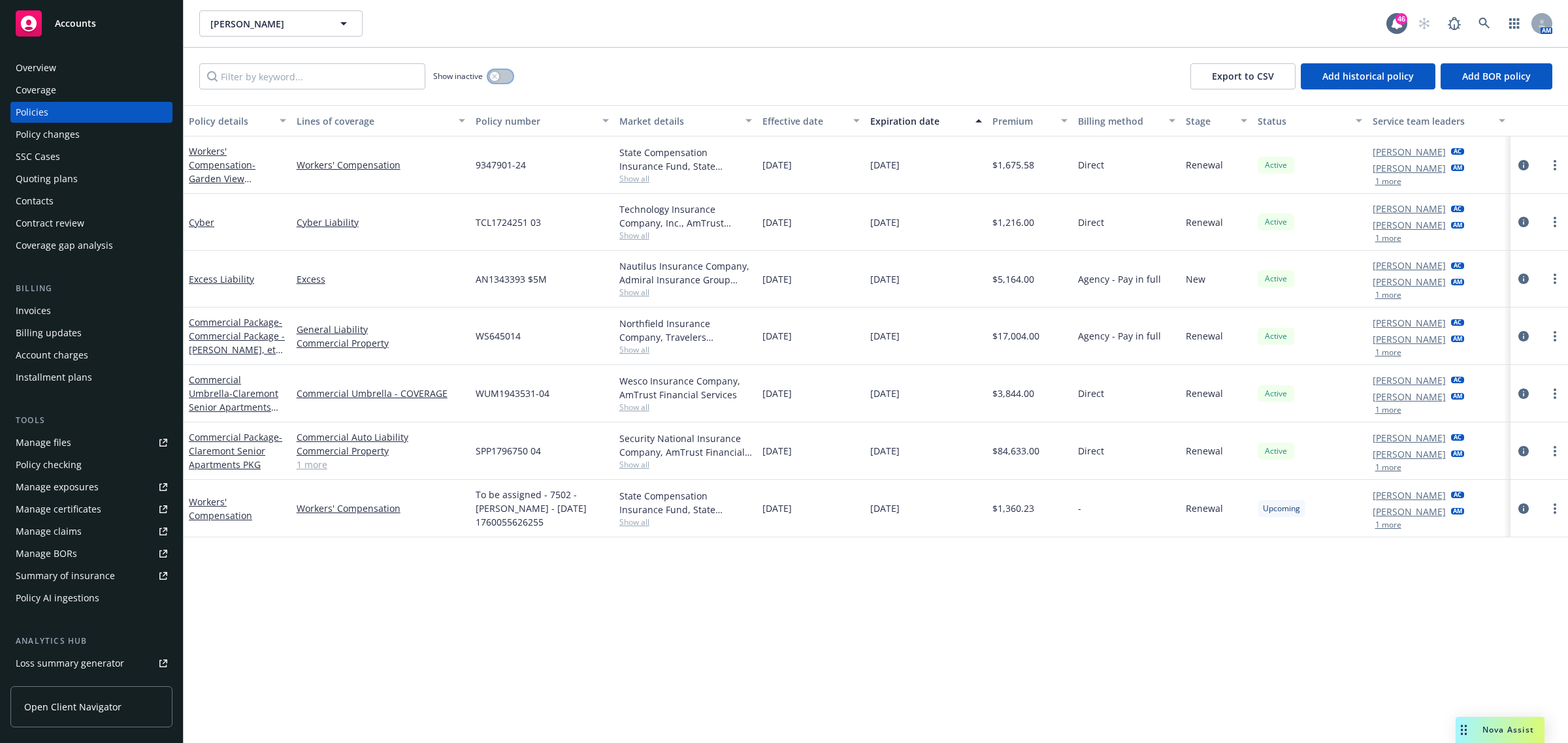
click at [495, 74] on icon "button" at bounding box center [494, 76] width 5 height 5
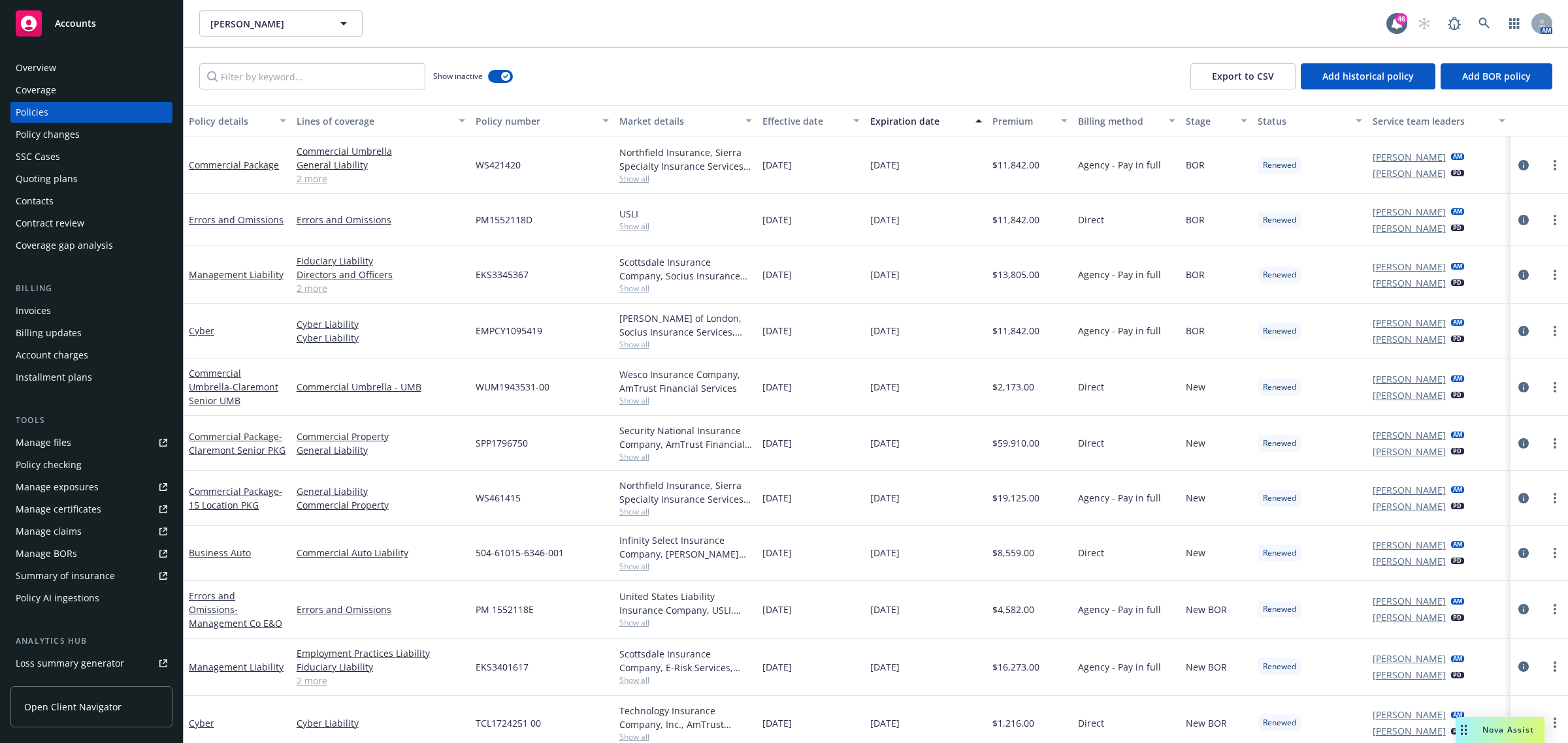
click at [811, 116] on div "Effective date" at bounding box center [804, 121] width 83 height 14
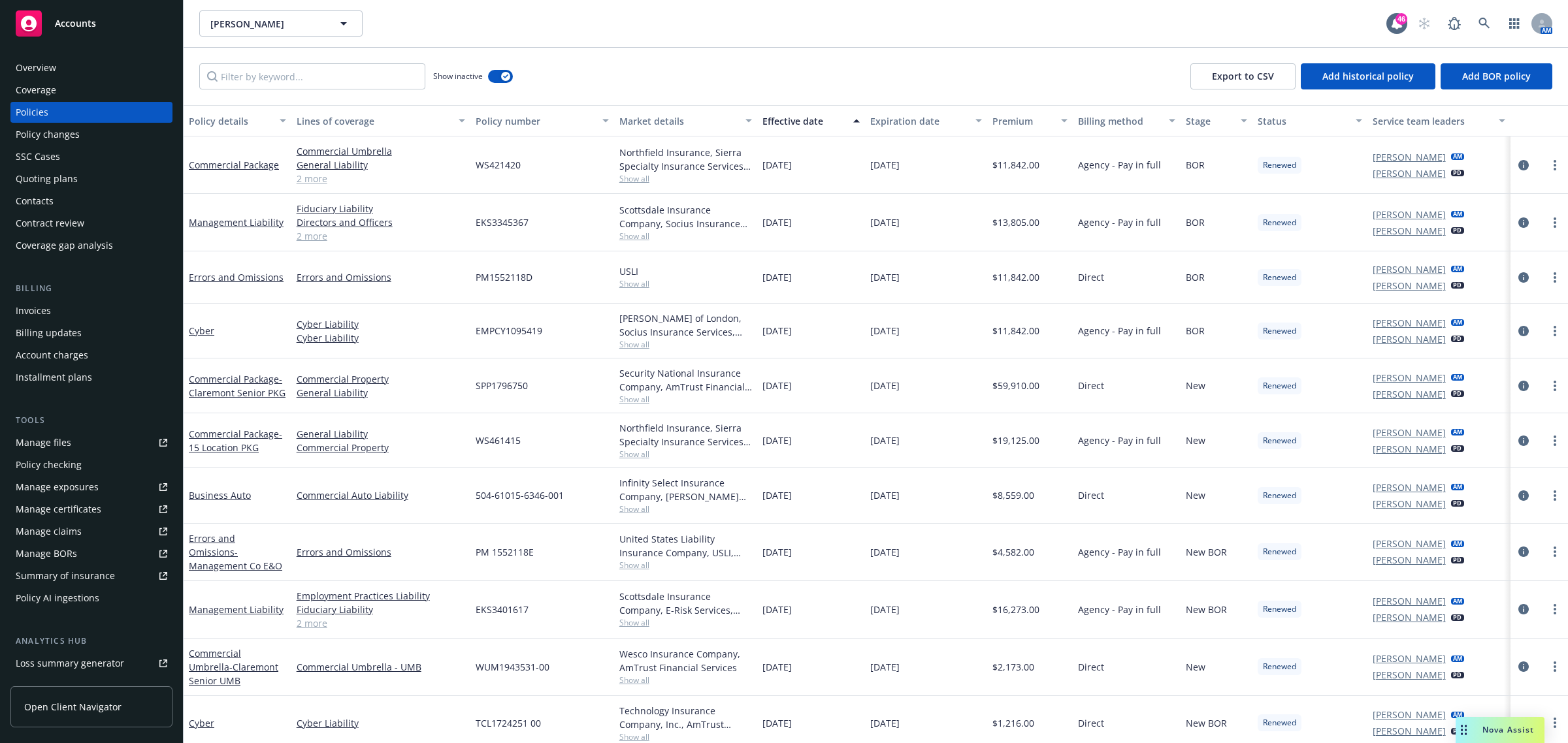
click at [811, 116] on div "Effective date" at bounding box center [804, 121] width 83 height 14
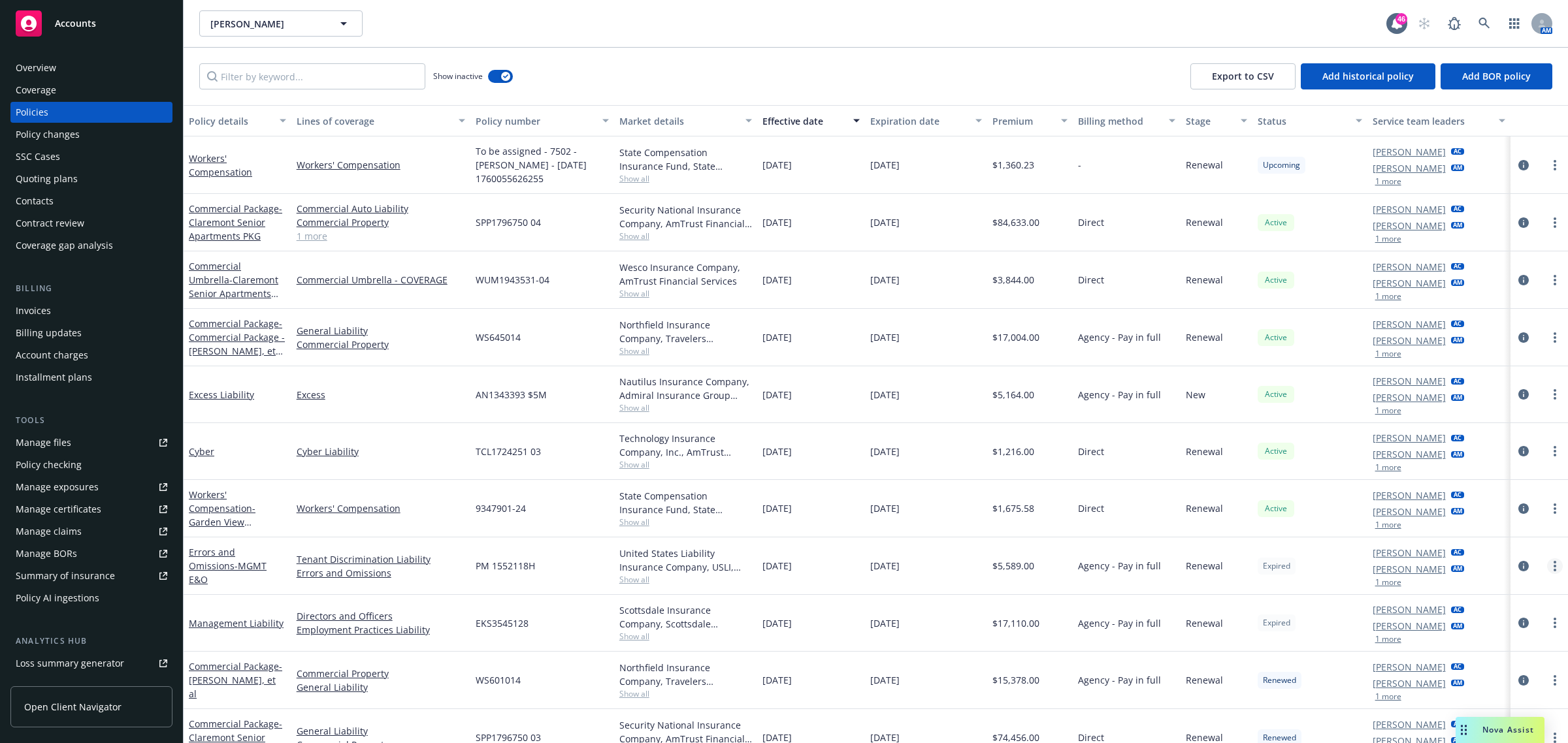
click at [1140, 540] on link "more" at bounding box center [1556, 567] width 16 height 16
click at [1140, 400] on link "Renew with incumbent" at bounding box center [1486, 395] width 153 height 26
select select "12"
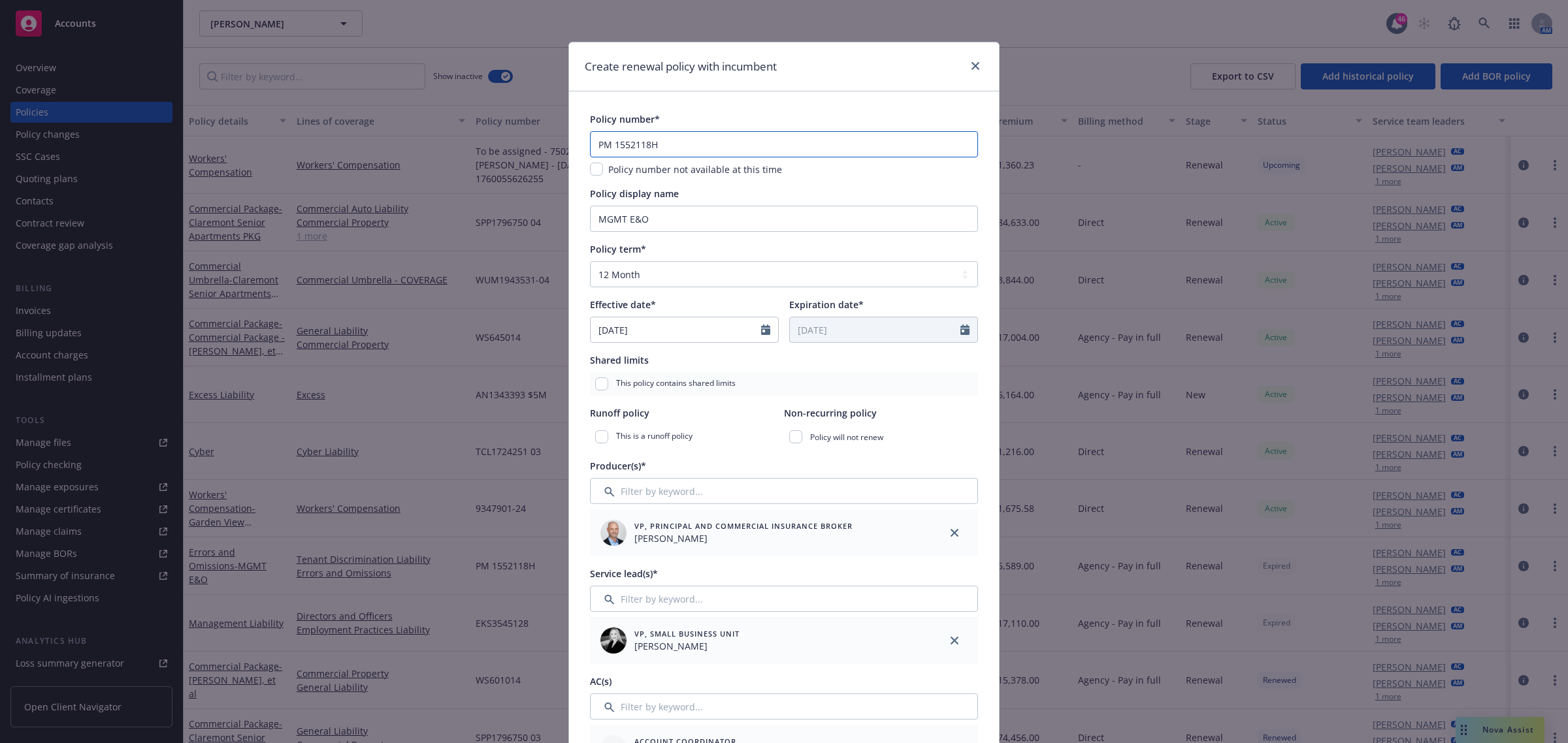
click at [658, 145] on input "PM 1552118H" at bounding box center [784, 145] width 388 height 26
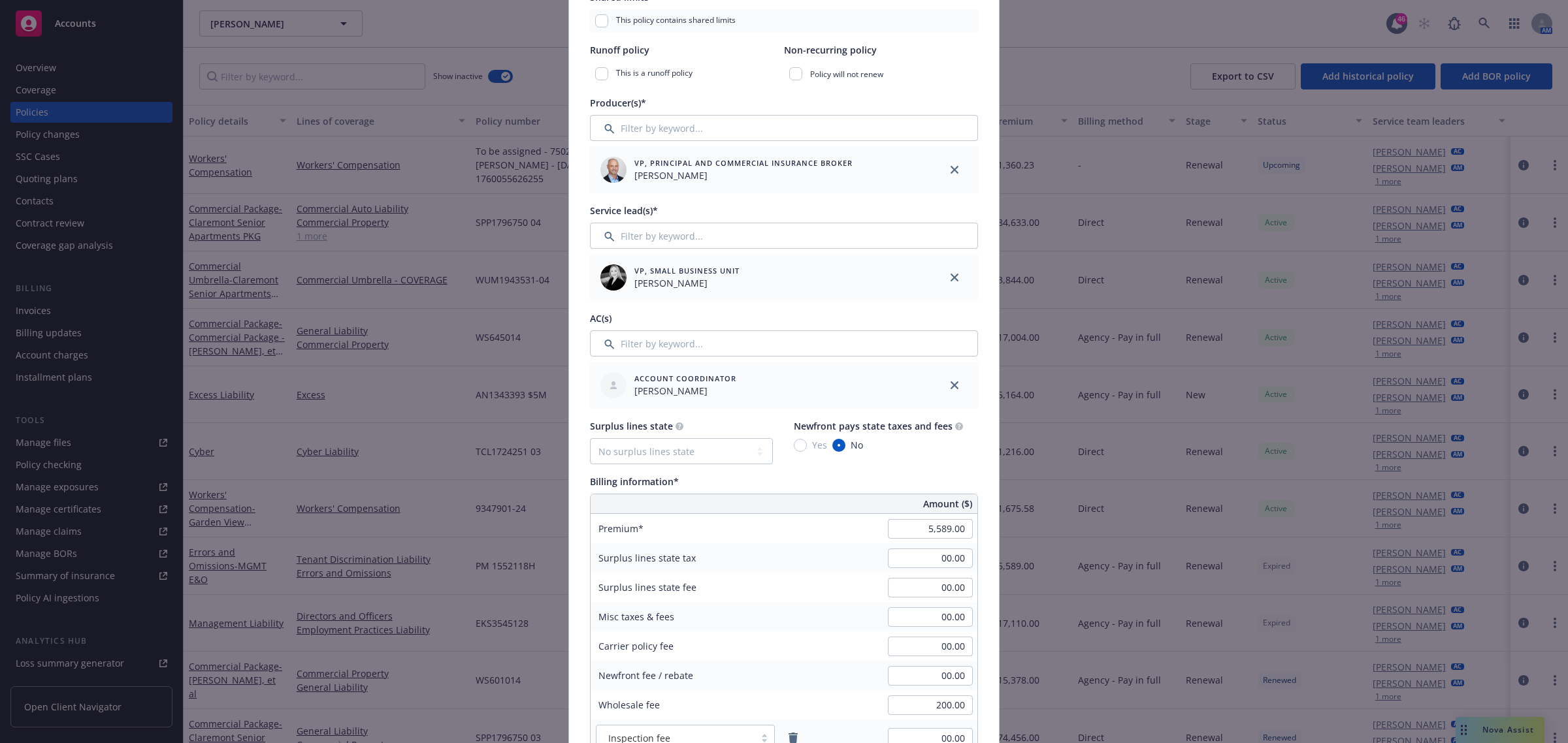
scroll to position [490, 0]
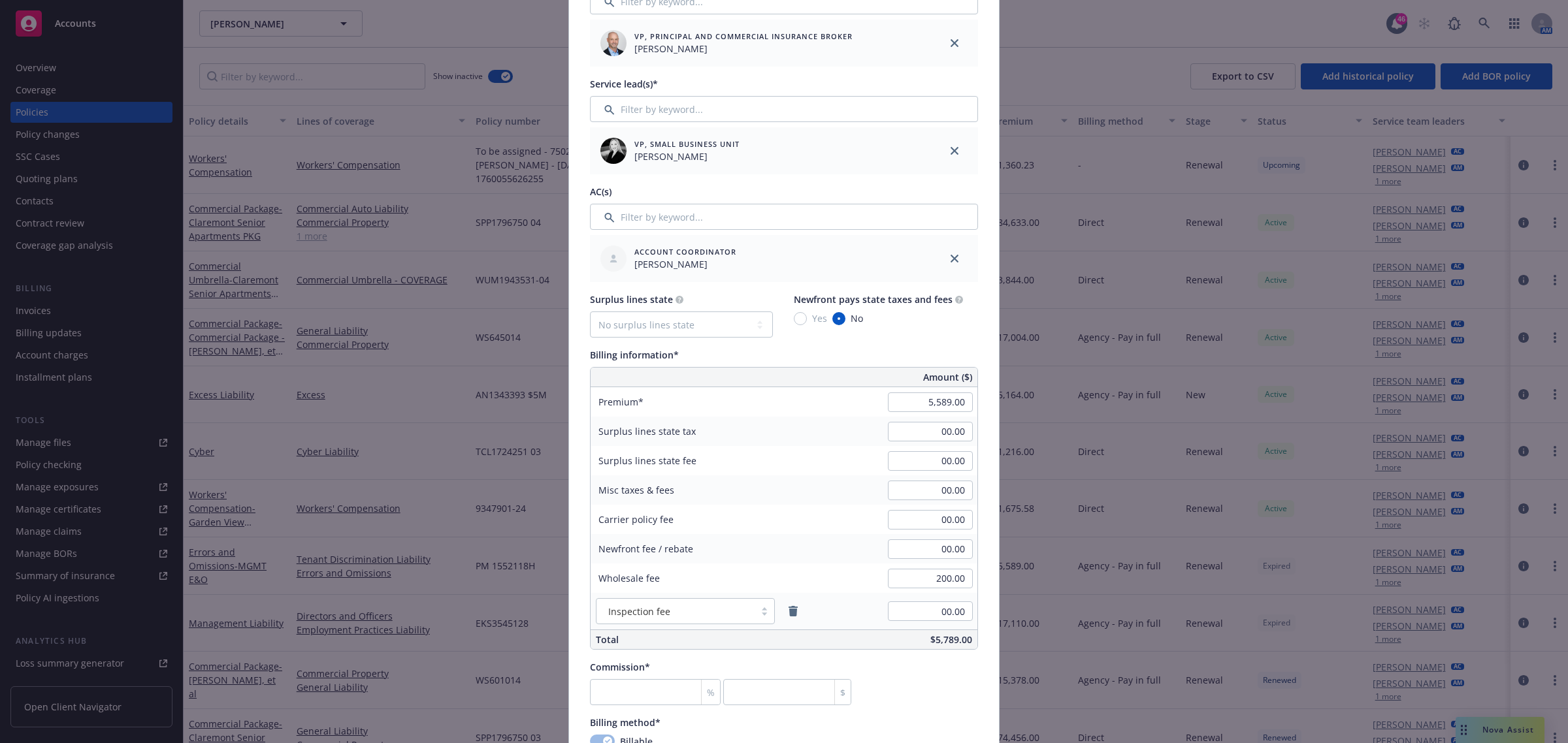
type input "PM 1552118I"
click at [916, 400] on input "5,589.00" at bounding box center [930, 402] width 85 height 20
click at [939, 348] on div "Billing information*" at bounding box center [784, 355] width 388 height 14
type input "5,465.00"
click at [623, 540] on input "number" at bounding box center [655, 692] width 131 height 26
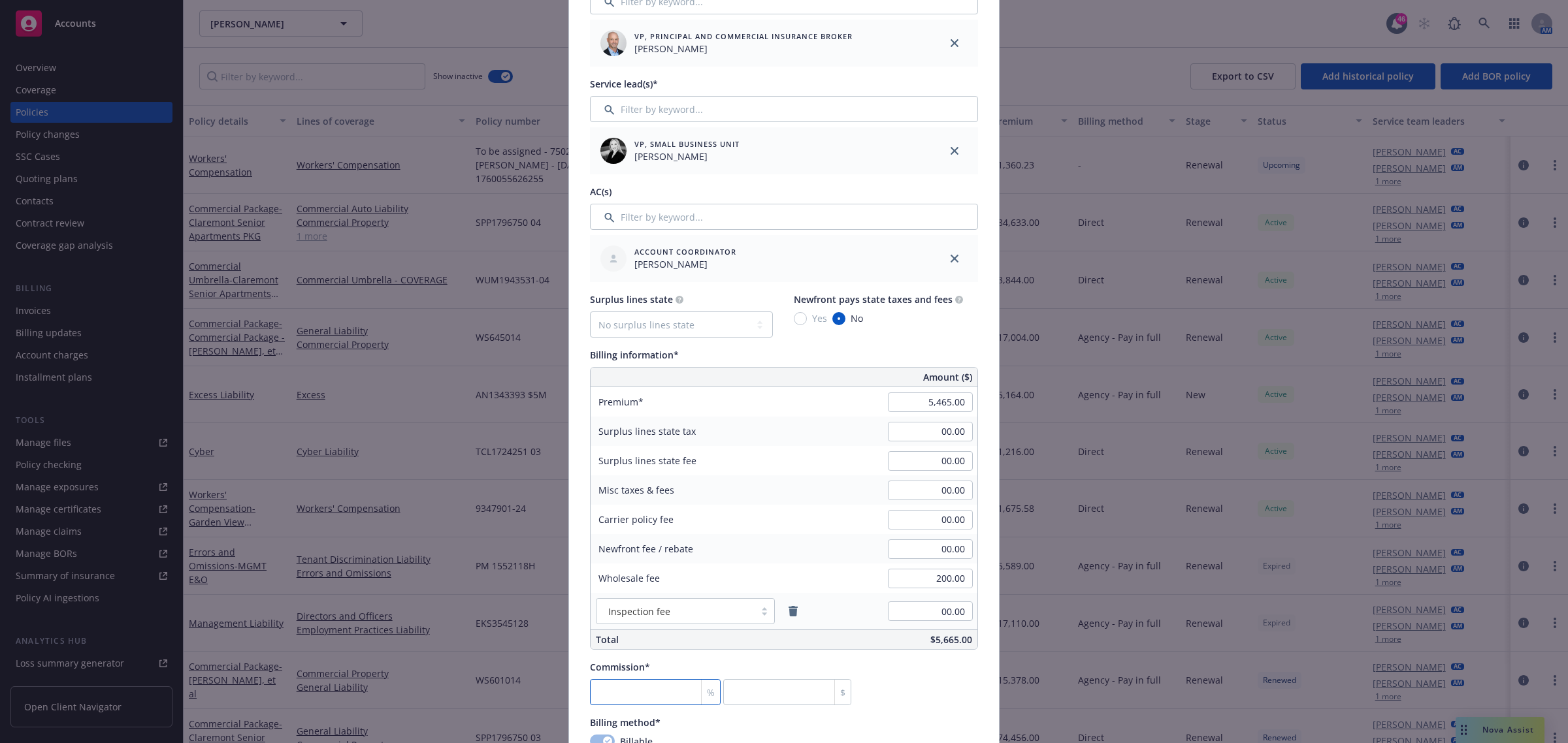
type input "1"
type input "54.65"
type input "10"
type input "546.5"
type input "10"
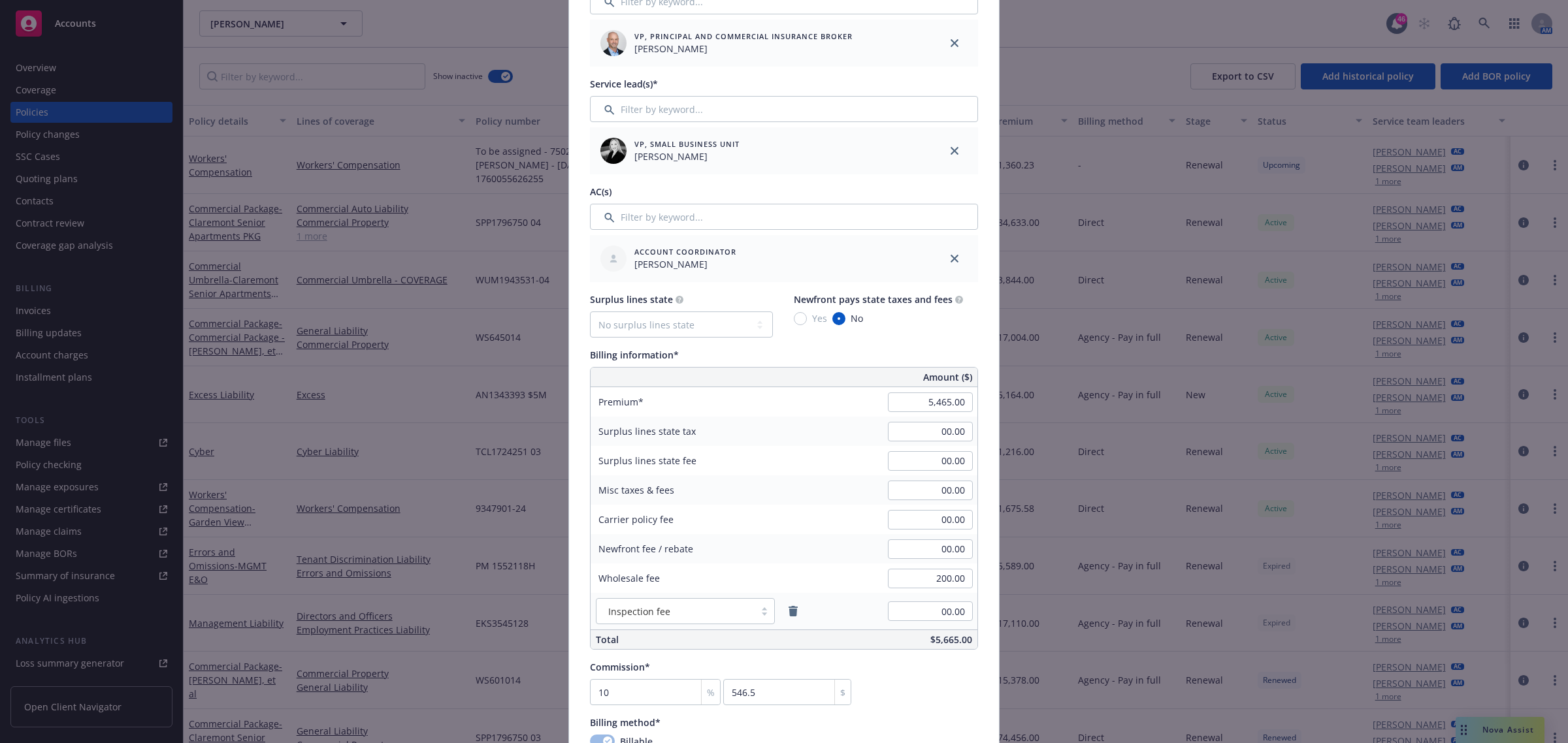
click at [911, 540] on div "Commission* 10 % 546.5 $" at bounding box center [784, 682] width 388 height 45
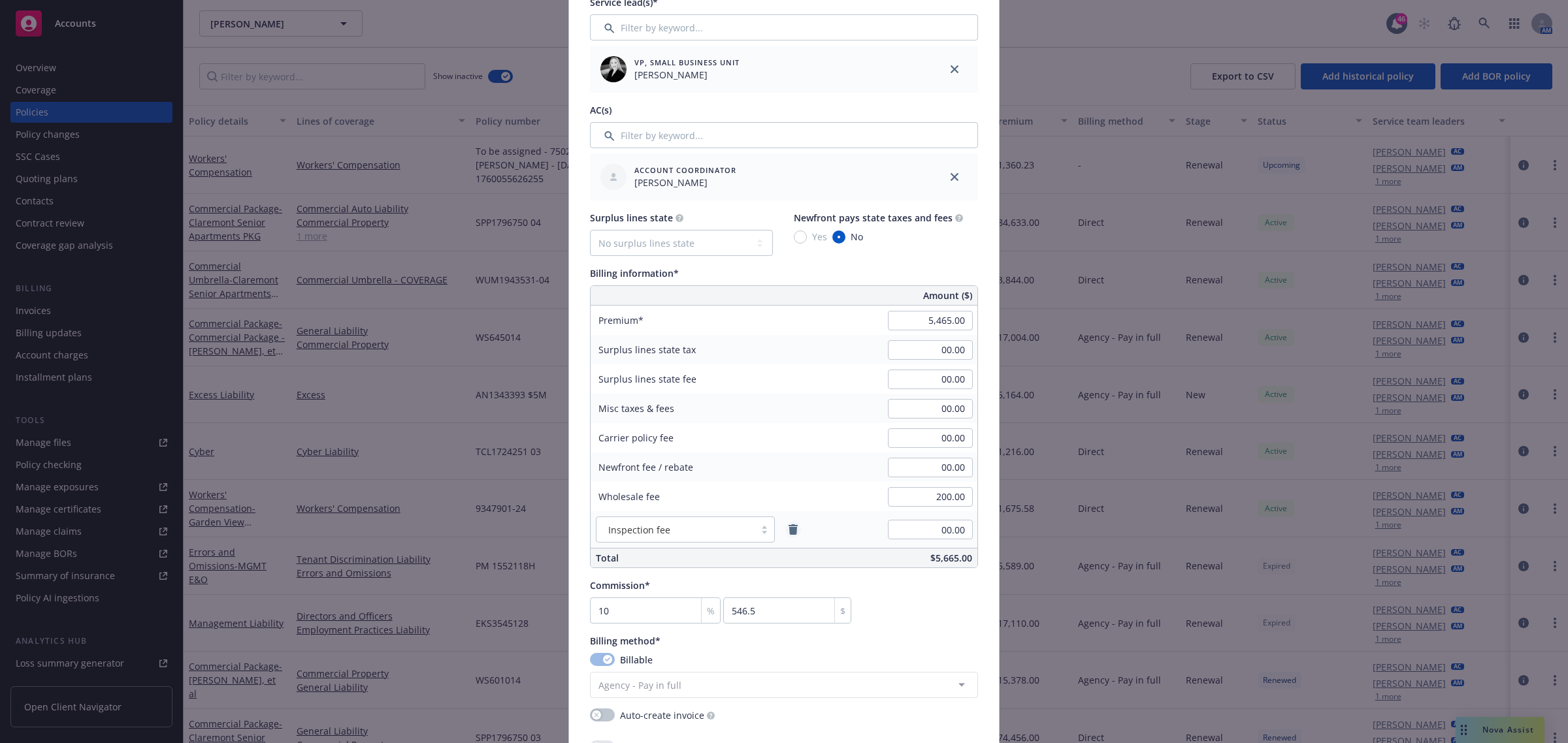
click at [788, 525] on icon "remove" at bounding box center [793, 530] width 10 height 10
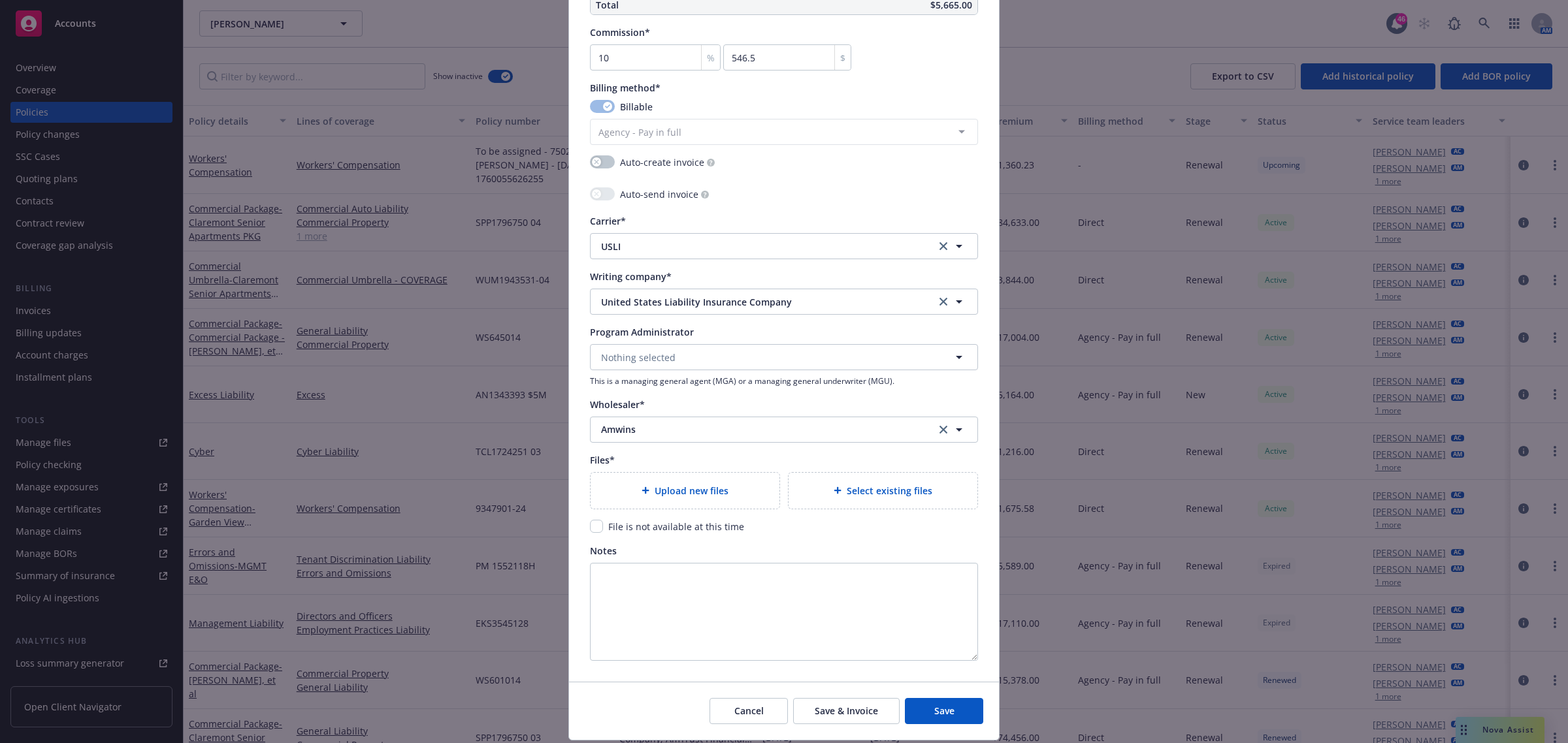
scroll to position [1143, 0]
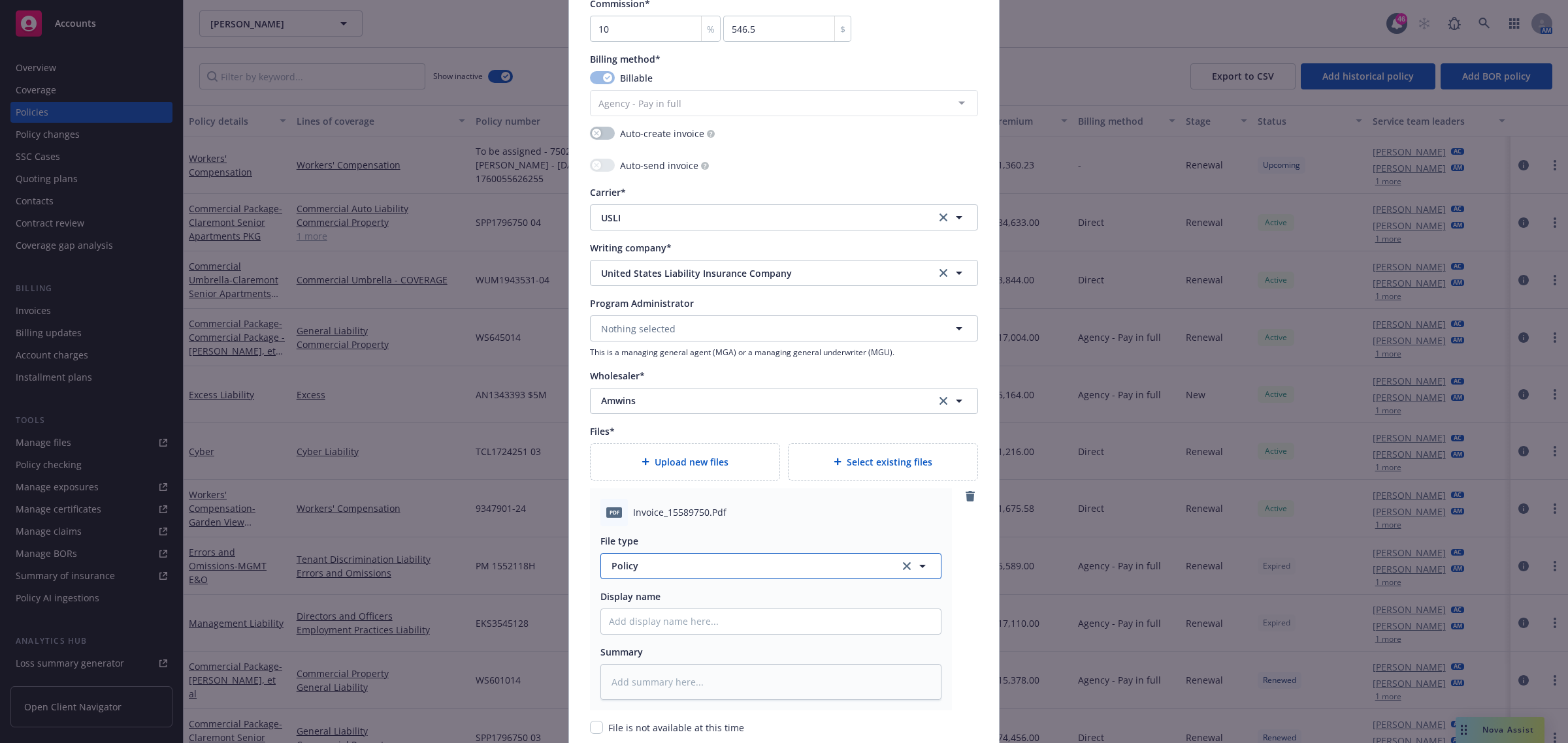
click at [676, 540] on span "Policy" at bounding box center [749, 565] width 273 height 14
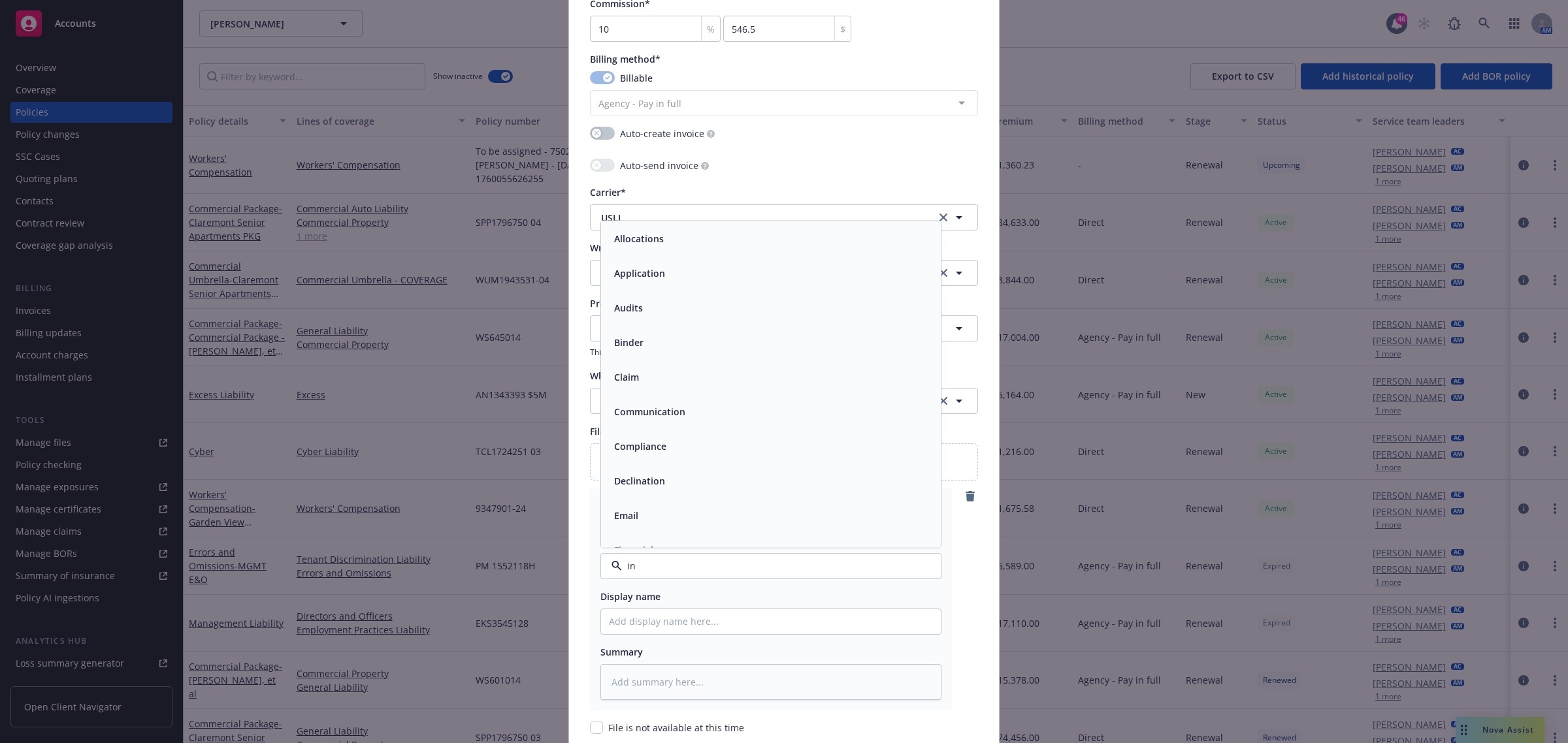
type input "inv"
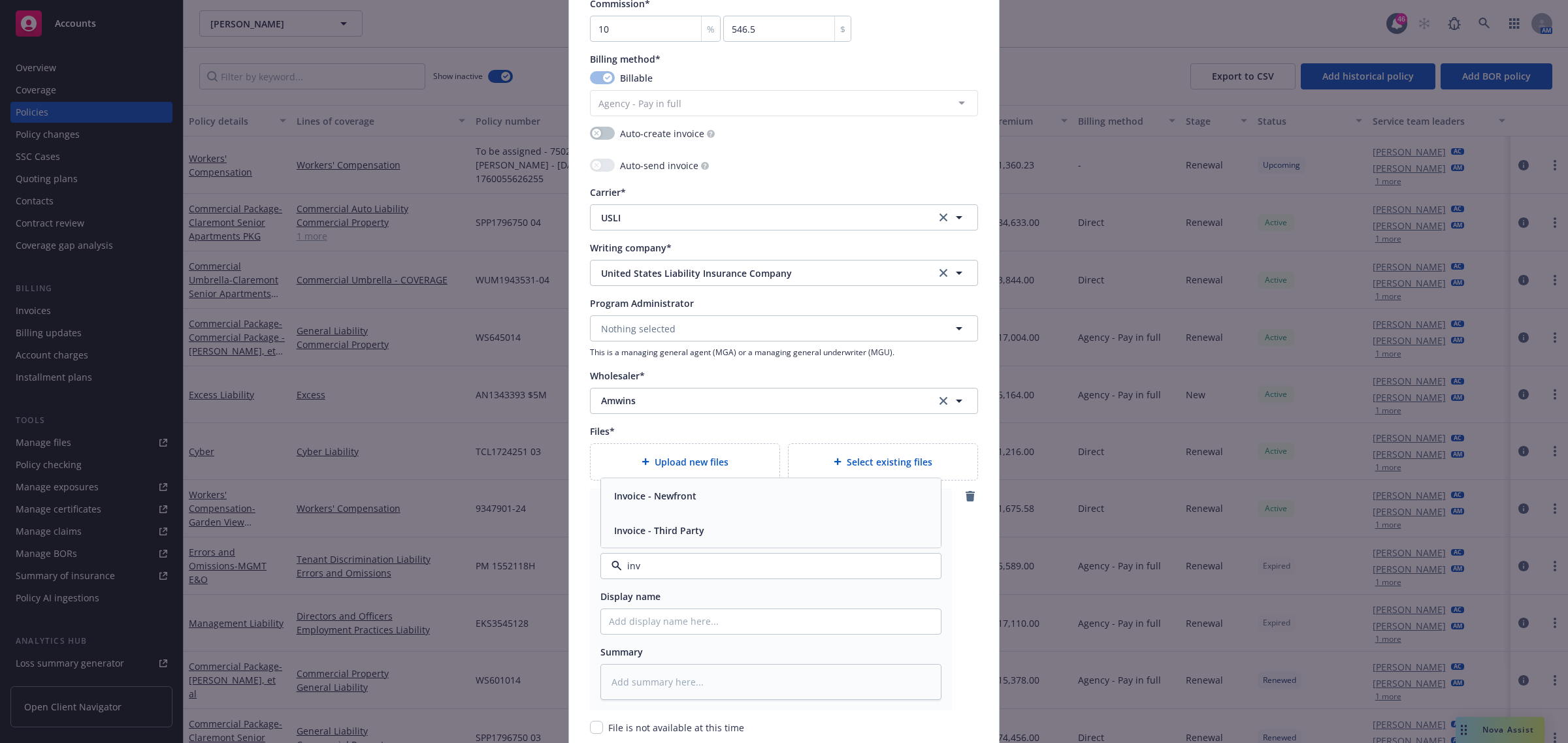
click at [691, 533] on span "Invoice - Third Party" at bounding box center [659, 530] width 90 height 14
type textarea "x"
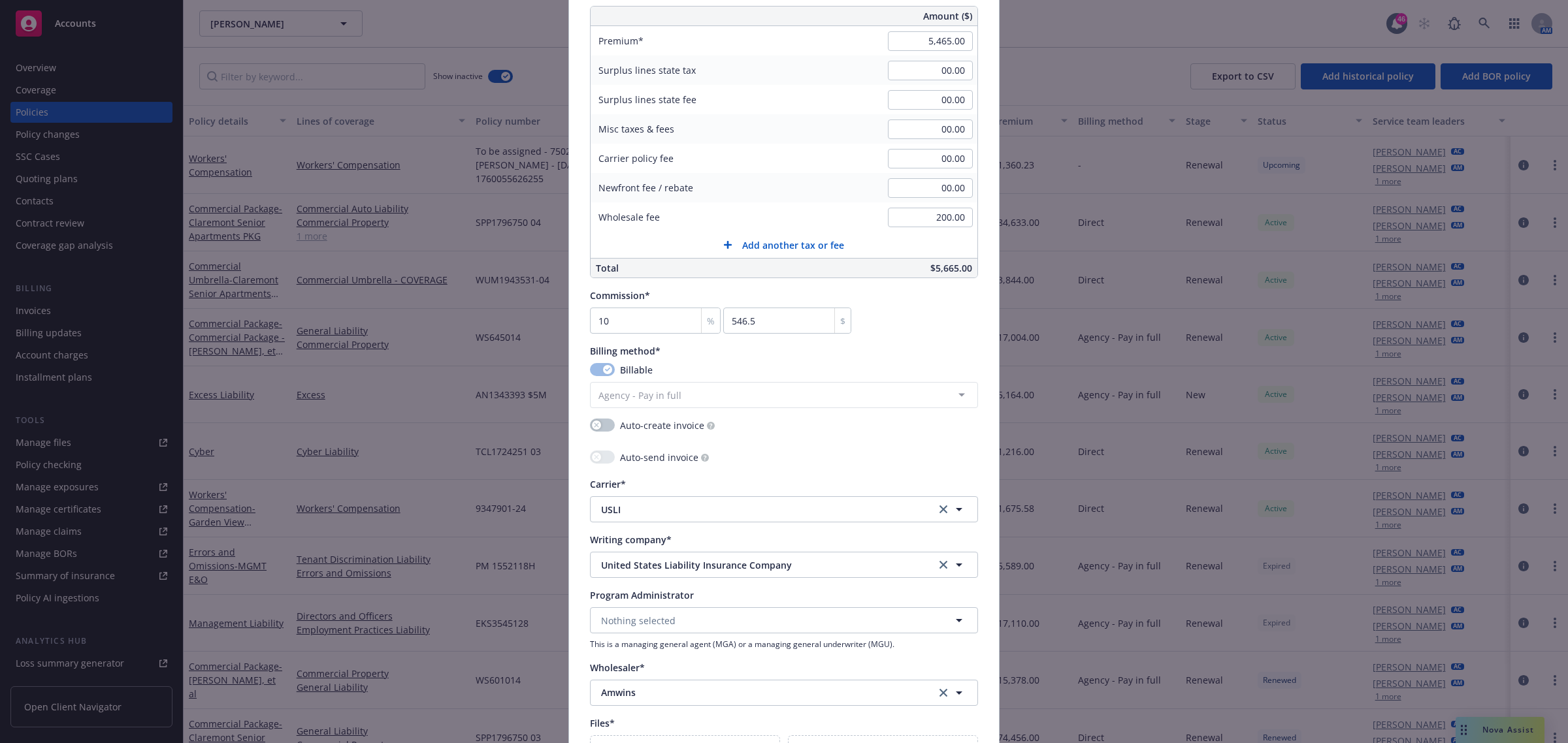
scroll to position [880, 0]
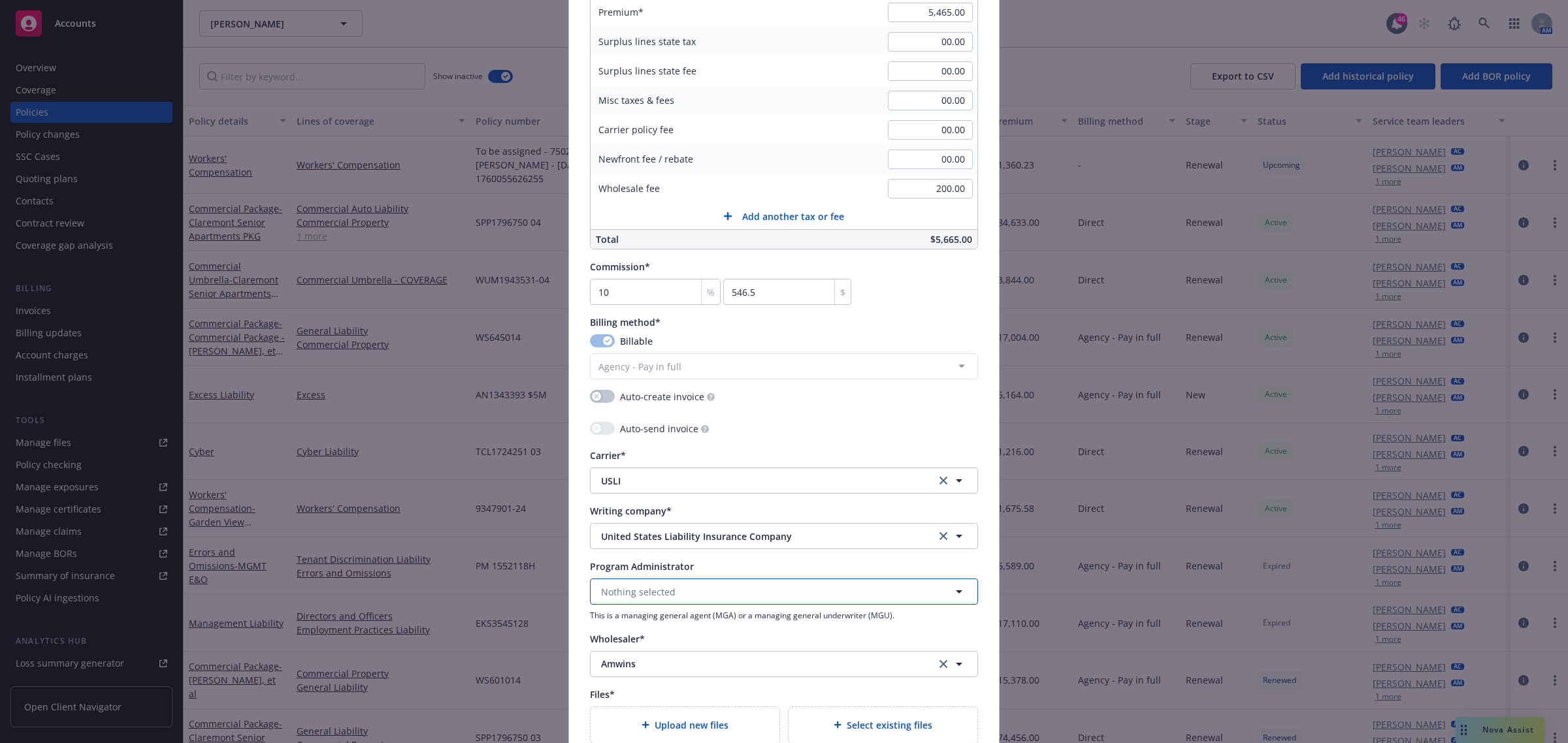
click at [636, 540] on span "Nothing selected" at bounding box center [638, 592] width 74 height 14
type input "a"
type input "Amwins"
click at [712, 503] on span "Program Administrator" at bounding box center [726, 505] width 244 height 14
type textarea "x"
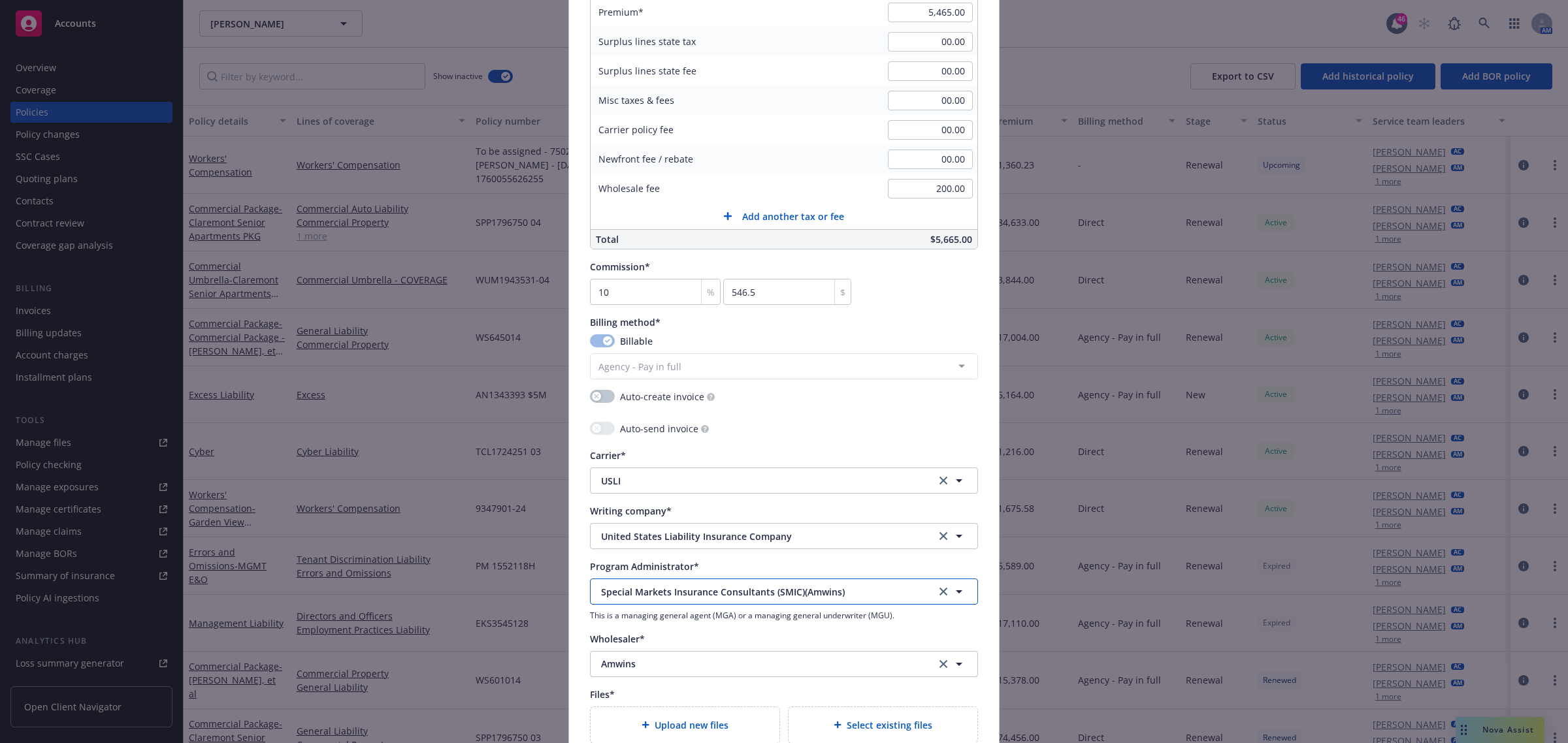
click at [729, 540] on span "Special Markets Insurance Consultants (SMIC)(Amwins)" at bounding box center [759, 592] width 315 height 14
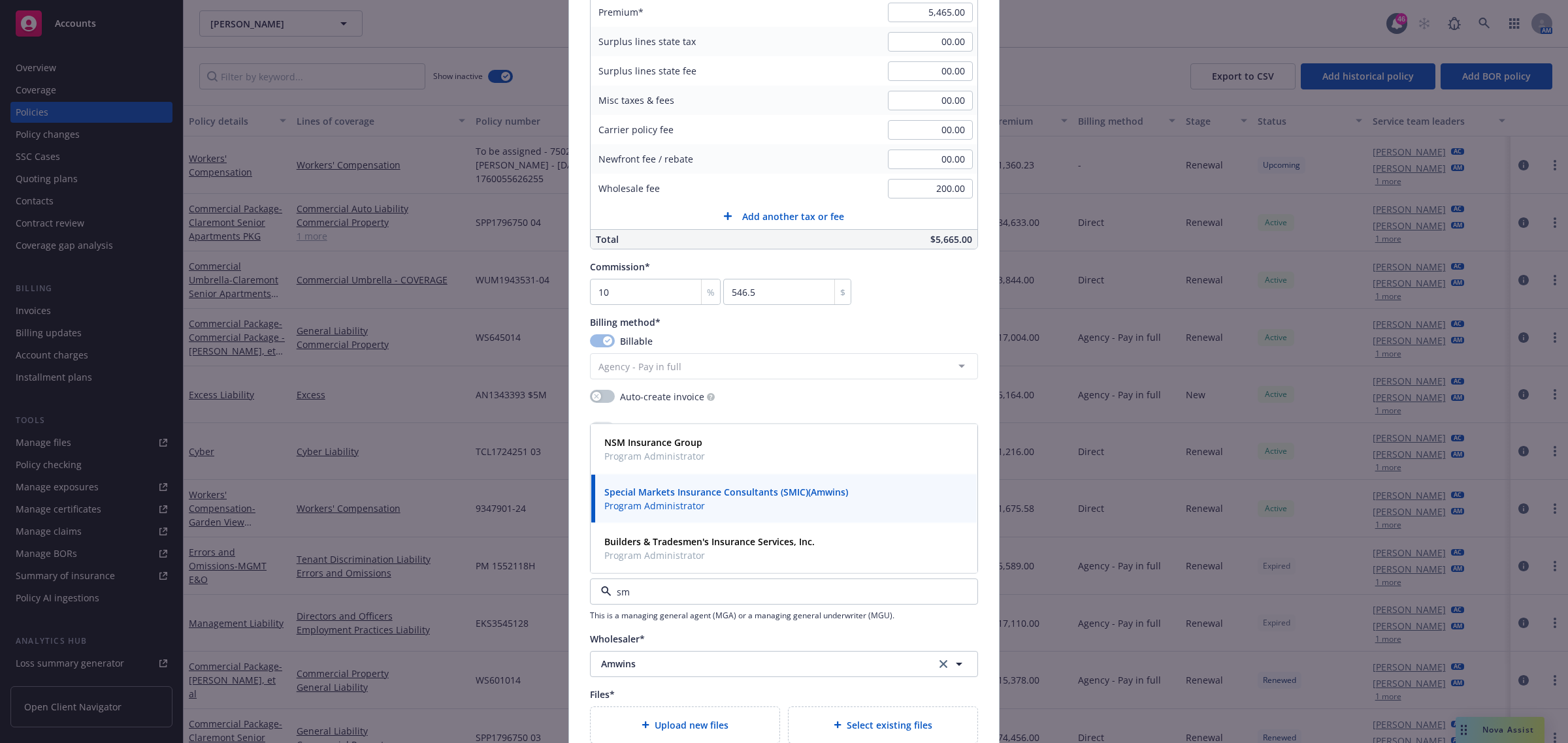
type input "s"
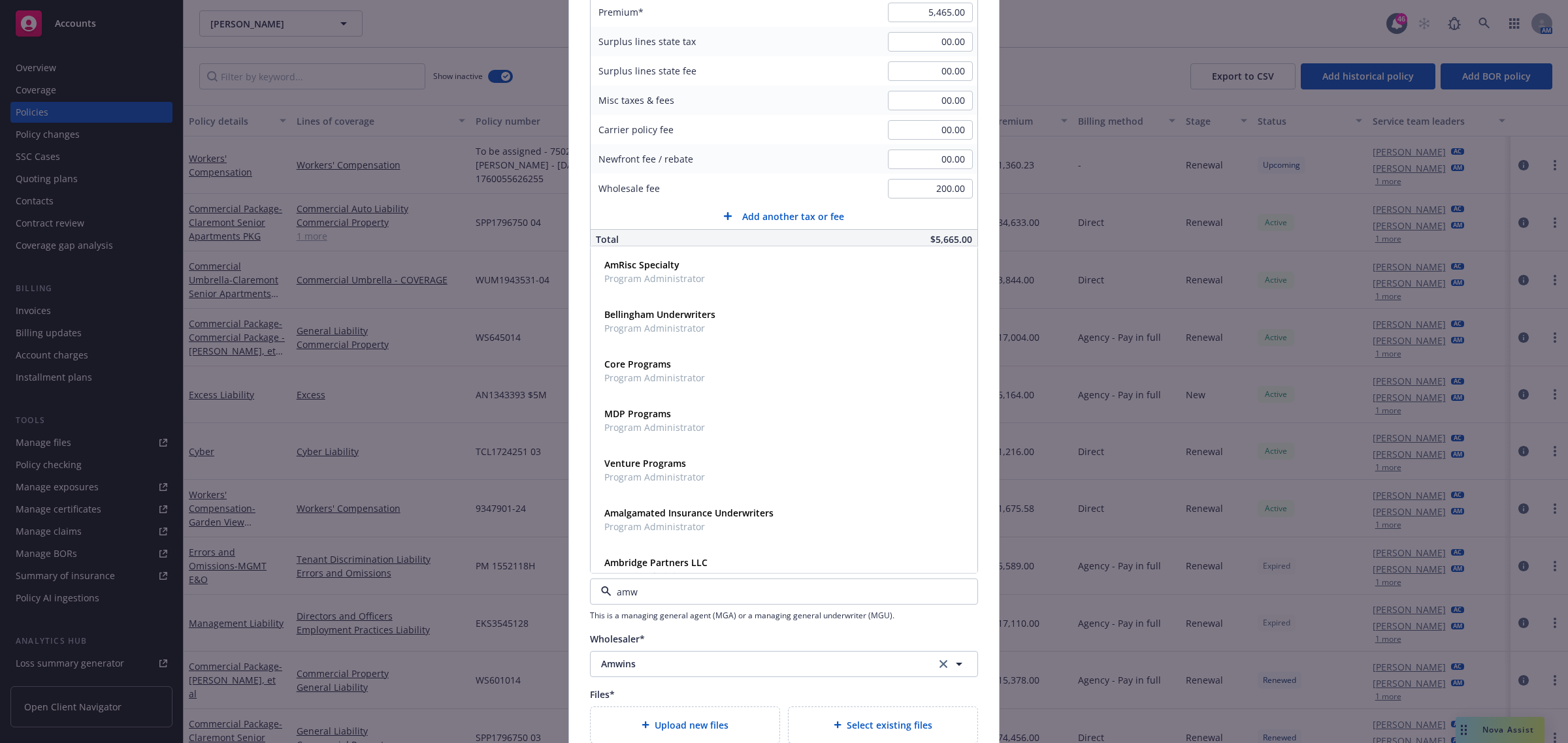
type input "amwi"
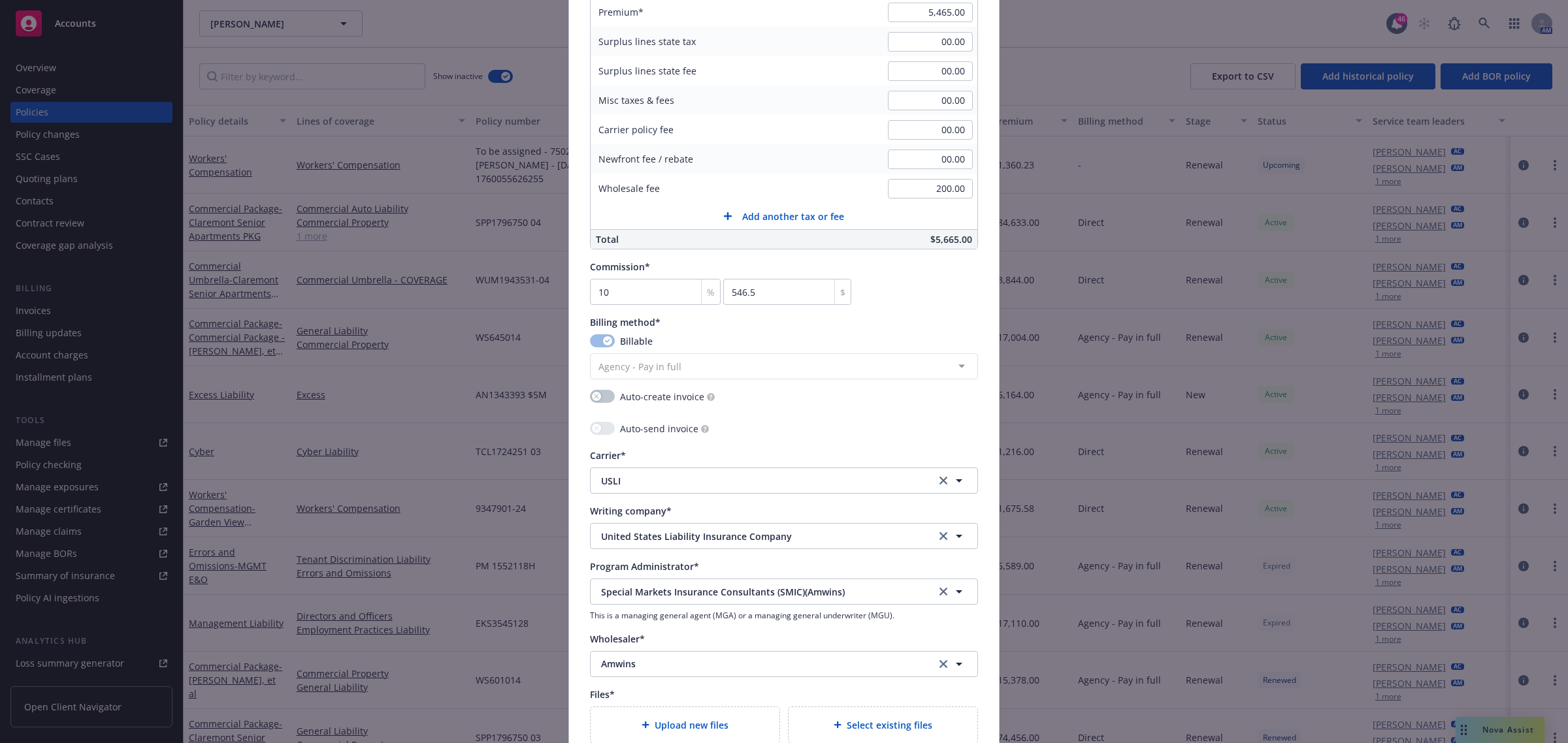
type textarea "x"
click at [645, 540] on button "Special Markets Insurance Consultants (SMIC)(Amwins)" at bounding box center [784, 592] width 388 height 26
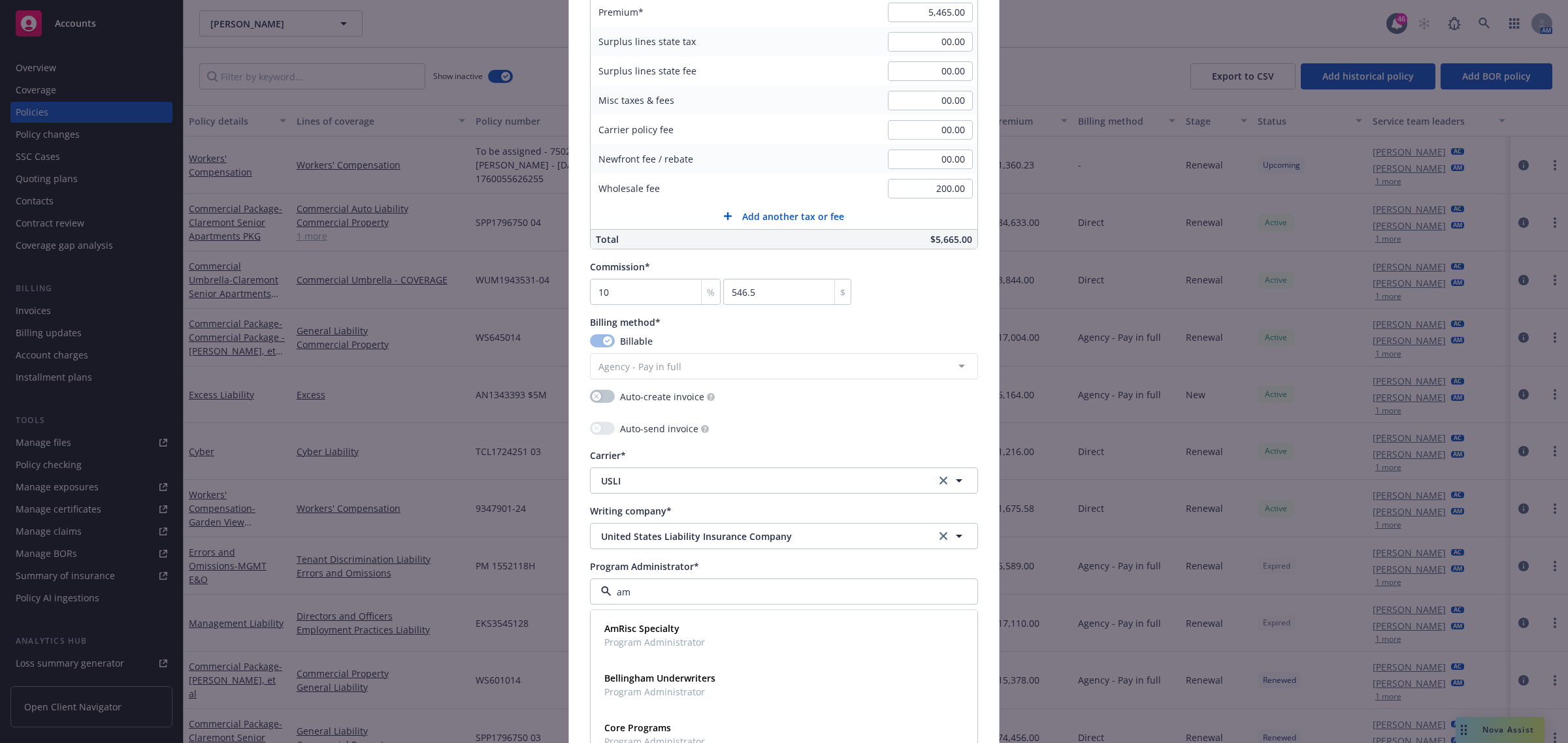
type input "amw"
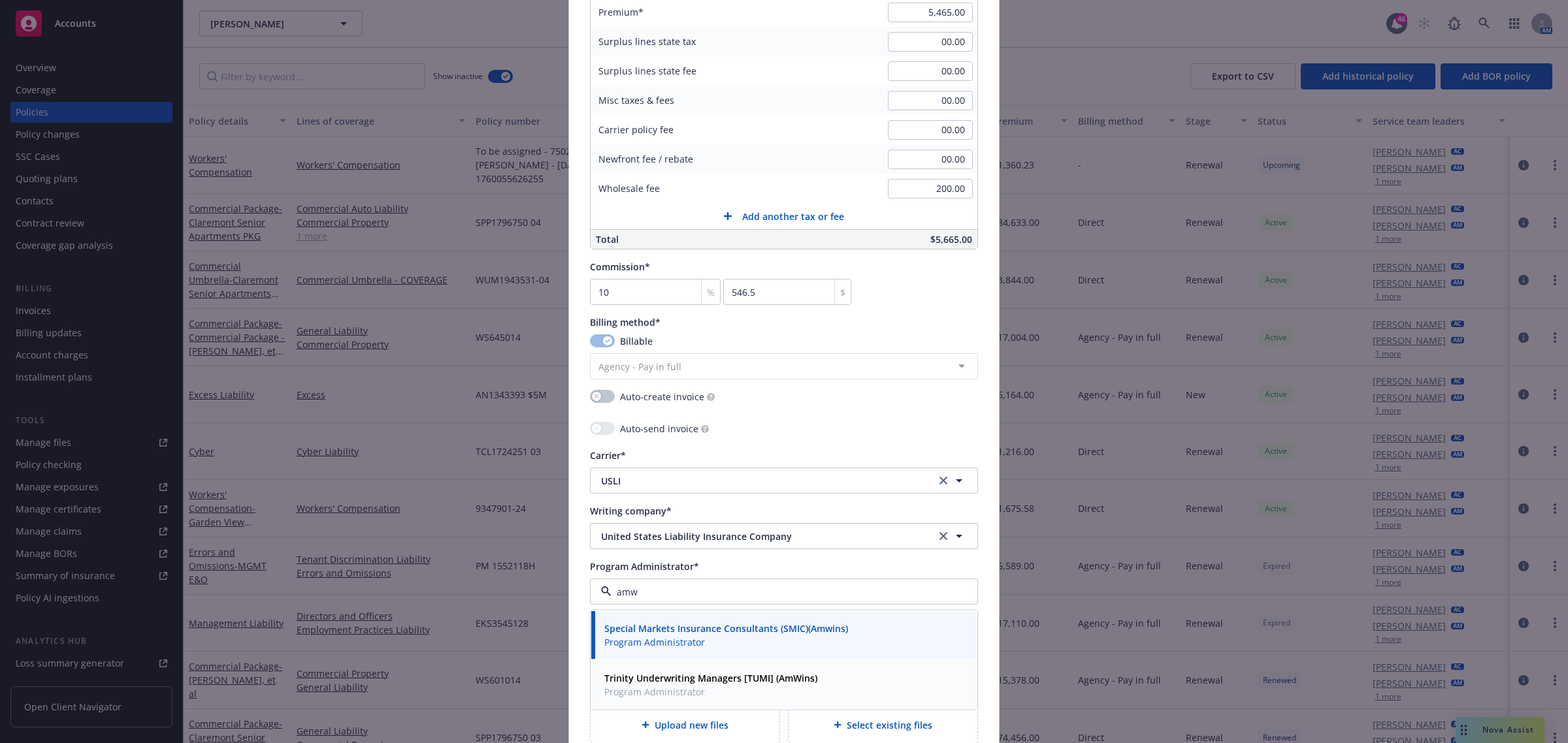
click at [680, 540] on span "Trinity Underwriting Managers [TUMI] (AmWins)" at bounding box center [711, 678] width 213 height 14
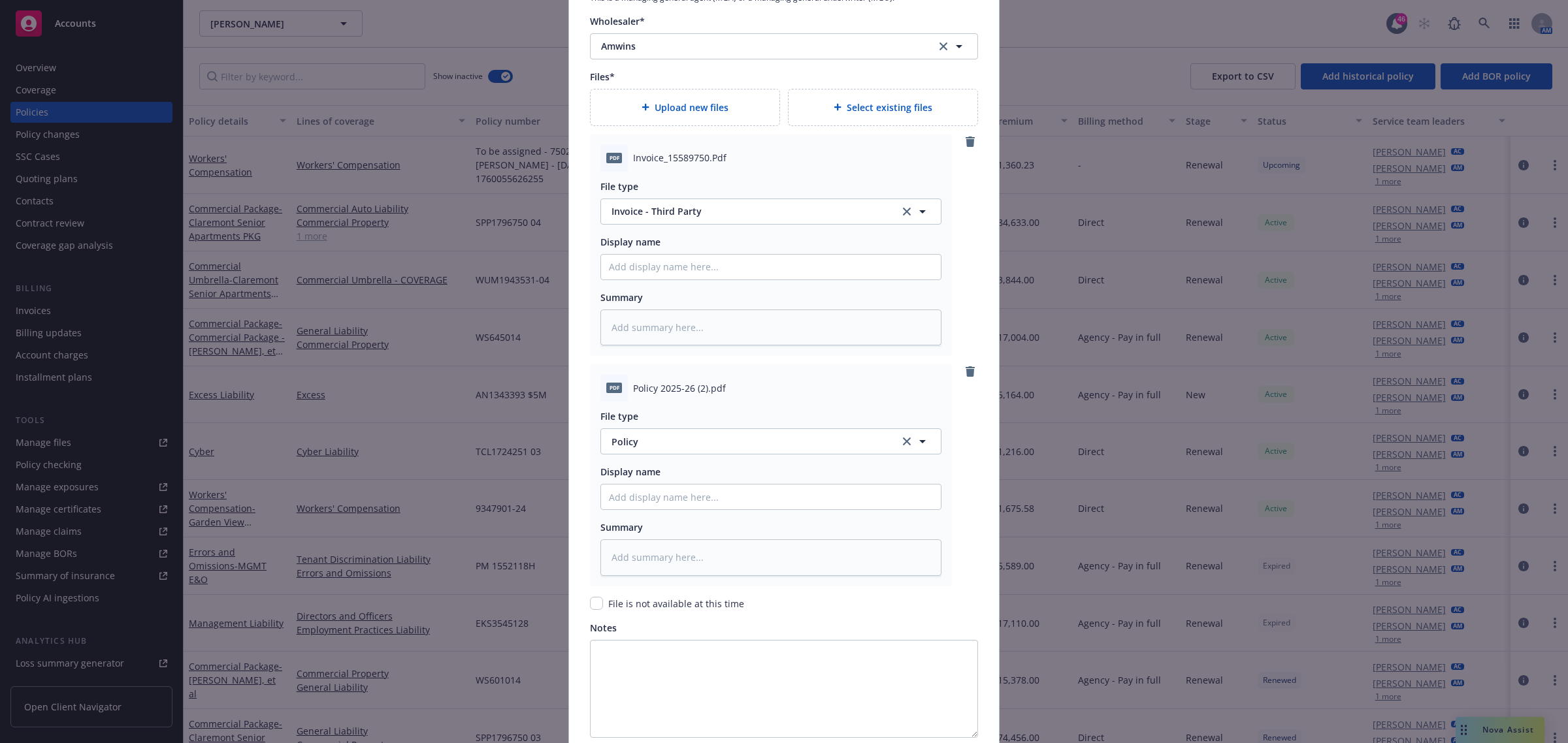
scroll to position [1615, 0]
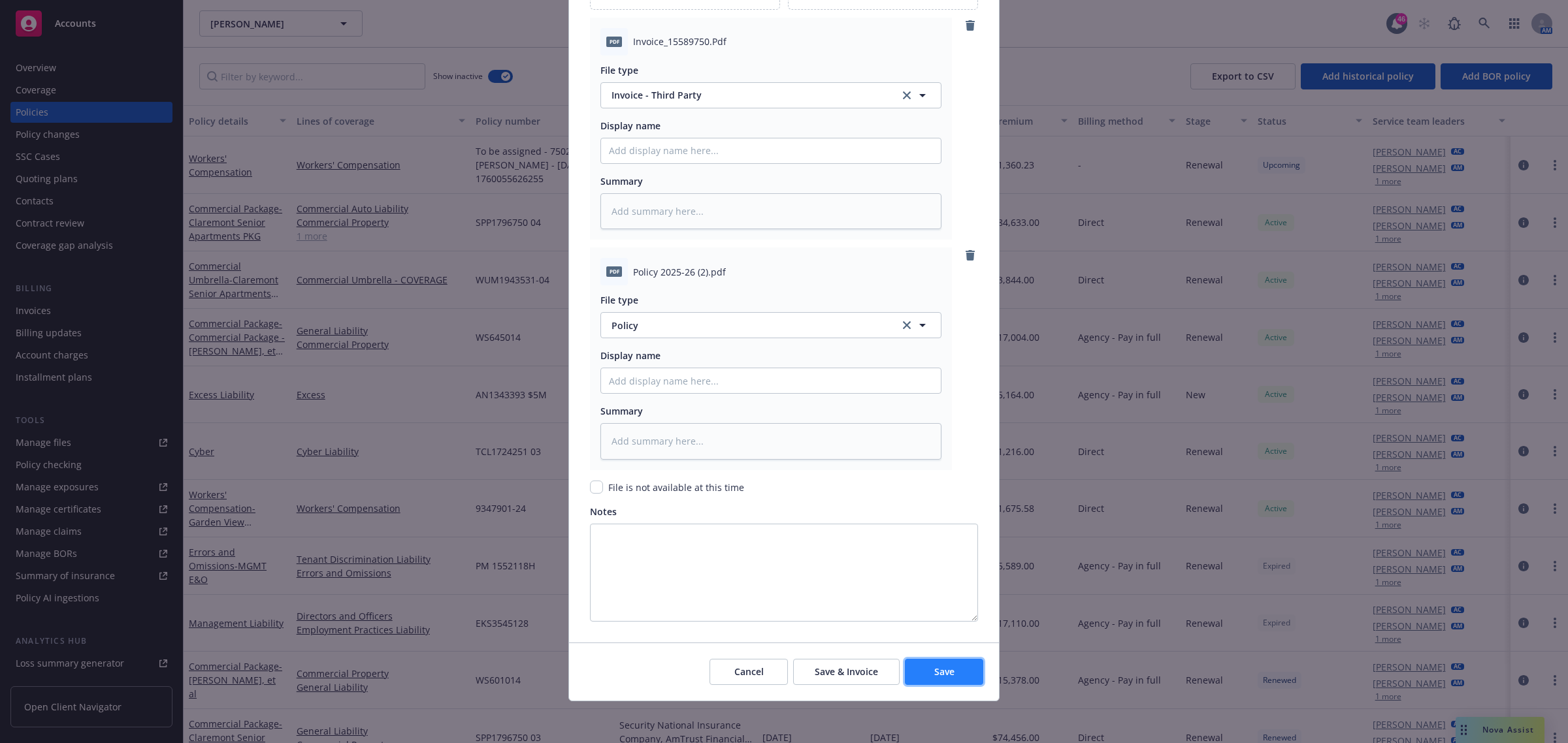
click at [923, 540] on button "Save" at bounding box center [944, 672] width 78 height 26
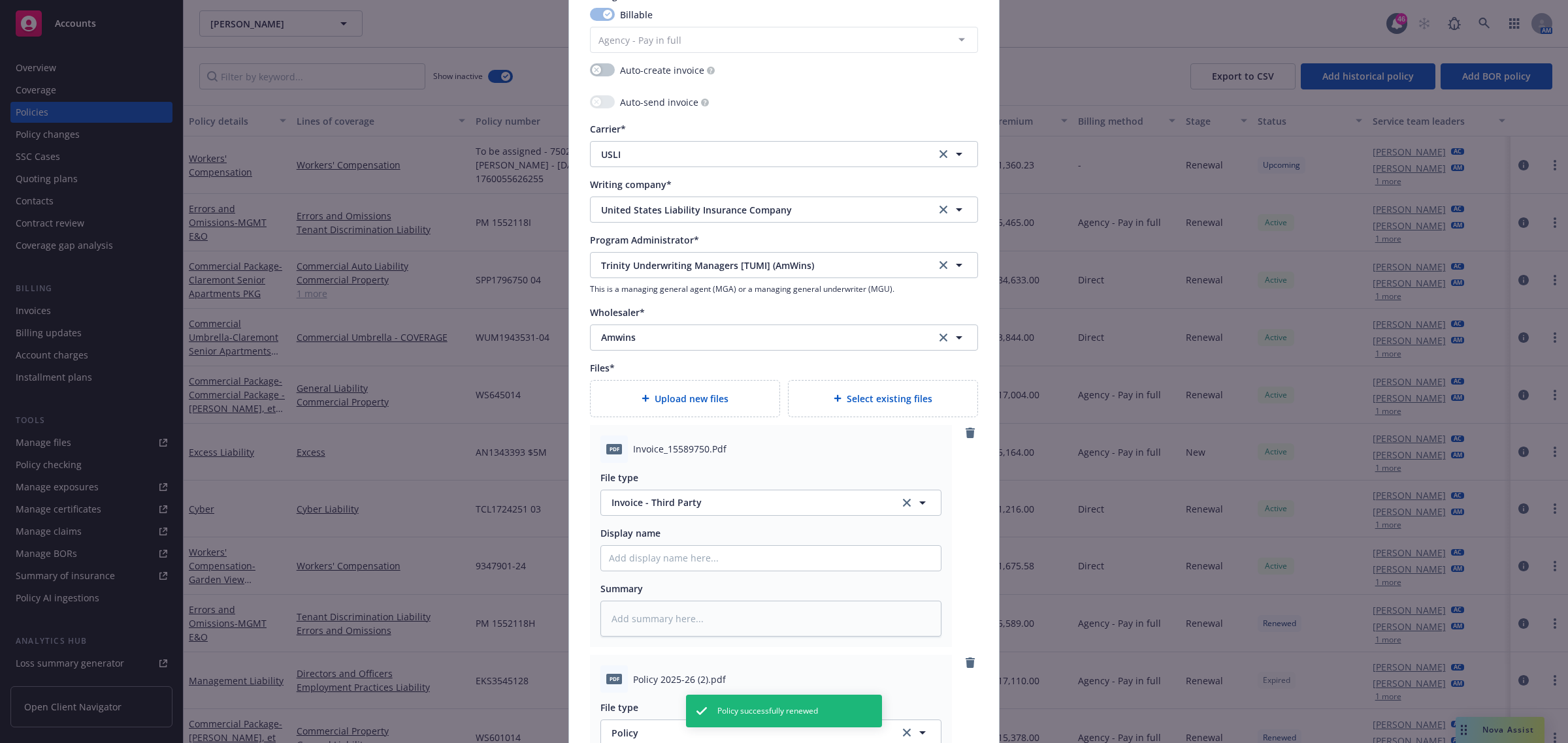
type textarea "x"
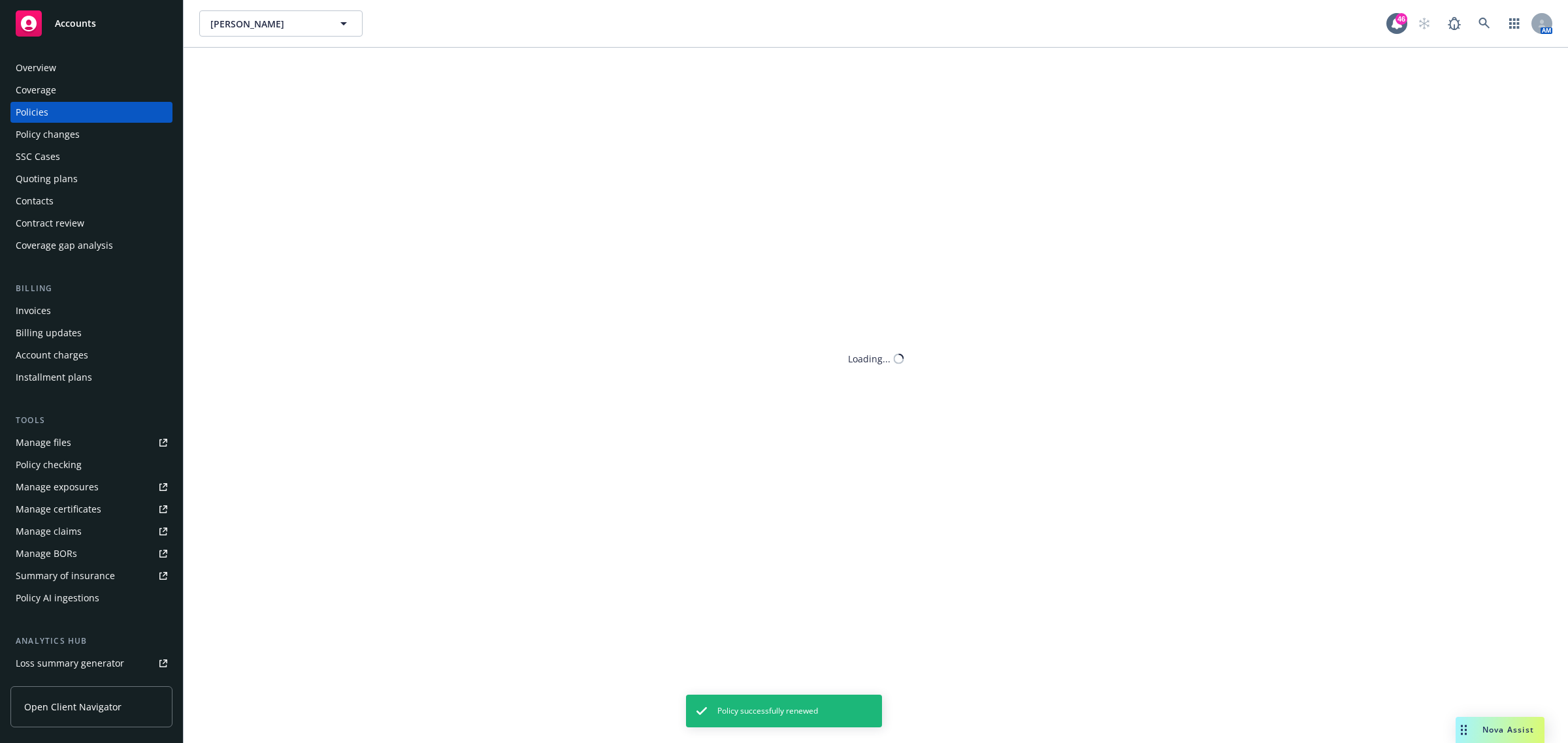
click at [62, 308] on div "Invoices" at bounding box center [92, 311] width 152 height 21
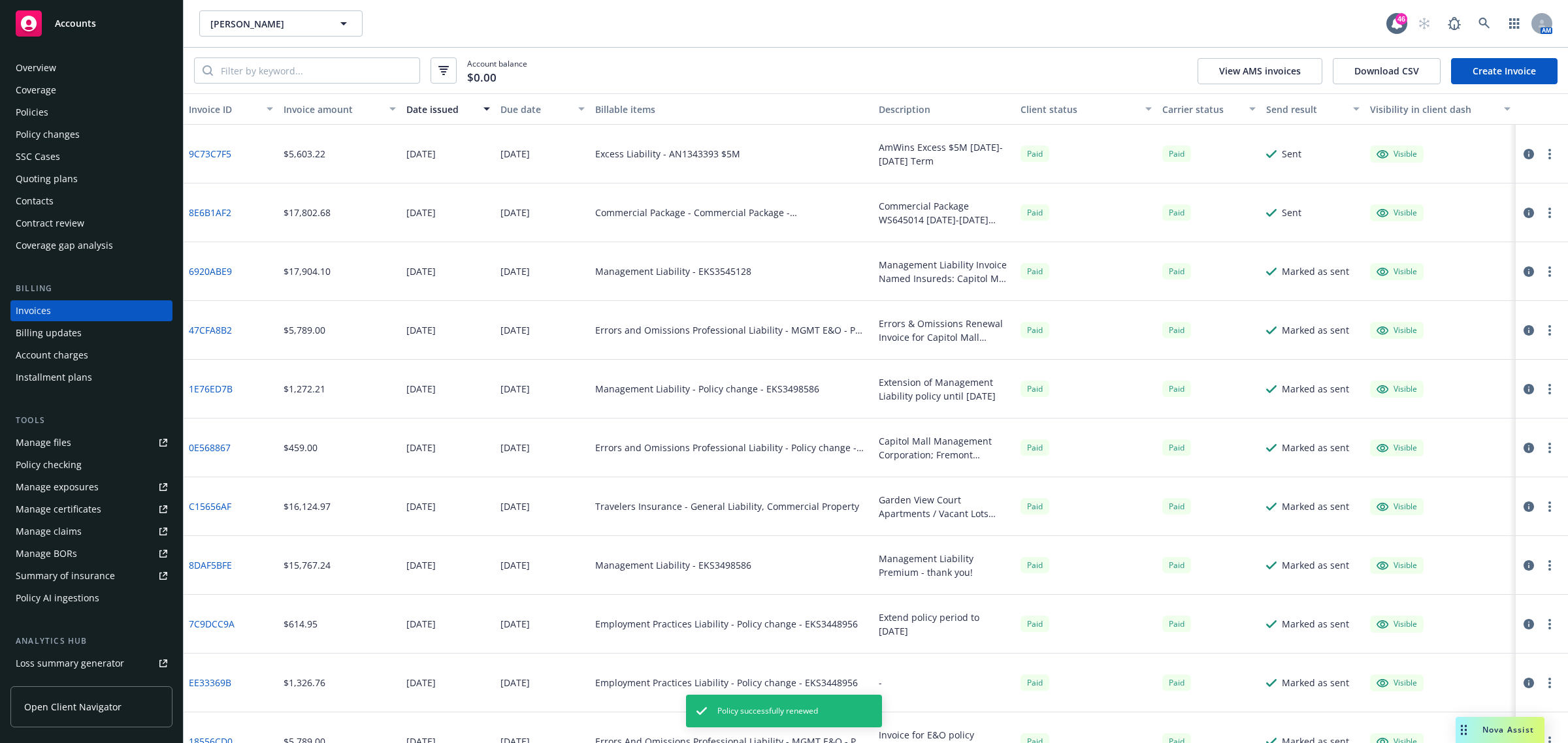
click at [1140, 77] on link "Create Invoice" at bounding box center [1504, 71] width 106 height 26
